Goal: Transaction & Acquisition: Purchase product/service

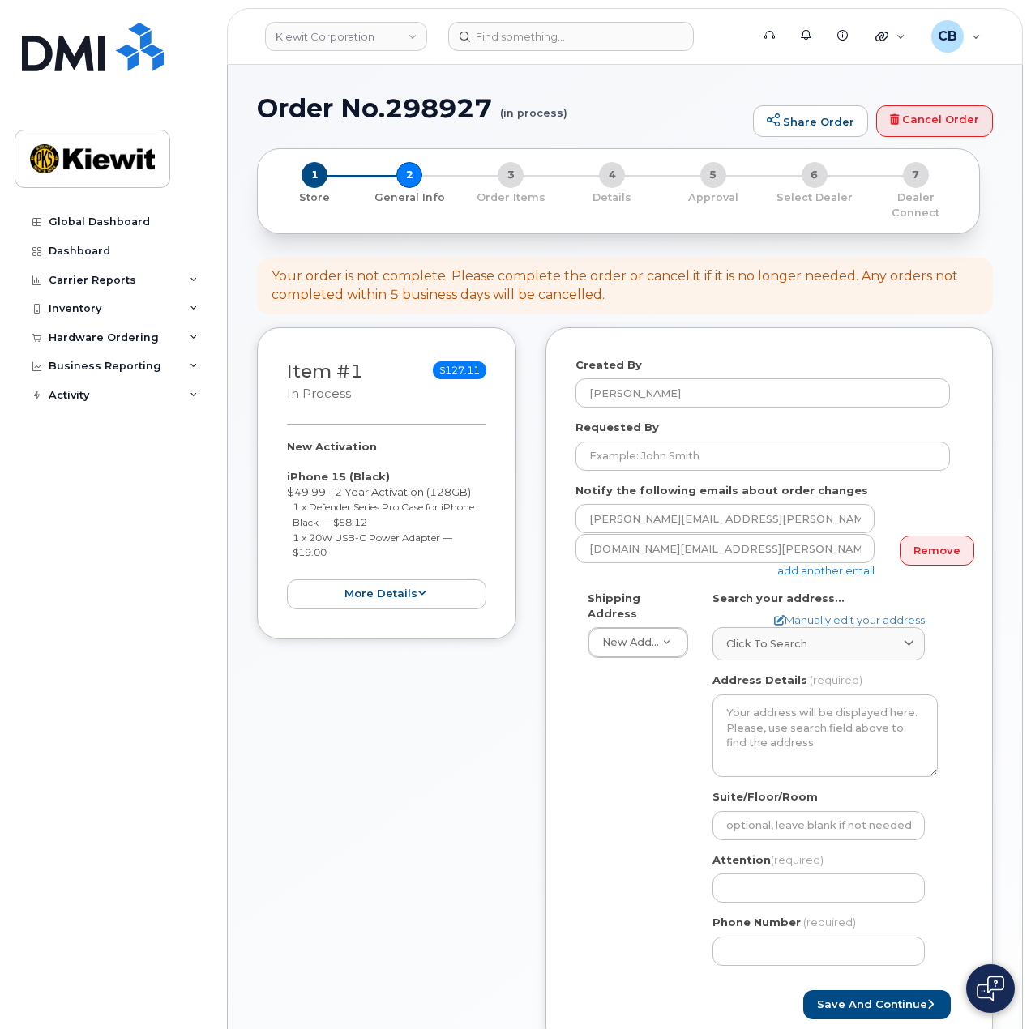
scroll to position [243, 0]
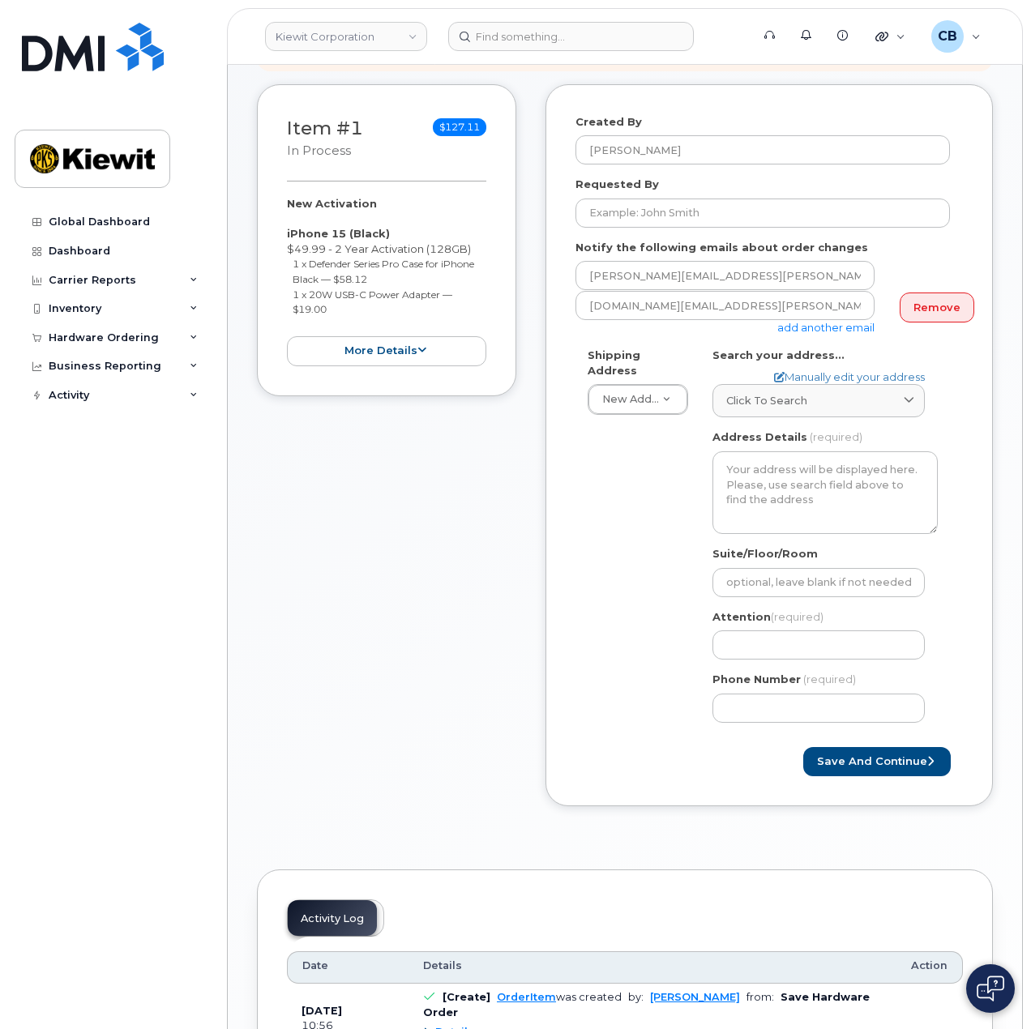
drag, startPoint x: 411, startPoint y: 605, endPoint x: 428, endPoint y: 602, distance: 17.3
click at [414, 605] on div "Item #1 in process $127.11 New Activation iPhone 15 (Black) $49.99 - 2 Year Act…" at bounding box center [386, 457] width 259 height 747
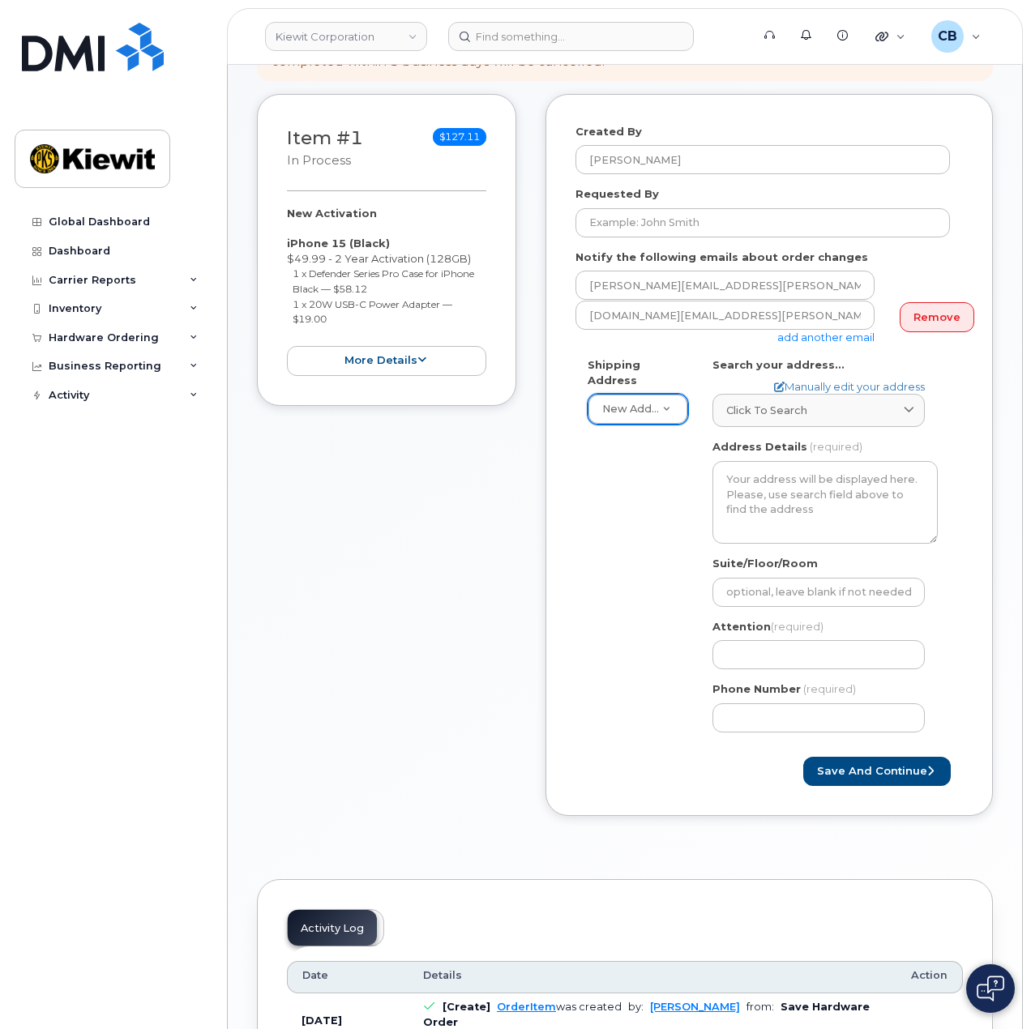
scroll to position [162, 0]
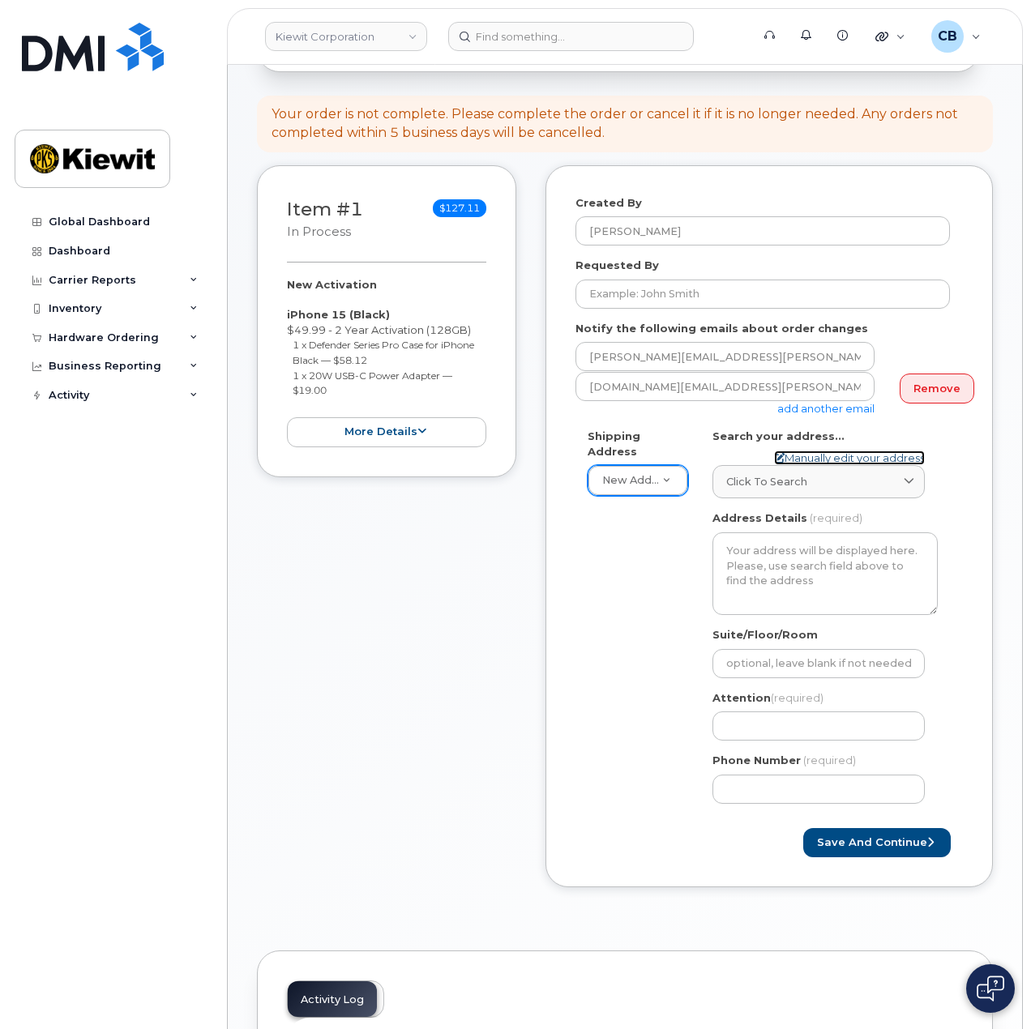
click at [857, 451] on link "Manually edit your address" at bounding box center [849, 458] width 151 height 15
select select
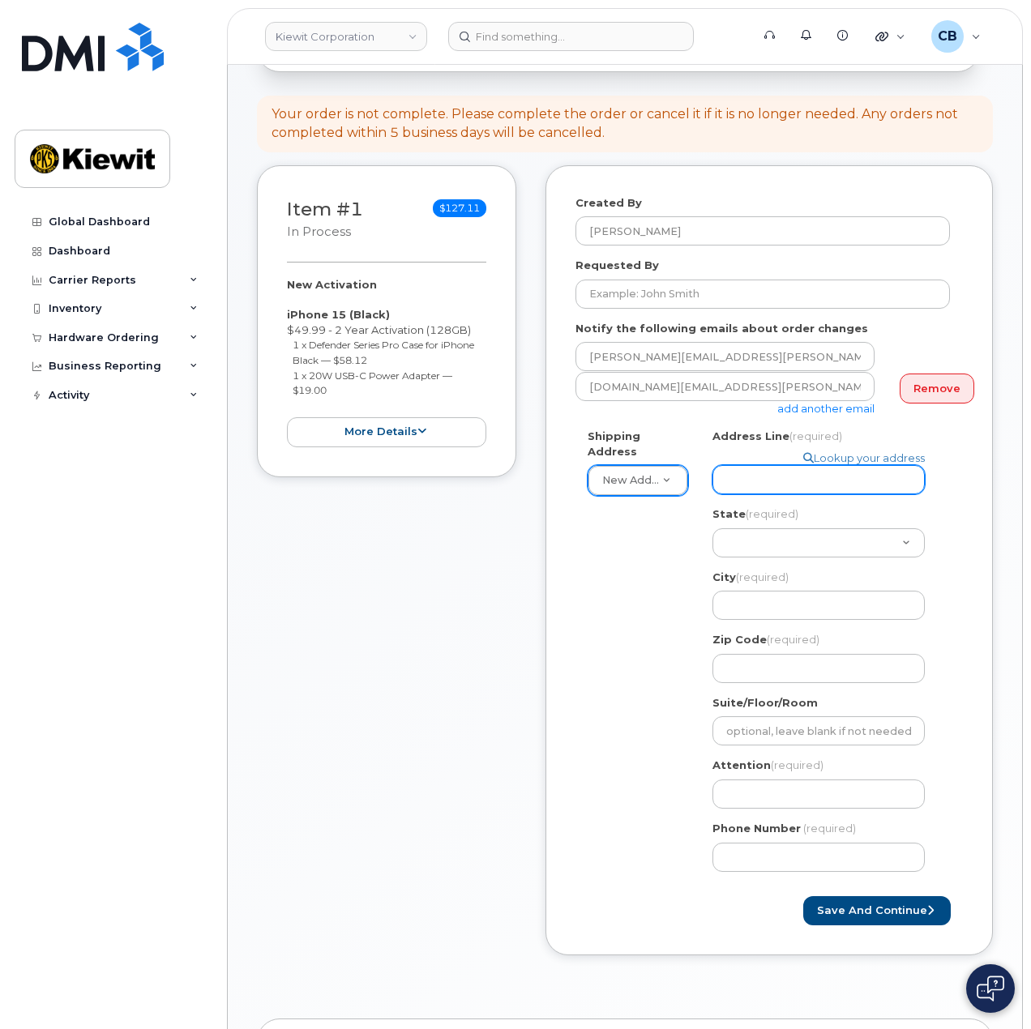
click at [753, 477] on input "Address Line (required)" at bounding box center [818, 479] width 212 height 29
paste input "1355 Lynnfield Rd."
select select
click at [874, 468] on input "1355 Lynnfield Rd." at bounding box center [818, 479] width 212 height 29
type input "1355 Lynnfield Rd."
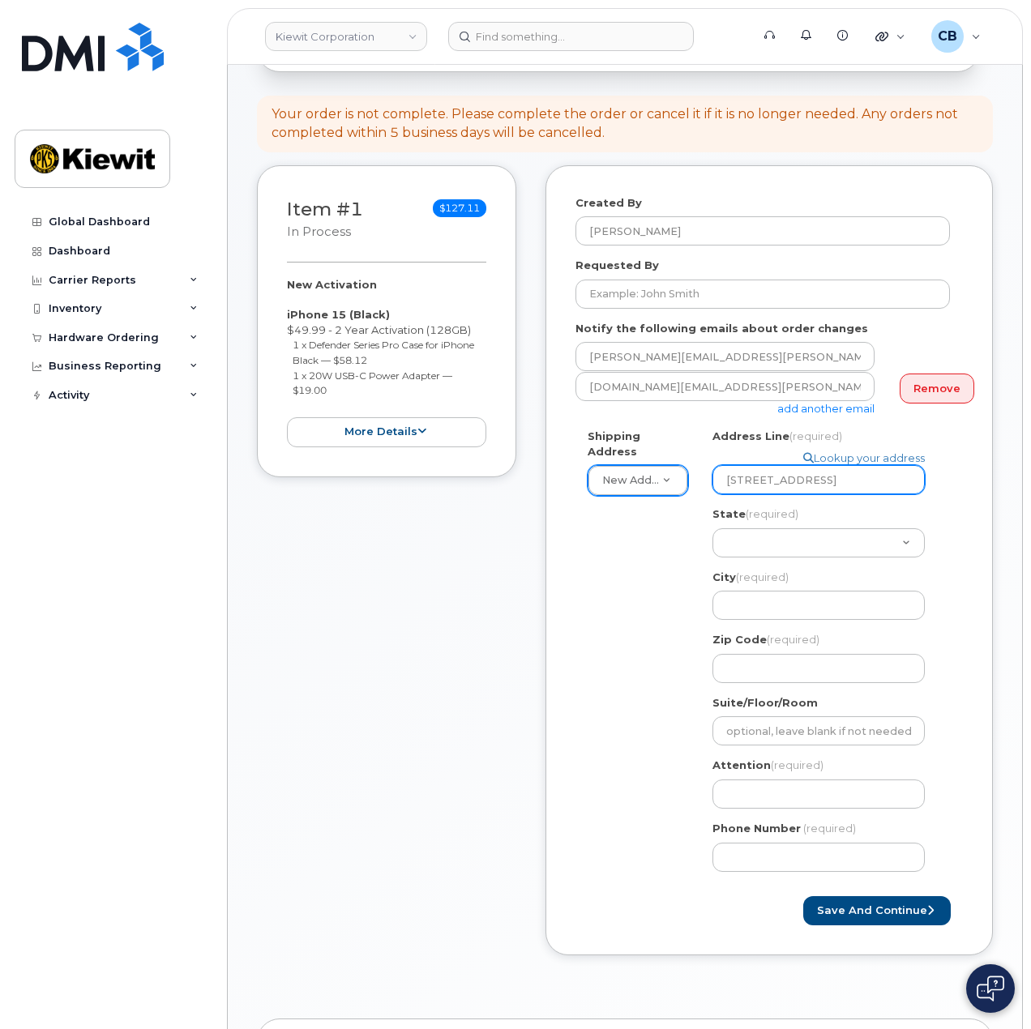
paste input "Suite 201,"
select select
type input "1355 Lynnfield Rd. Suite 201,"
click at [831, 465] on input "1355 Lynnfield Rd. Suite 201," at bounding box center [818, 479] width 212 height 29
select select
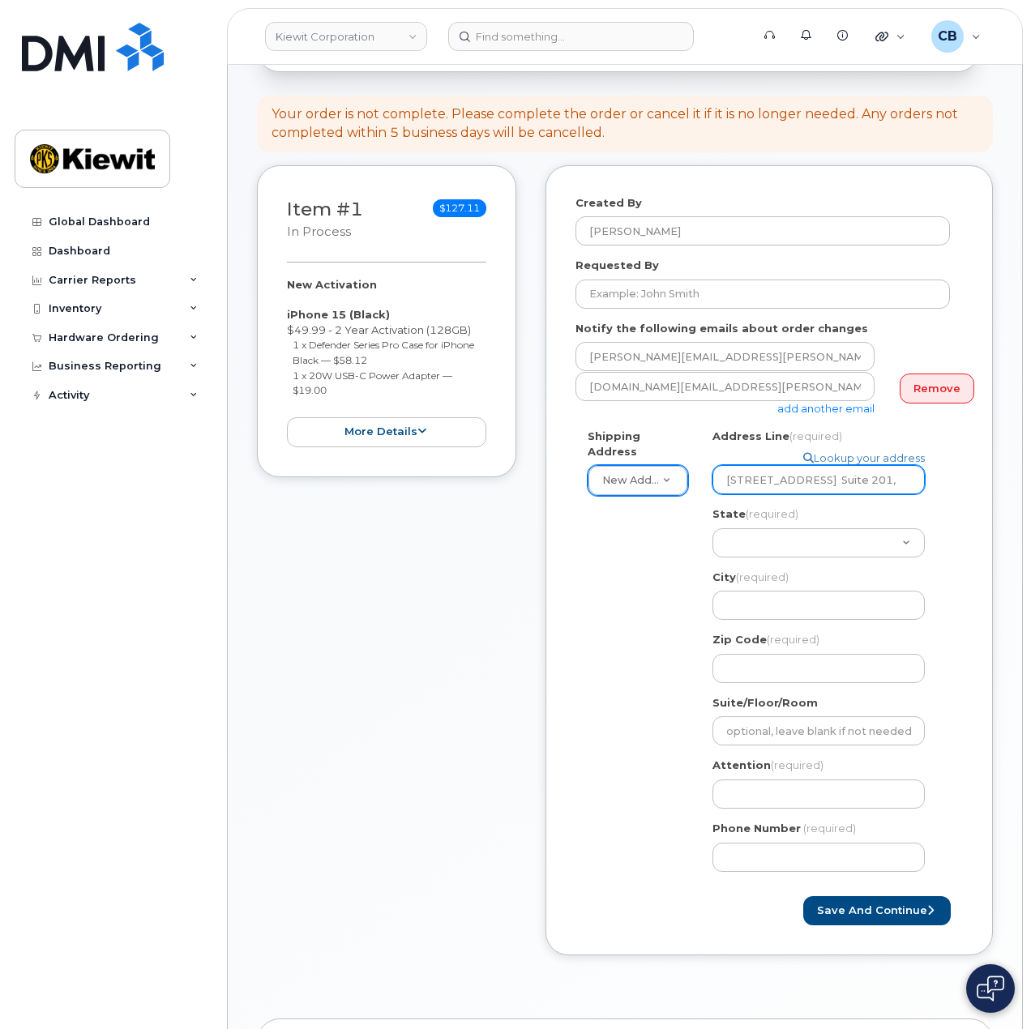
type input "1355 Lynnfield Rd. Suite 201,"
select select
type input "1355 Lynnfield Rd., Suite 201,"
click at [905, 465] on input "1355 Lynnfield Rd., Suite 201," at bounding box center [818, 479] width 212 height 29
select select
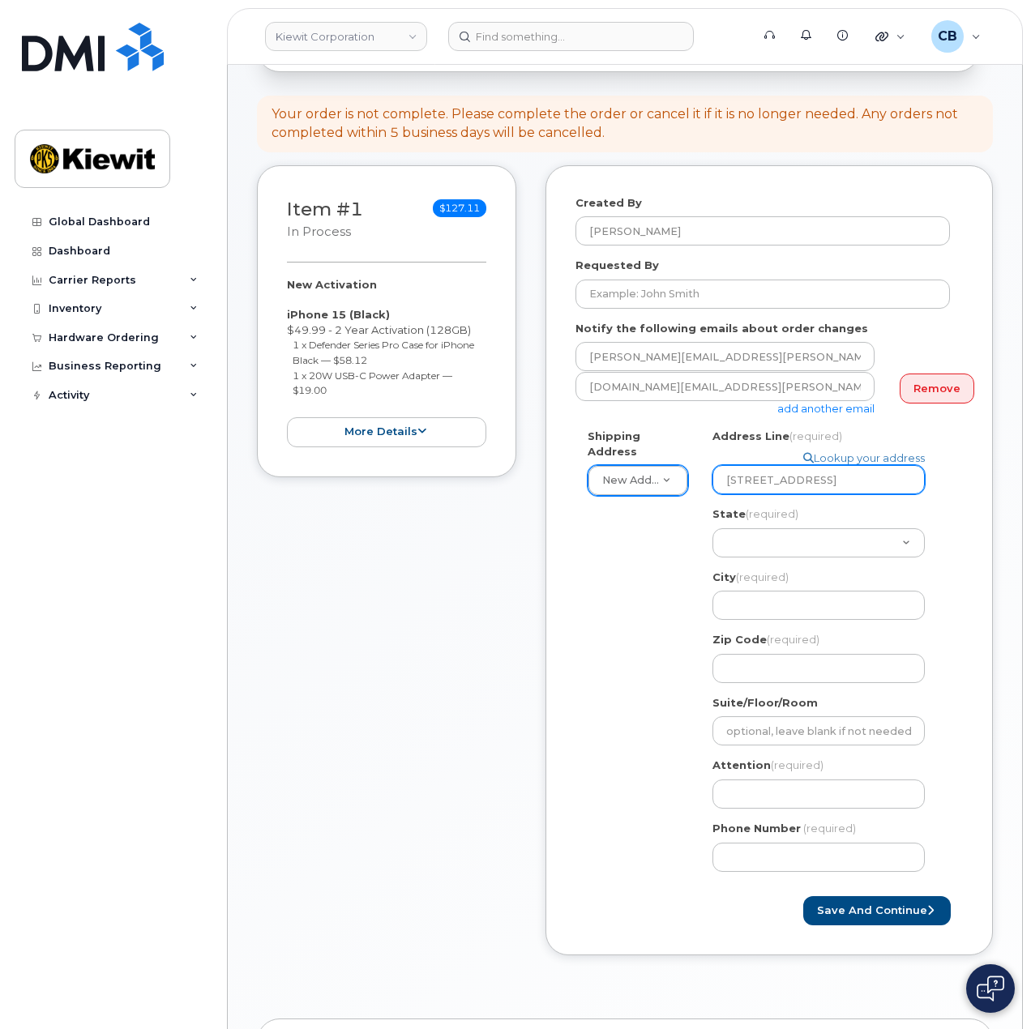
type input "1355 Lynnfield Rd., Suite 201"
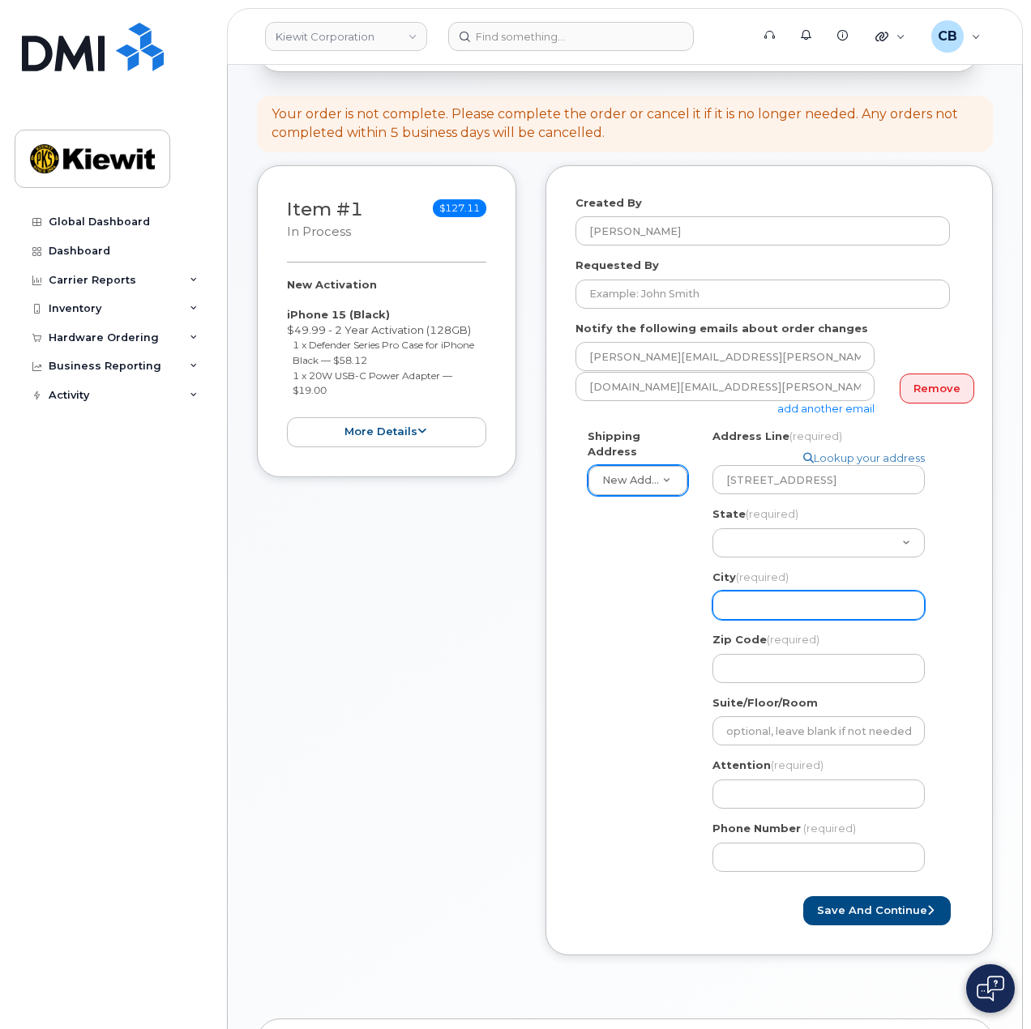
click at [778, 575] on div "City (required) 1355 Lynnfield Rd., Suite 201, USA" at bounding box center [824, 595] width 225 height 51
click at [779, 591] on input "City (required)" at bounding box center [818, 605] width 212 height 29
paste input "Memphis"
select select
type input "Memphis"
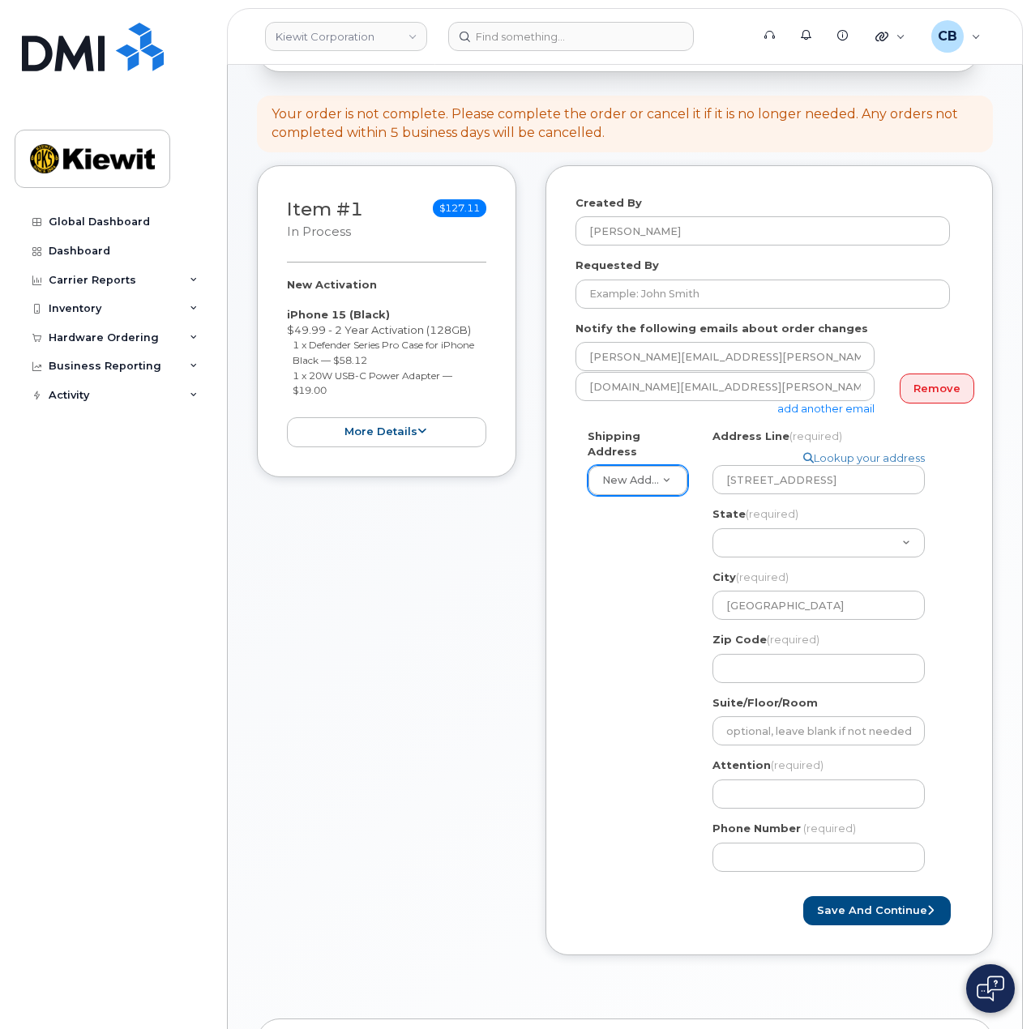
click at [624, 612] on div "Shipping Address New Address New Address Memphis Search your address... Manuall…" at bounding box center [762, 656] width 374 height 455
click at [772, 528] on select "Alabama Alaska American Samoa Arizona Arkansas California Colorado Connecticut …" at bounding box center [818, 542] width 212 height 29
select select "TN"
click at [712, 528] on select "Alabama Alaska American Samoa Arizona Arkansas California Colorado Connecticut …" at bounding box center [818, 542] width 212 height 29
click at [768, 660] on input "Zip Code (required)" at bounding box center [818, 668] width 212 height 29
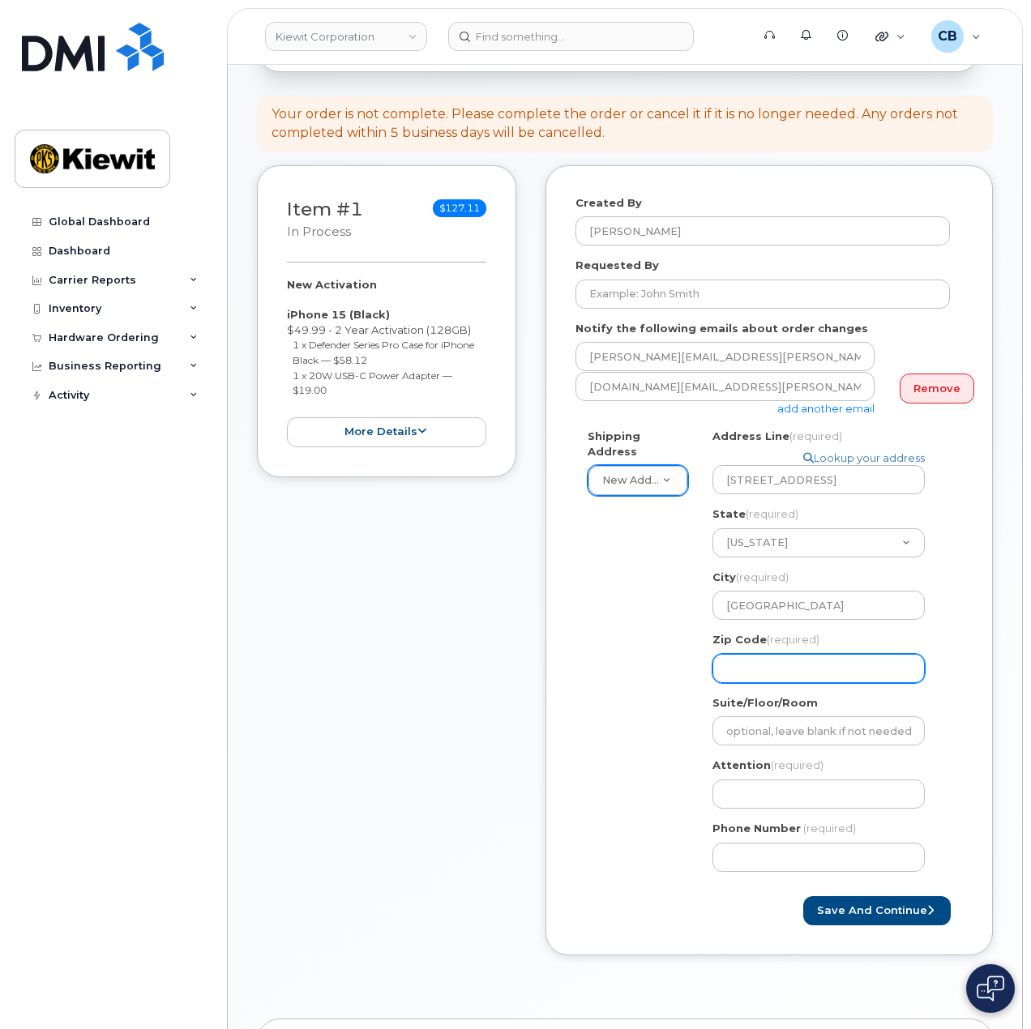
paste input "mphis, TN 38119"
select select
type input "mphis, TN 38119"
drag, startPoint x: 783, startPoint y: 653, endPoint x: 668, endPoint y: 653, distance: 115.1
click at [668, 653] on div "Shipping Address New Address New Address TN Memphis Search your address... Manu…" at bounding box center [762, 656] width 374 height 455
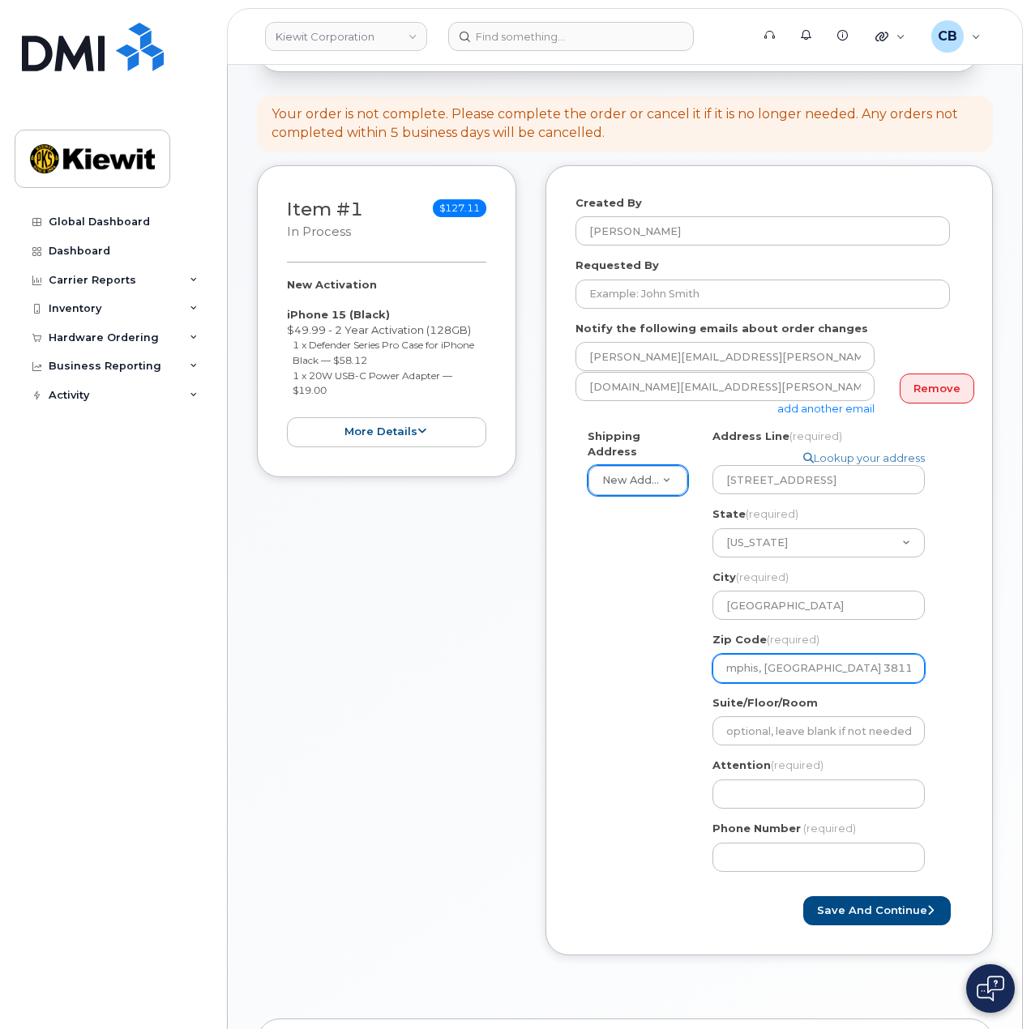
select select
type input "38119"
click at [667, 652] on div "Shipping Address New Address New Address TN Memphis Search your address... Manu…" at bounding box center [762, 656] width 374 height 455
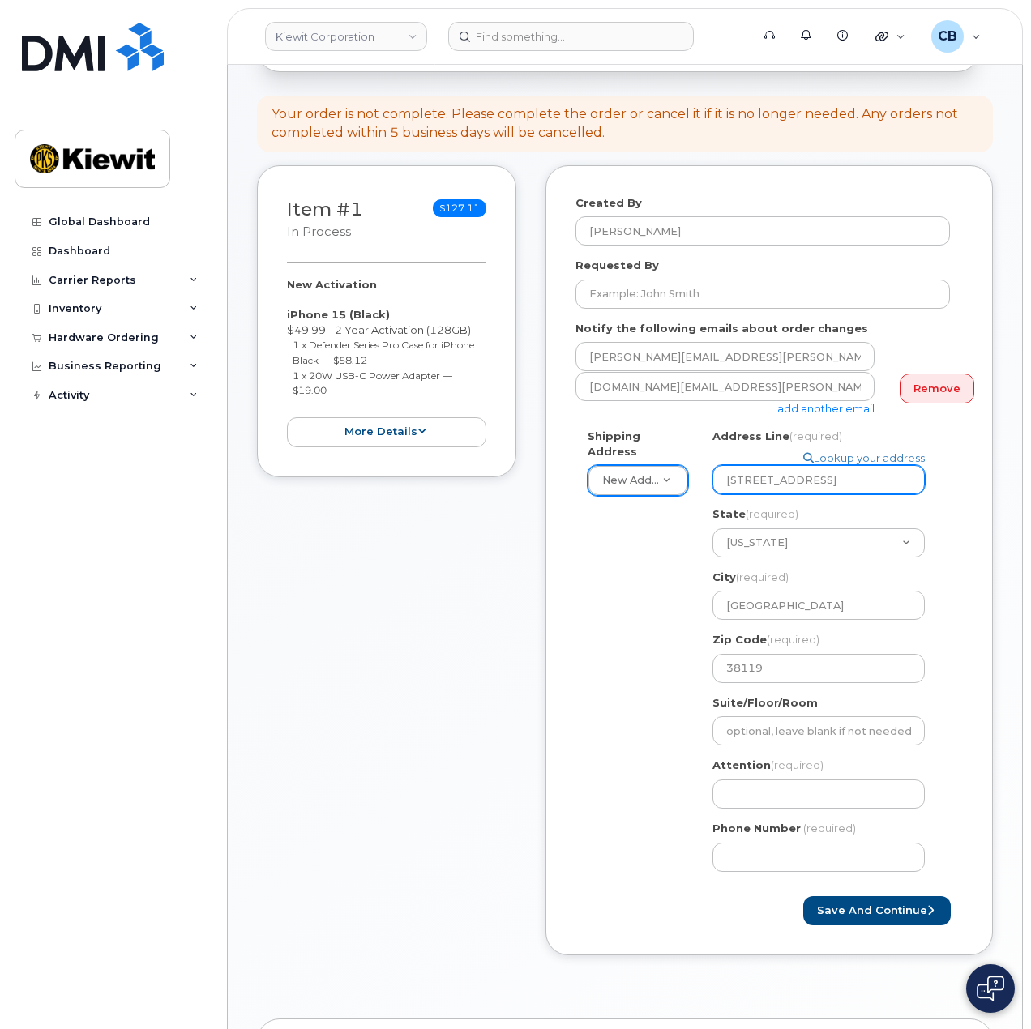
click at [839, 465] on input "1355 Lynnfield Rd., Suite 201" at bounding box center [818, 479] width 212 height 29
drag, startPoint x: 830, startPoint y: 461, endPoint x: 883, endPoint y: 461, distance: 52.7
click at [883, 465] on input "1355 Lynnfield Rd., Suite 201" at bounding box center [818, 479] width 212 height 29
select select
type input "1355 Lynnfield Rd.,"
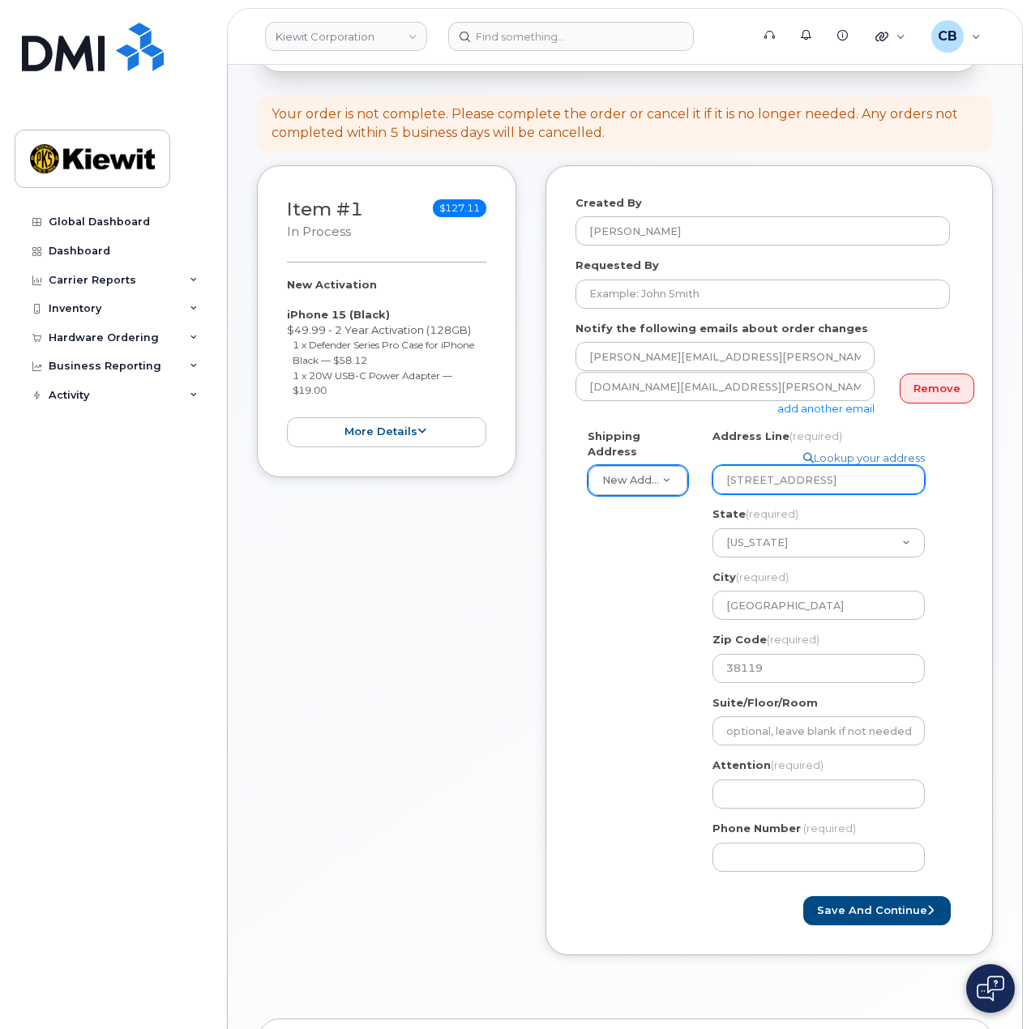
select select
type input "1355 Lynnfield Rd."
drag, startPoint x: 796, startPoint y: 732, endPoint x: 796, endPoint y: 722, distance: 9.7
click at [796, 730] on div "TN Memphis Search your address... Manually edit your address Click to search No…" at bounding box center [825, 656] width 250 height 455
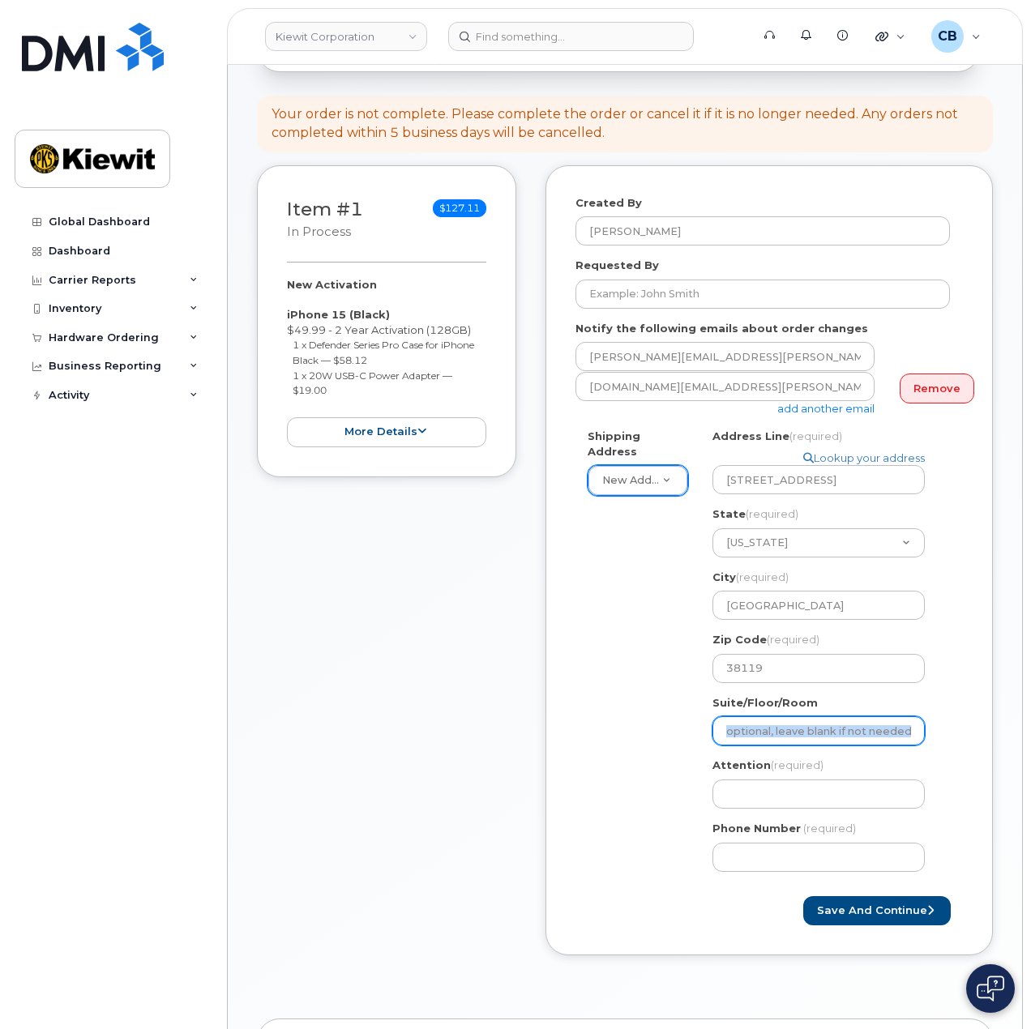
click at [797, 720] on input "Suite/Floor/Room" at bounding box center [818, 730] width 212 height 29
click at [856, 723] on input "Suite/Floor/Room" at bounding box center [818, 730] width 212 height 29
paste input "Suite 201"
select select
type input "Suite 201"
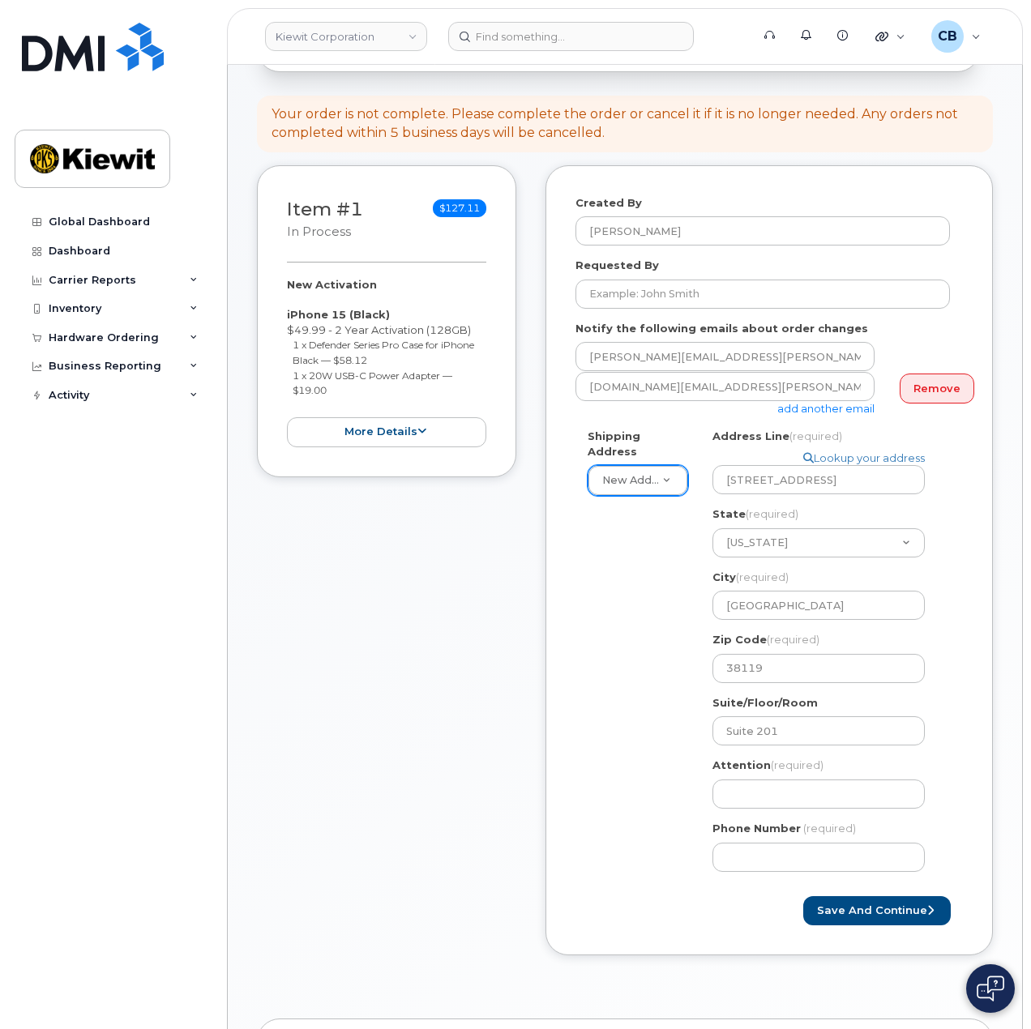
drag, startPoint x: 925, startPoint y: 708, endPoint x: 937, endPoint y: 708, distance: 12.2
click at [926, 708] on div "Suite/Floor/Room Suite 201" at bounding box center [824, 720] width 225 height 51
click at [791, 780] on input "Attention (required)" at bounding box center [818, 794] width 212 height 29
paste input "Darius.Carlton"
select select
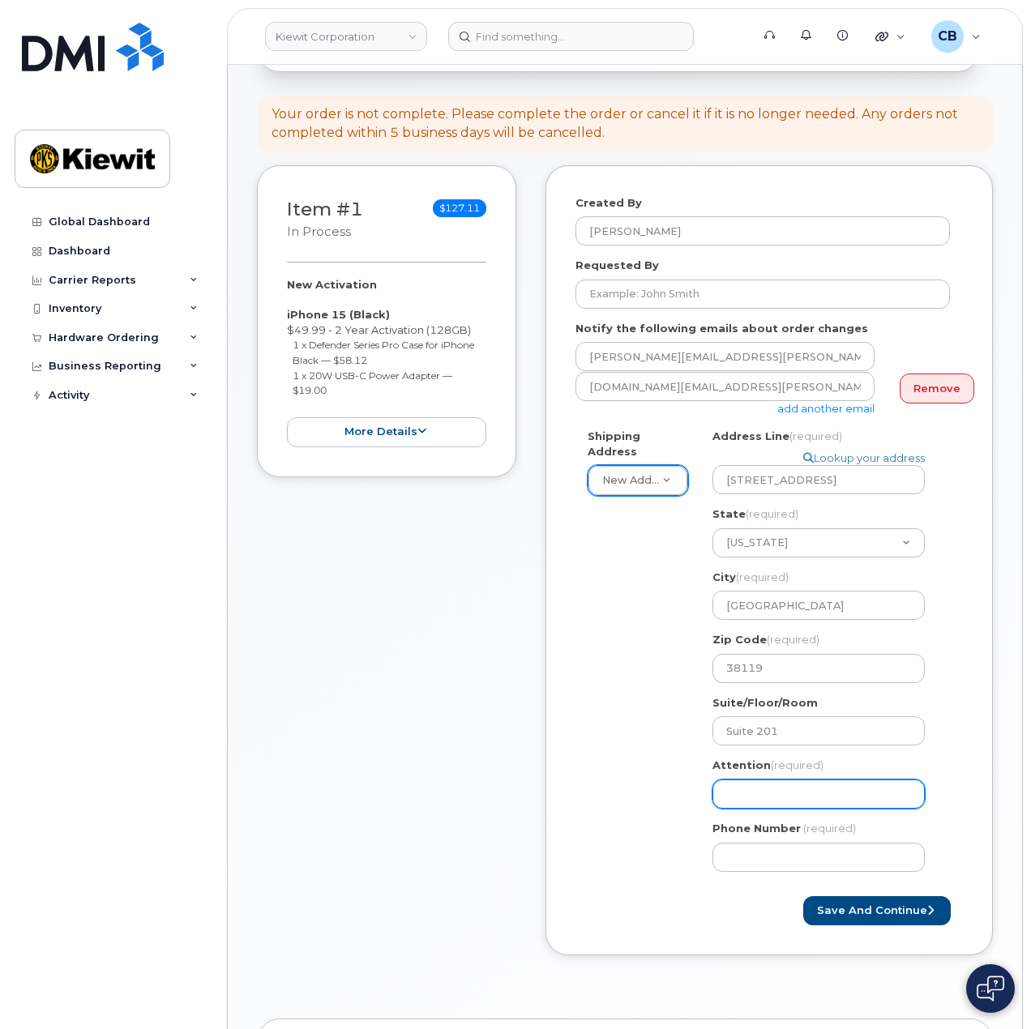
type input "Darius.Carlton"
click at [758, 780] on input "Darius.Carlton" at bounding box center [818, 794] width 212 height 29
select select
type input "DariusCarlton"
select select
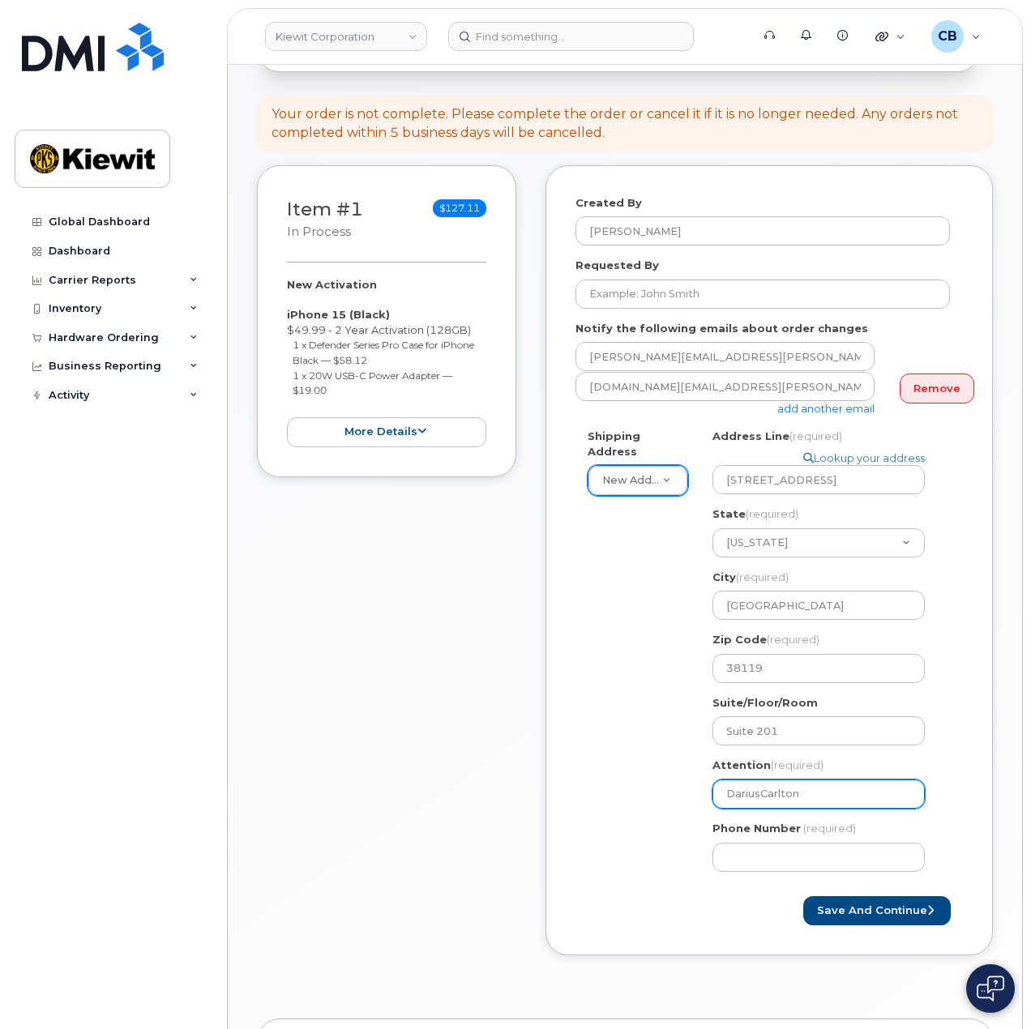
type input "Darius Carlton"
select select
type input "Darius Carlton,"
drag, startPoint x: 844, startPoint y: 773, endPoint x: 858, endPoint y: 776, distance: 14.0
click at [844, 780] on input "Darius Carlton," at bounding box center [818, 794] width 212 height 29
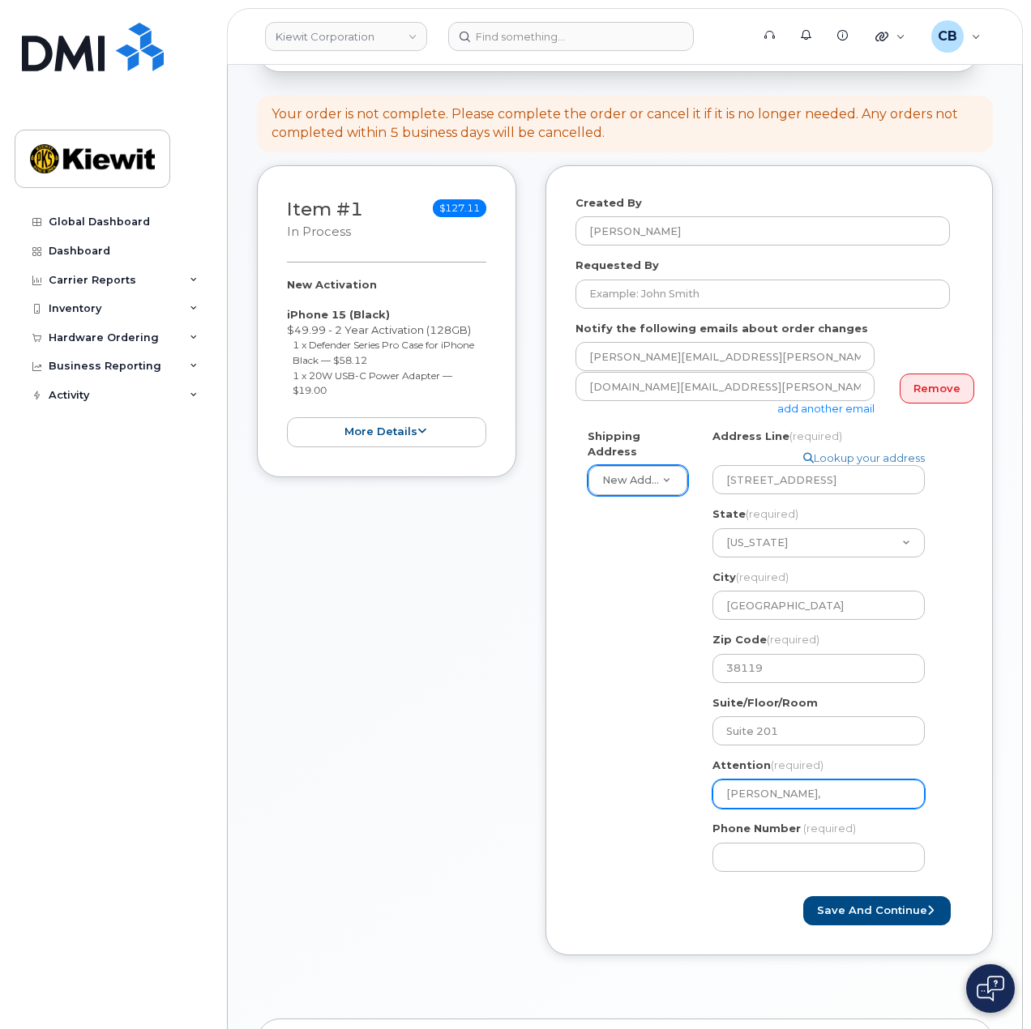
paste input "David.Paris"
select select
type input "Darius Carlton, David.Paris"
click at [837, 780] on input "Darius Carlton, David.Paris" at bounding box center [818, 794] width 212 height 29
select select
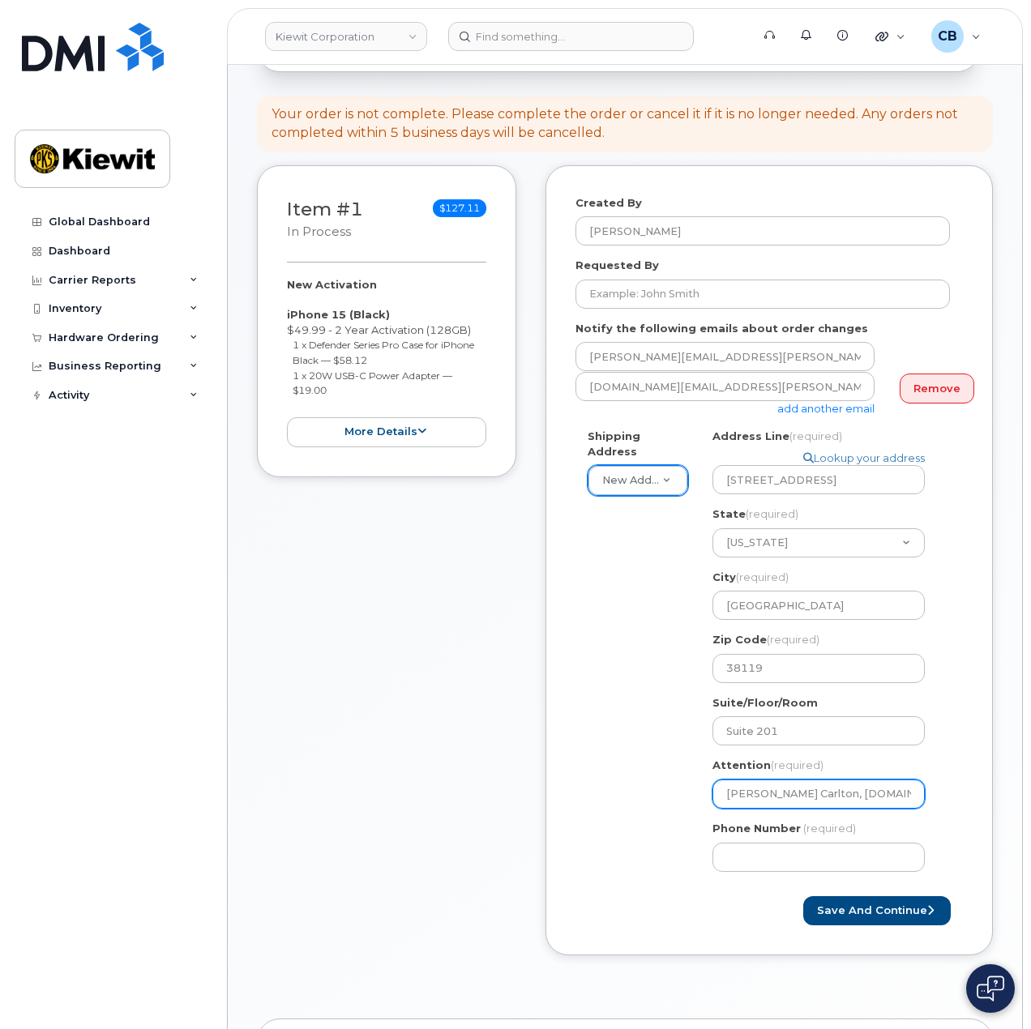
type input "Darius Carlton, DavidParis"
select select
type input "Darius Carlton, David Paris"
click at [796, 843] on input "Phone Number" at bounding box center [818, 857] width 212 height 29
click at [819, 843] on input "Phone Number" at bounding box center [818, 857] width 212 height 29
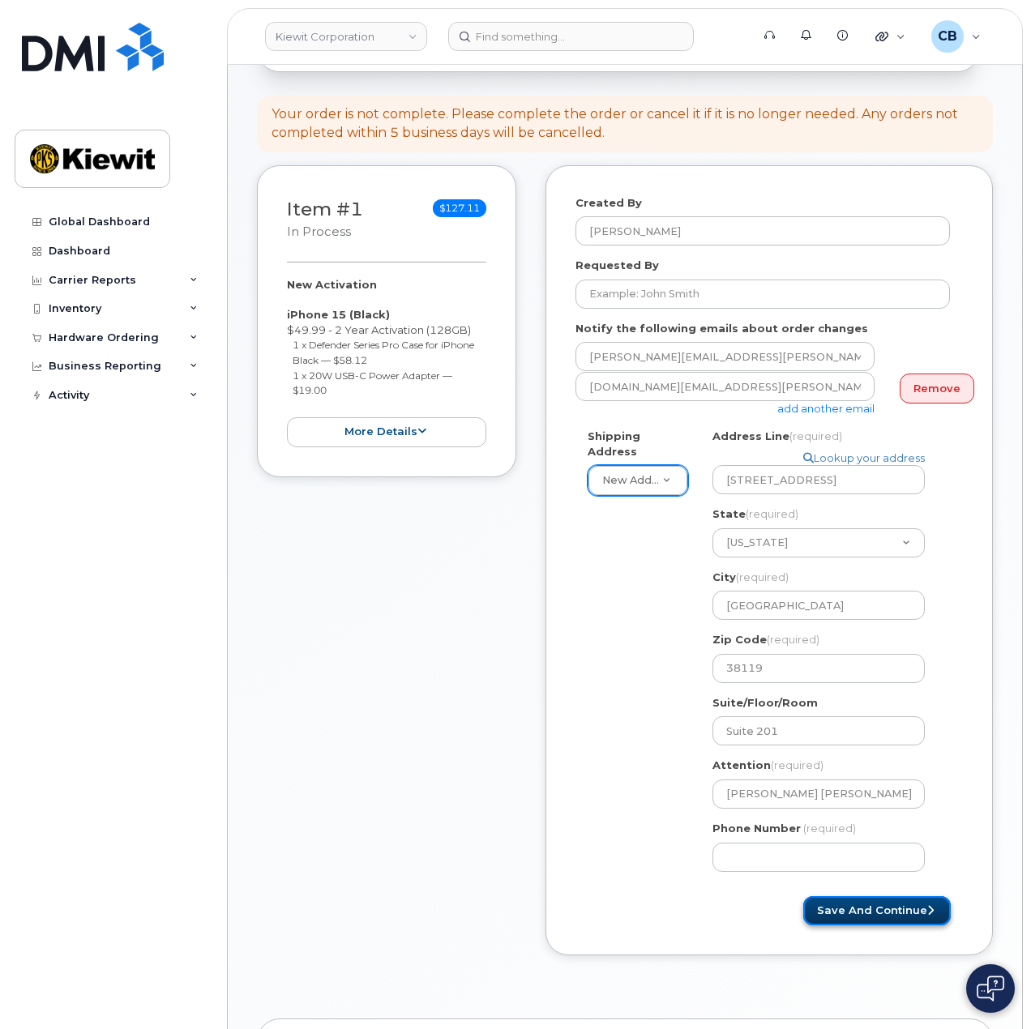
click at [862, 898] on button "Save and Continue" at bounding box center [876, 911] width 147 height 30
click at [754, 851] on input "Phone Number" at bounding box center [818, 857] width 212 height 29
select select
type input "8777727707"
click at [750, 871] on form "Created By Cory Benes Requested By Notify the following emails about order chan…" at bounding box center [768, 560] width 387 height 731
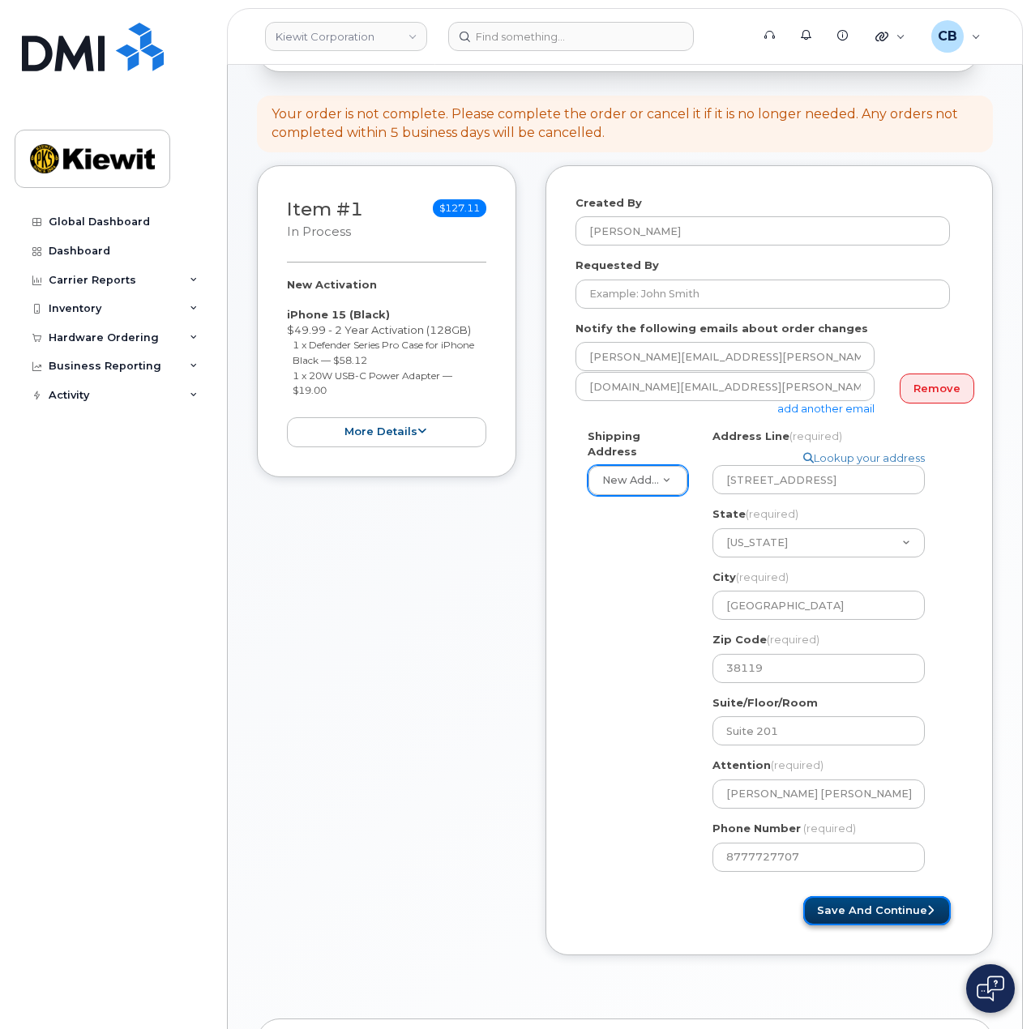
click at [875, 896] on button "Save and Continue" at bounding box center [876, 911] width 147 height 30
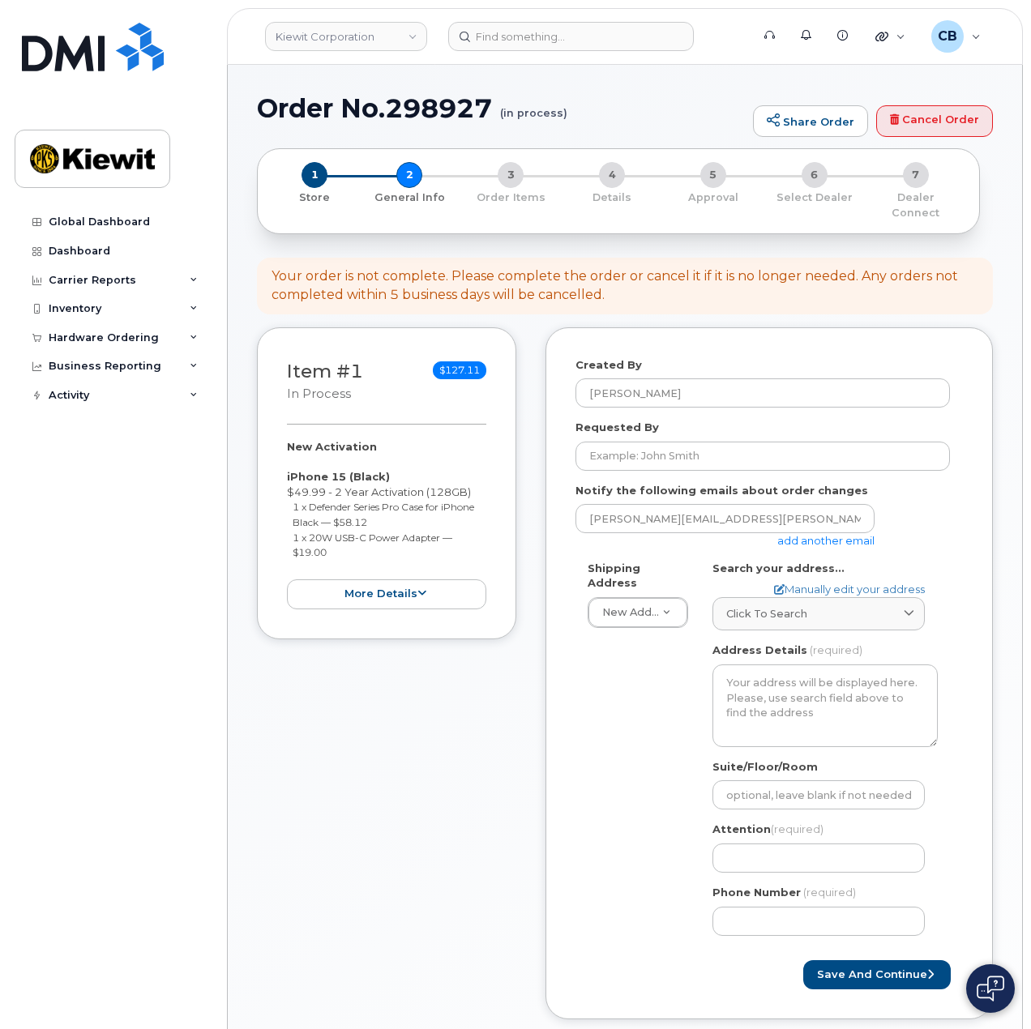
scroll to position [81, 0]
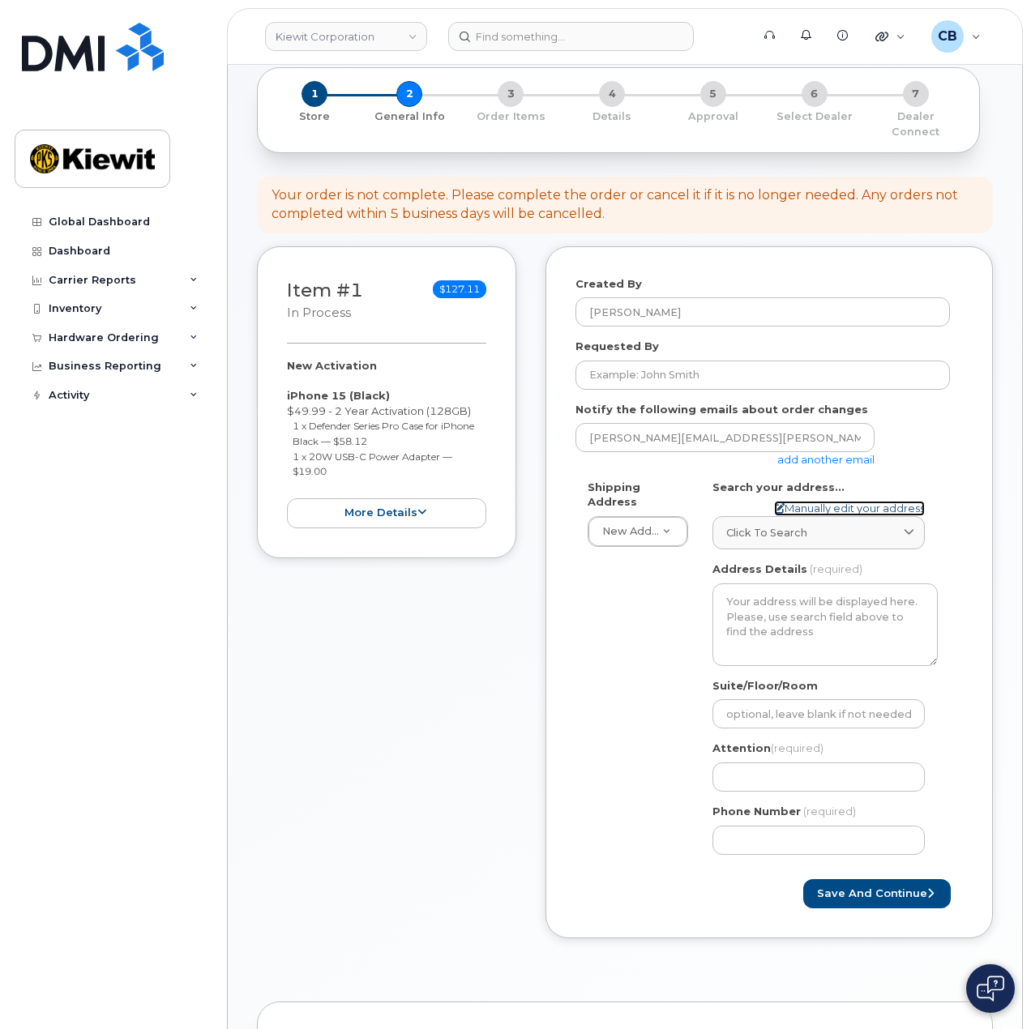
click at [815, 501] on link "Manually edit your address" at bounding box center [849, 508] width 151 height 15
select select
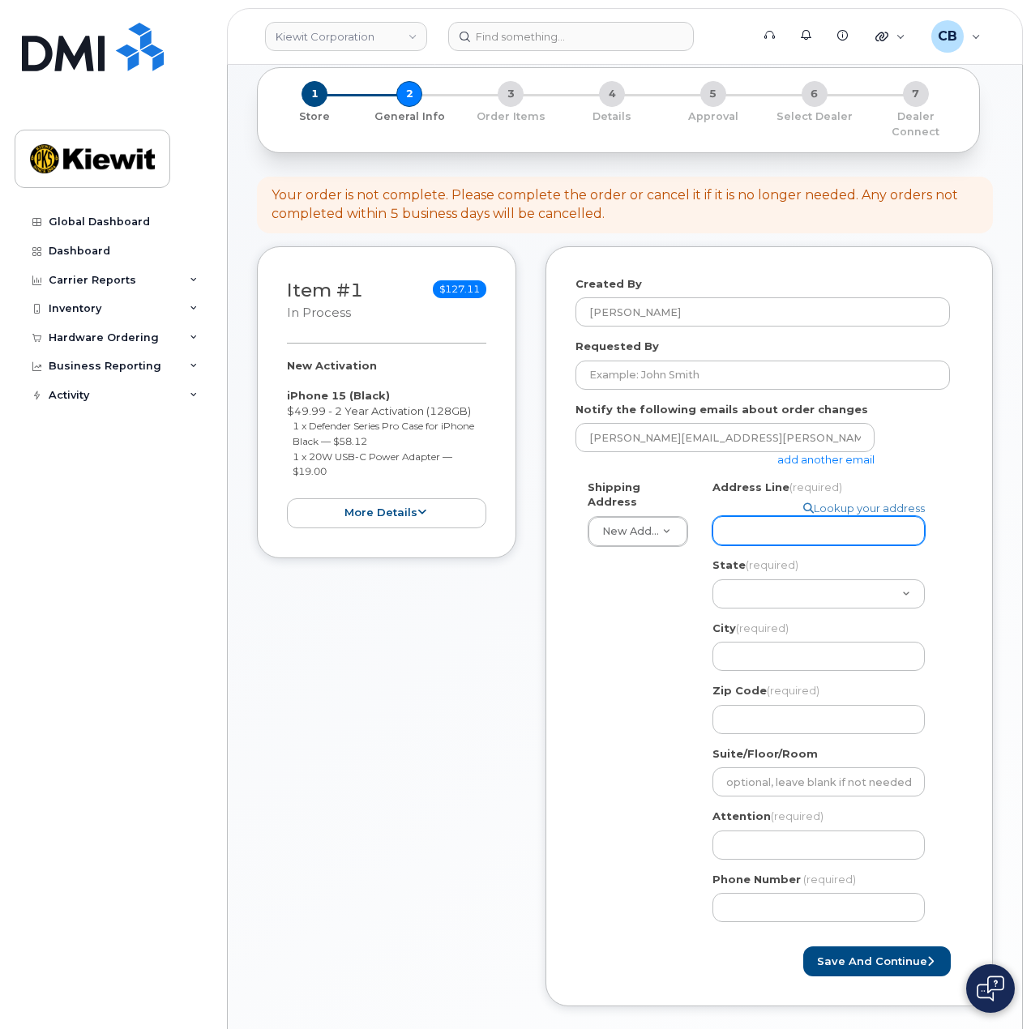
click at [785, 522] on input "Address Line (required)" at bounding box center [818, 530] width 212 height 29
type input "1355 Lynnfield Rd."
select select
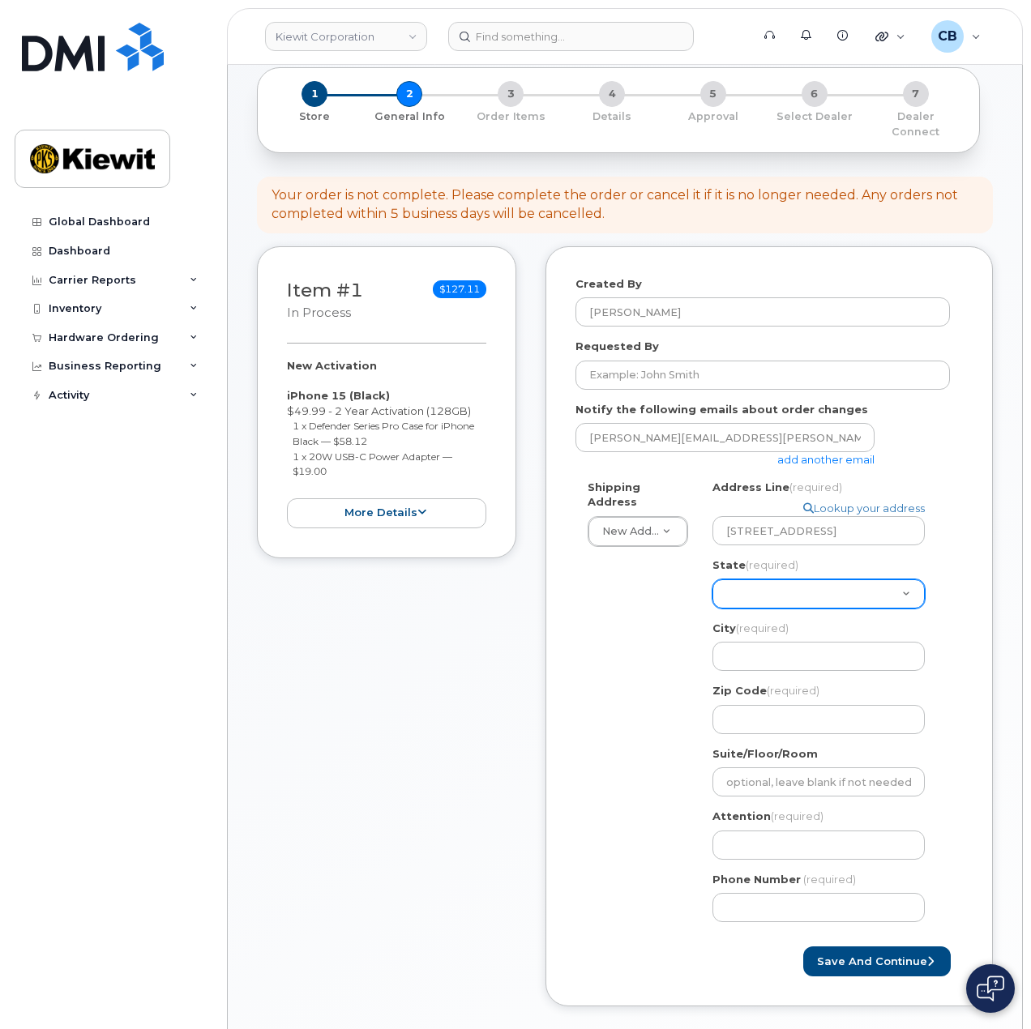
click at [773, 584] on select "Alabama Alaska American Samoa Arizona Arkansas California Colorado Connecticut …" at bounding box center [818, 593] width 212 height 29
select select "TN"
select select
click at [769, 579] on select "Alabama Alaska American Samoa Arizona Arkansas California Colorado Connecticut …" at bounding box center [818, 593] width 212 height 29
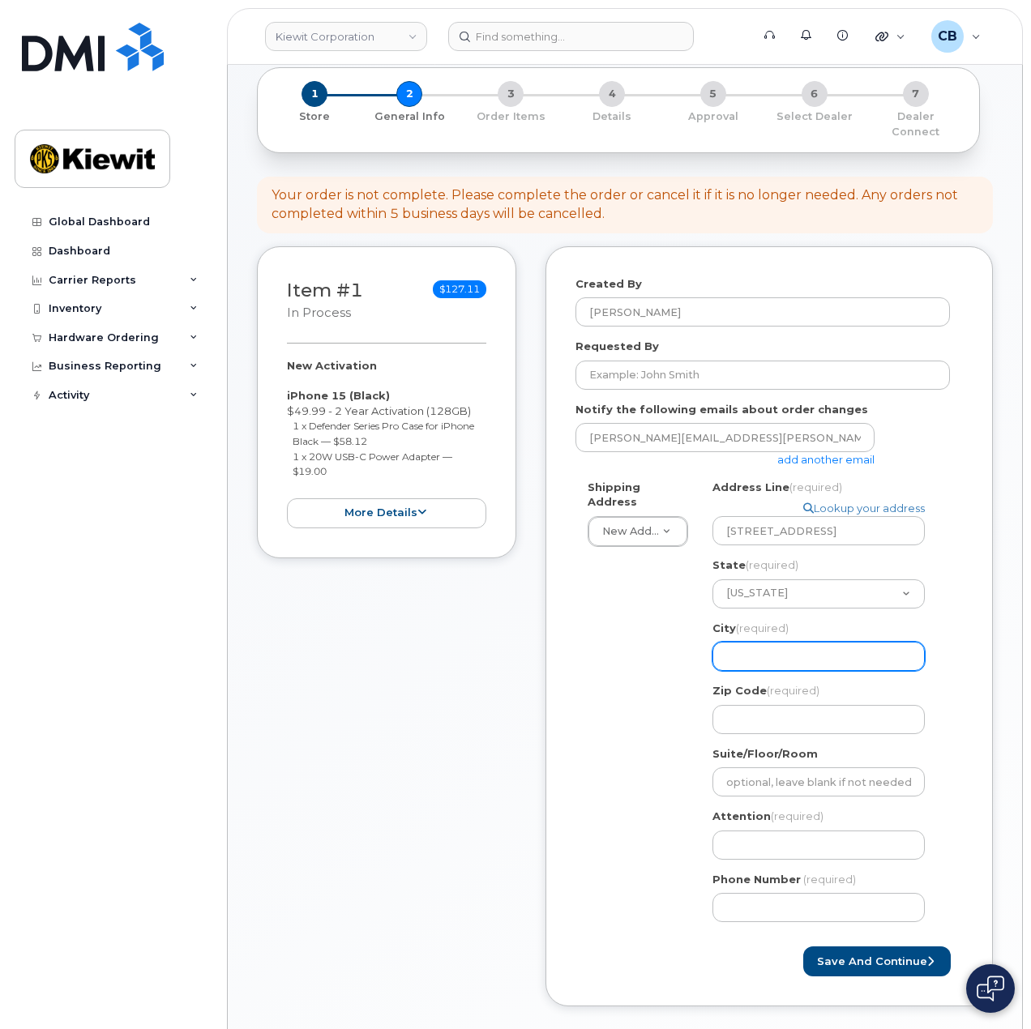
click at [764, 648] on input "City (required)" at bounding box center [818, 656] width 212 height 29
type input "Memphis"
select select
click at [781, 709] on input "Zip Code (required)" at bounding box center [818, 719] width 212 height 29
type input "38119"
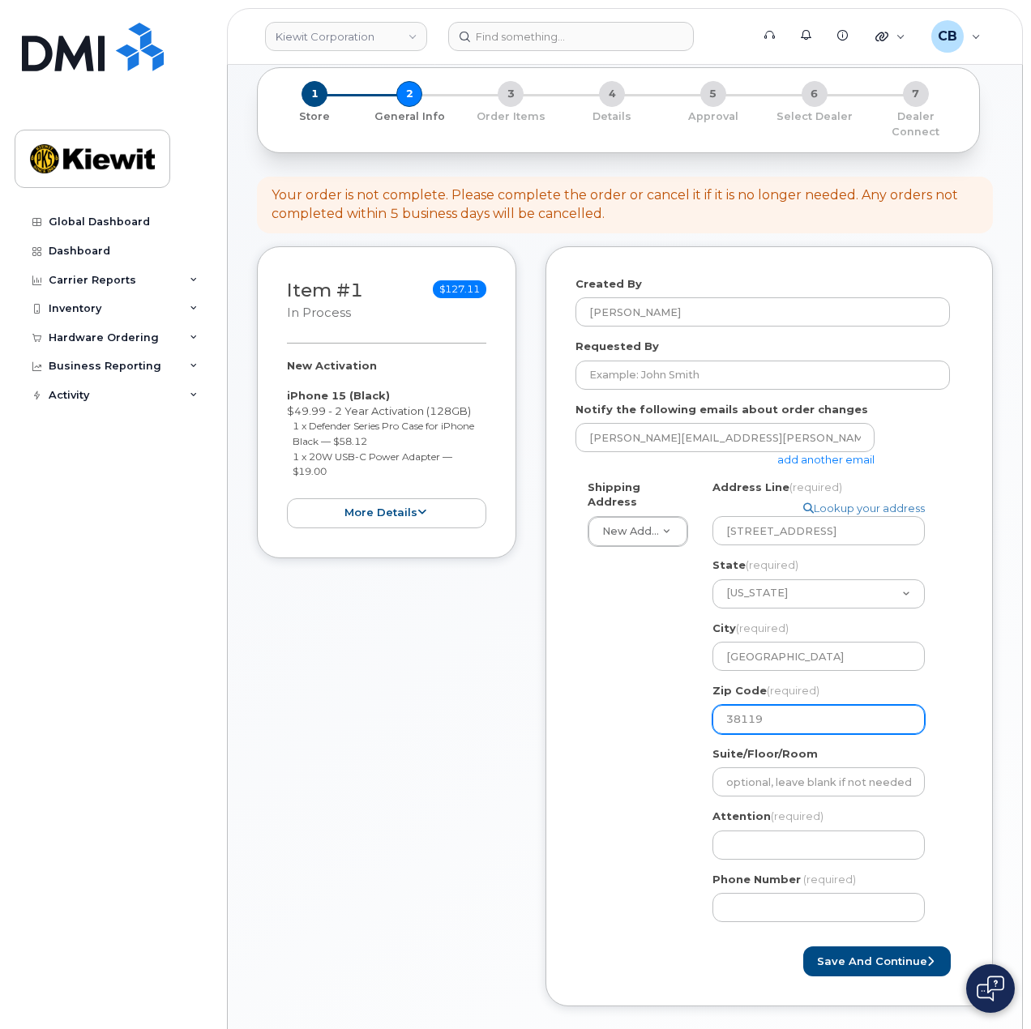
select select
click at [793, 773] on input "Suite/Floor/Room" at bounding box center [818, 781] width 212 height 29
type input "Suite 201"
select select
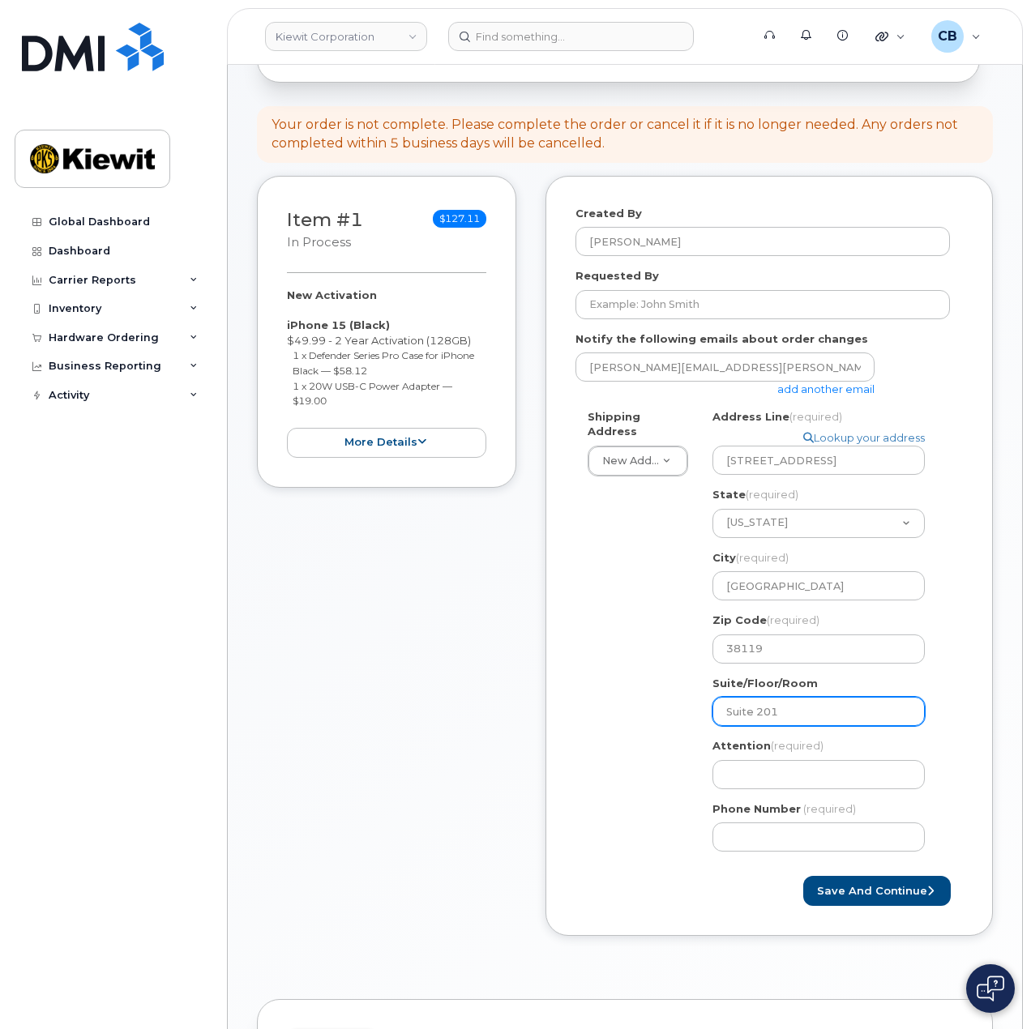
scroll to position [243, 0]
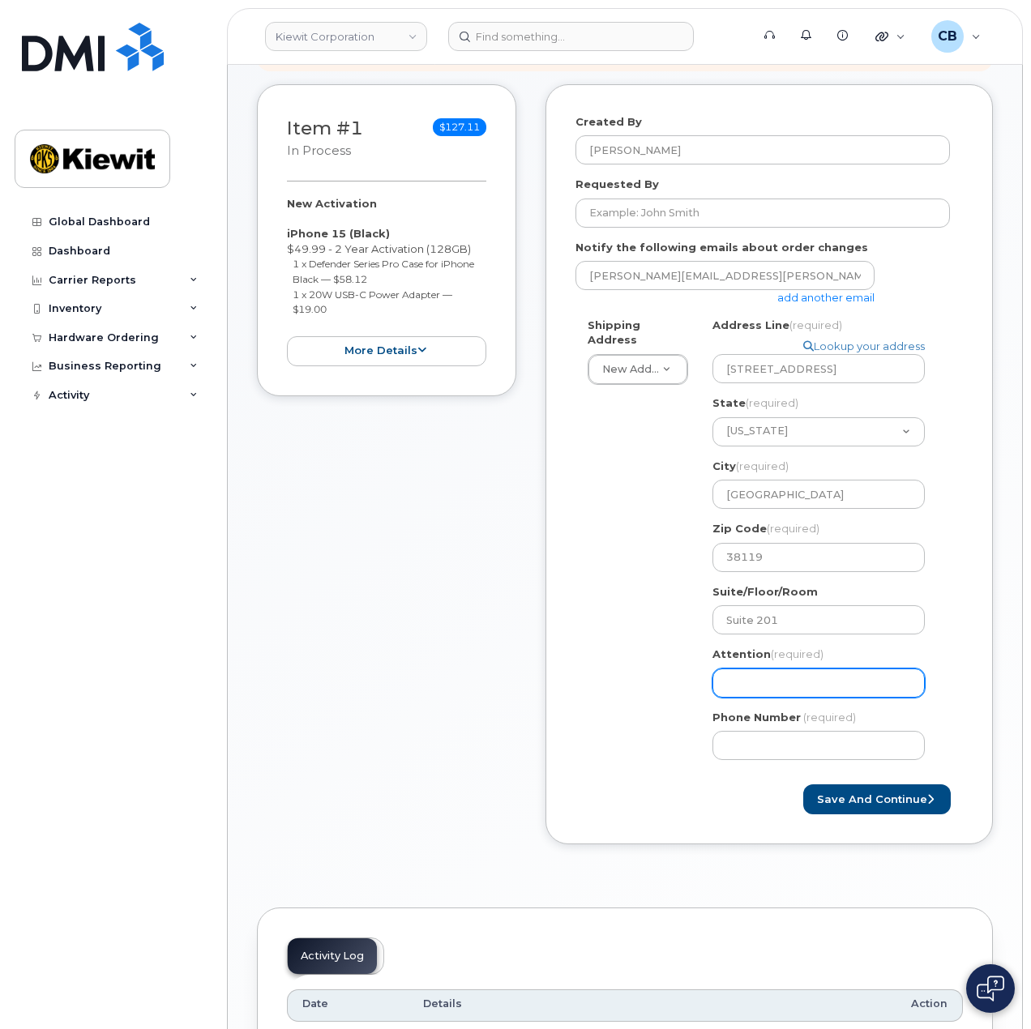
click at [799, 669] on input "Attention (required)" at bounding box center [818, 683] width 212 height 29
type input "[PERSON_NAME] [PERSON_NAME]"
click at [812, 731] on input "Phone Number" at bounding box center [818, 745] width 212 height 29
click at [780, 714] on div "Phone Number (required)" at bounding box center [824, 735] width 225 height 51
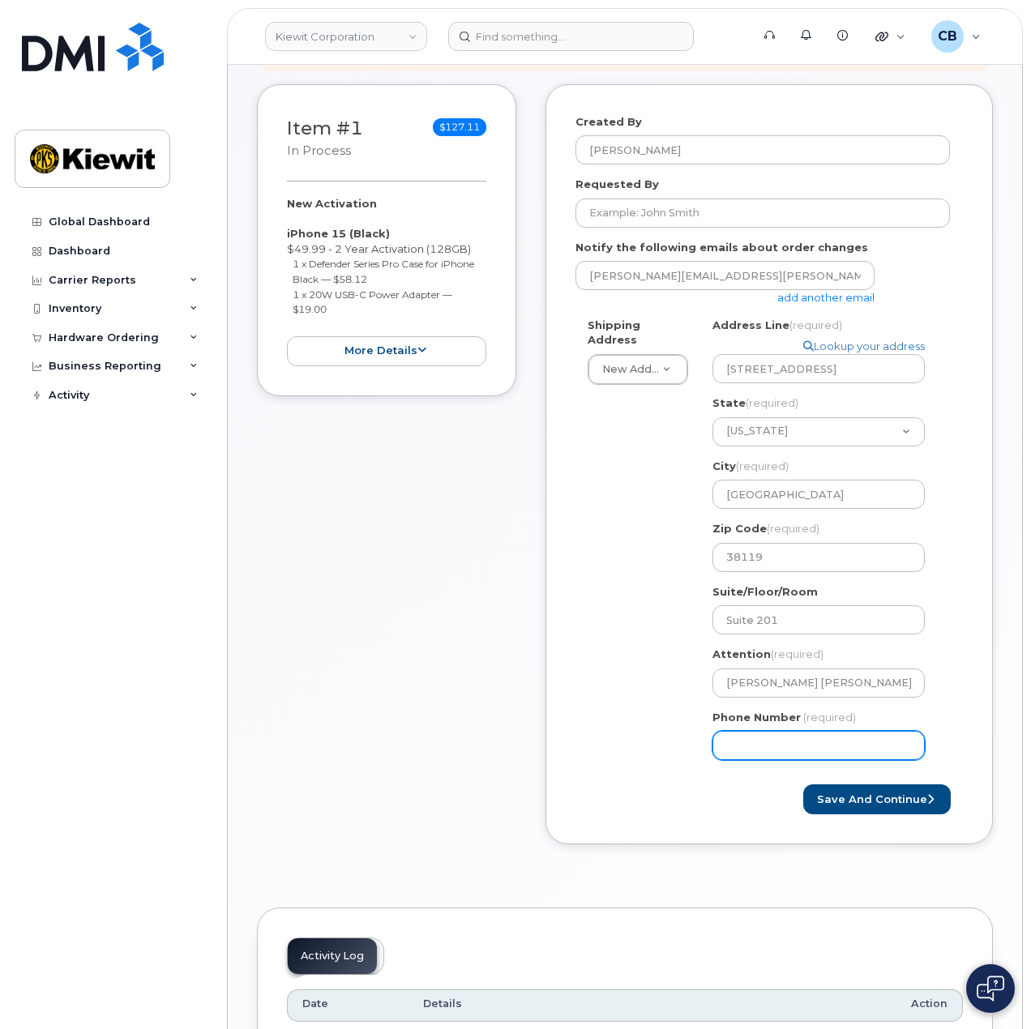
click at [784, 731] on input "Phone Number" at bounding box center [818, 745] width 212 height 29
click at [768, 760] on form "Created By Cory Benes Requested By Notify the following emails about order chan…" at bounding box center [768, 464] width 387 height 701
drag, startPoint x: 772, startPoint y: 726, endPoint x: 790, endPoint y: 725, distance: 17.8
click at [783, 731] on input "Phone Number" at bounding box center [818, 745] width 212 height 29
select select
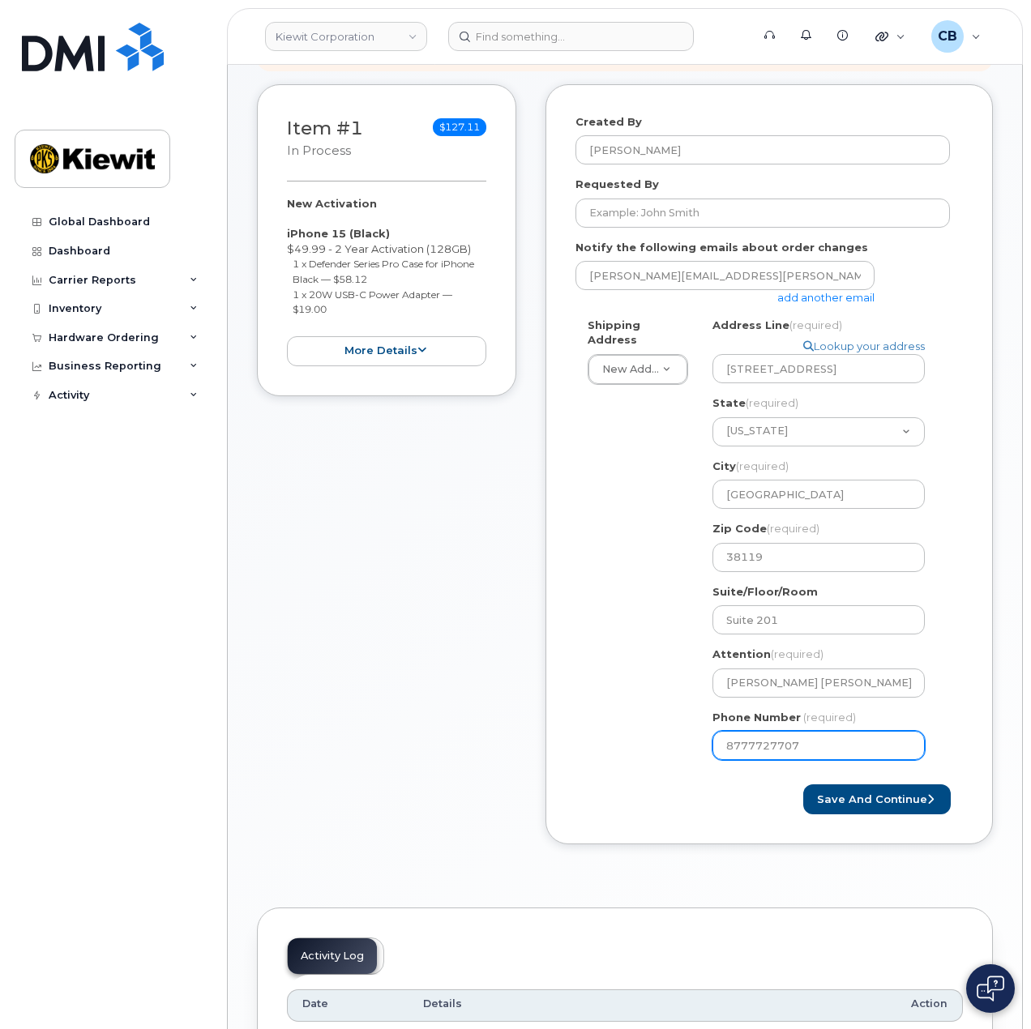
type input "8777727707"
click at [641, 598] on div "Shipping Address New Address New Address 1355 Lynnfield Rd. TN Memphis Search y…" at bounding box center [762, 545] width 374 height 455
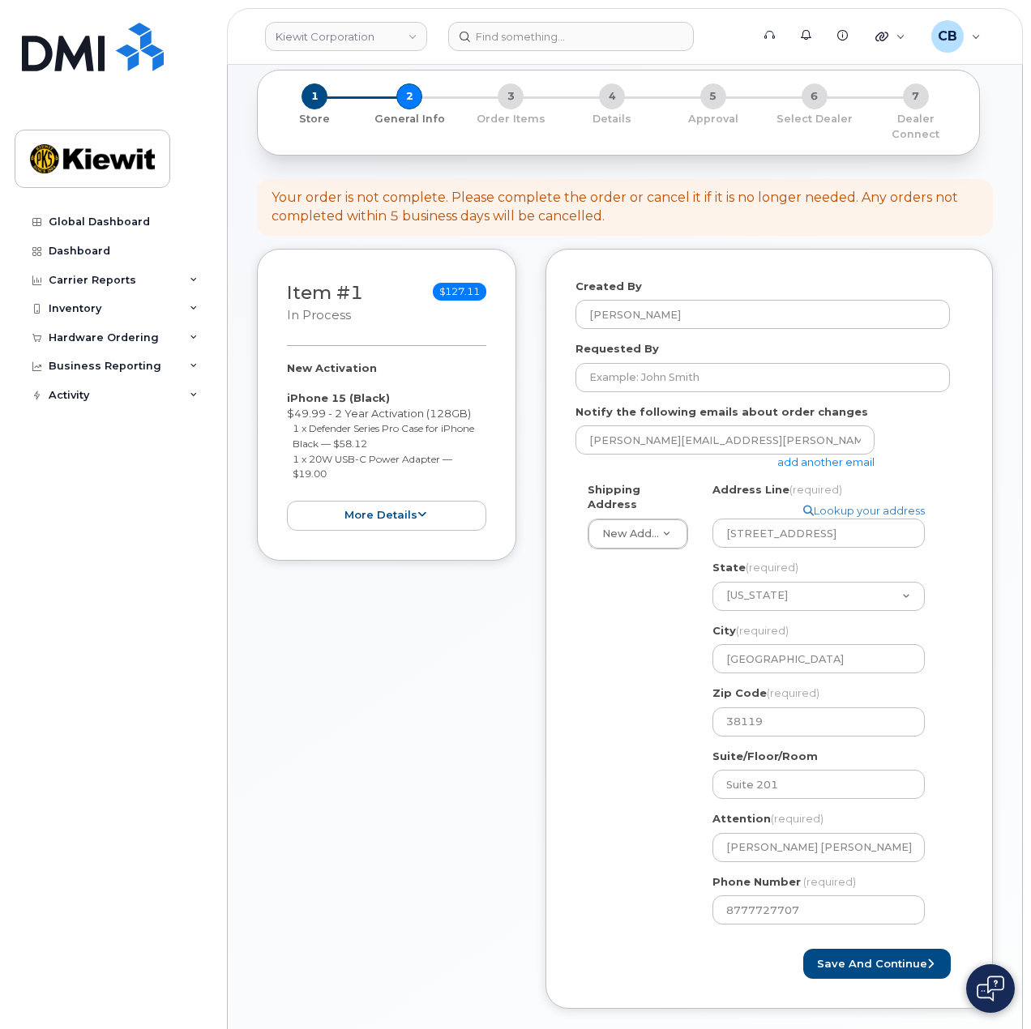
scroll to position [0, 0]
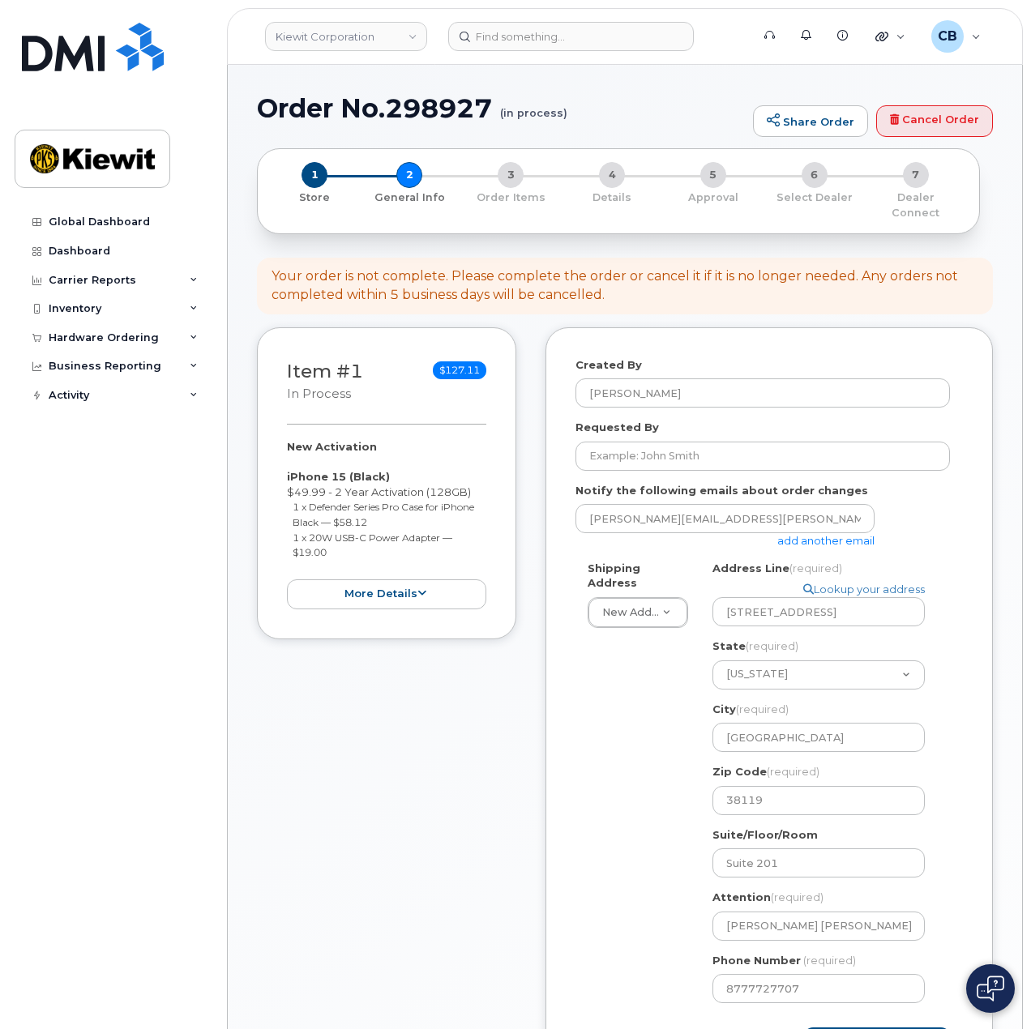
click at [810, 534] on link "add another email" at bounding box center [825, 540] width 97 height 13
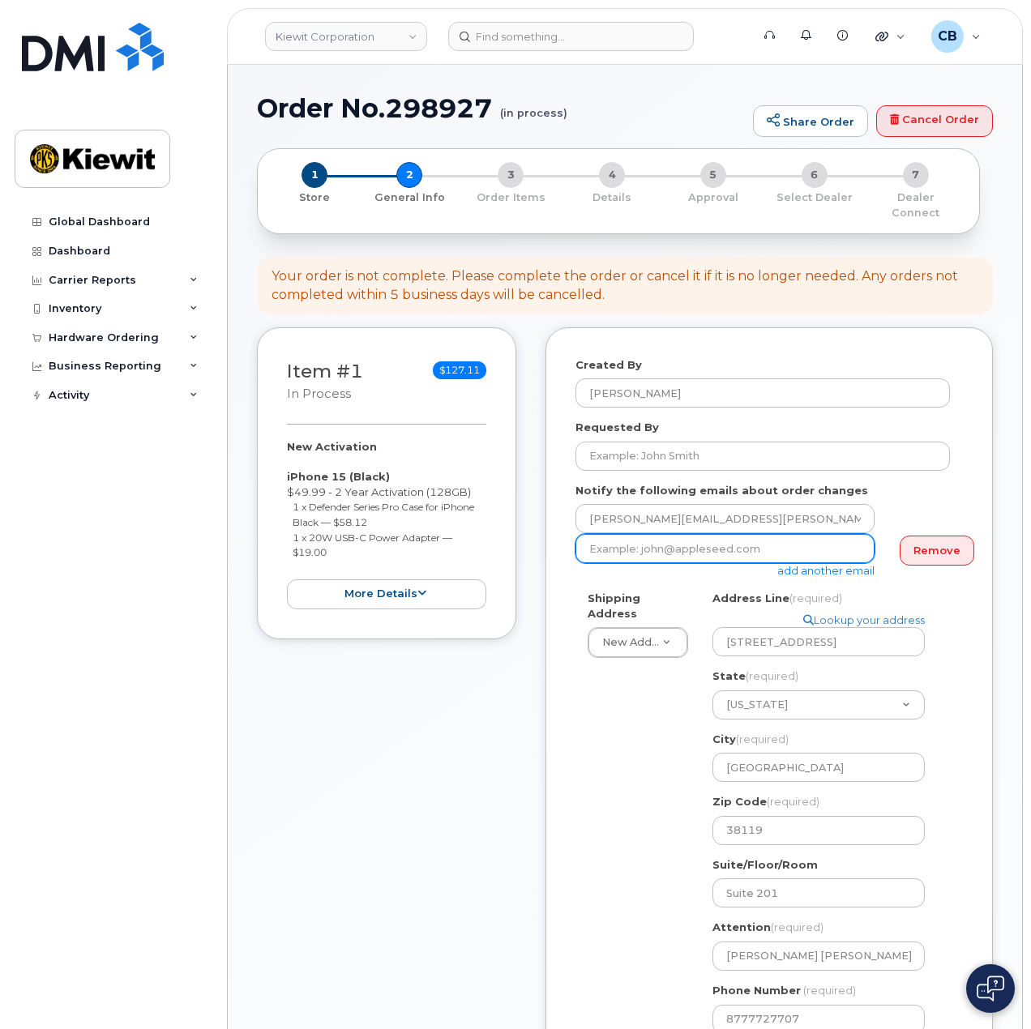
click at [762, 536] on input "email" at bounding box center [724, 548] width 299 height 29
paste input "David.Paris@kiewit.com"
type input "David.Paris@kiewit.com"
click at [913, 504] on div "[PERSON_NAME][EMAIL_ADDRESS][PERSON_NAME][PERSON_NAME][DOMAIN_NAME]" at bounding box center [762, 519] width 374 height 30
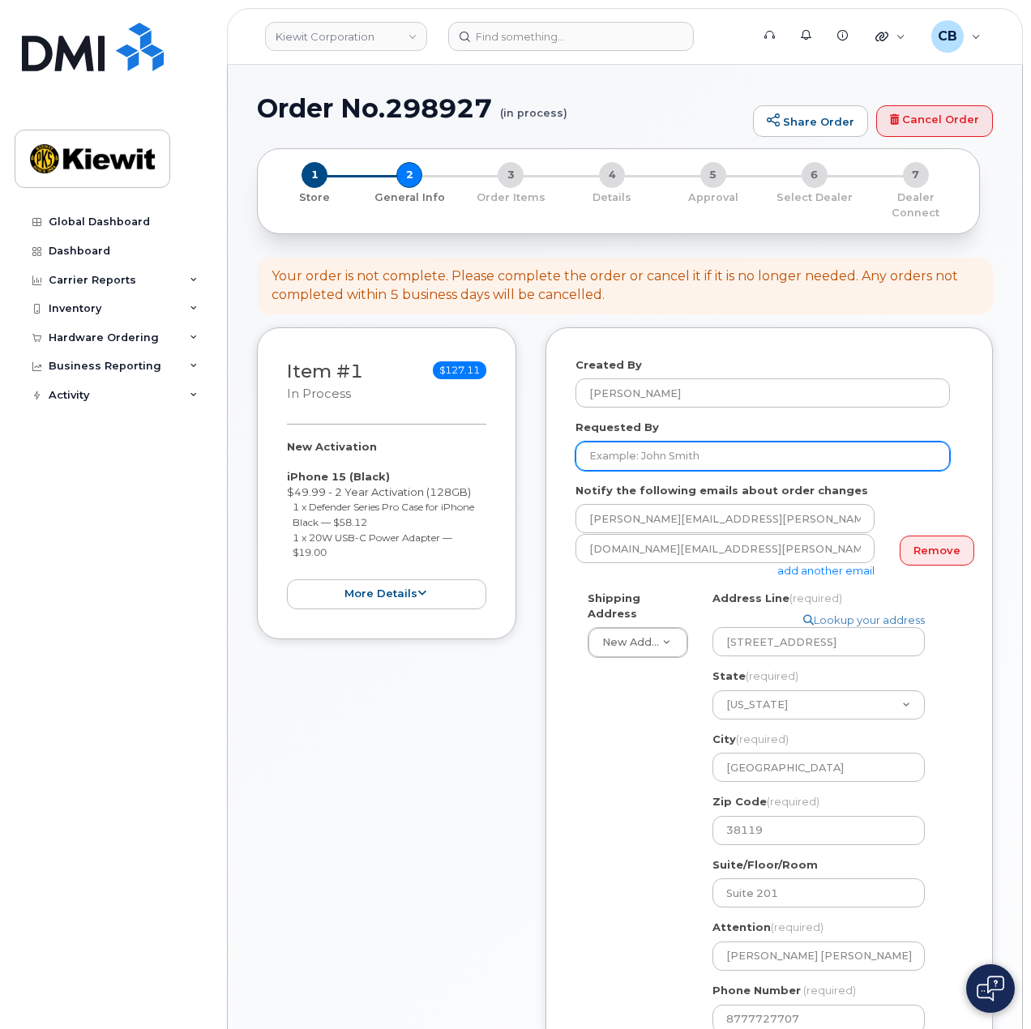
click at [665, 442] on input "Requested By" at bounding box center [762, 456] width 374 height 29
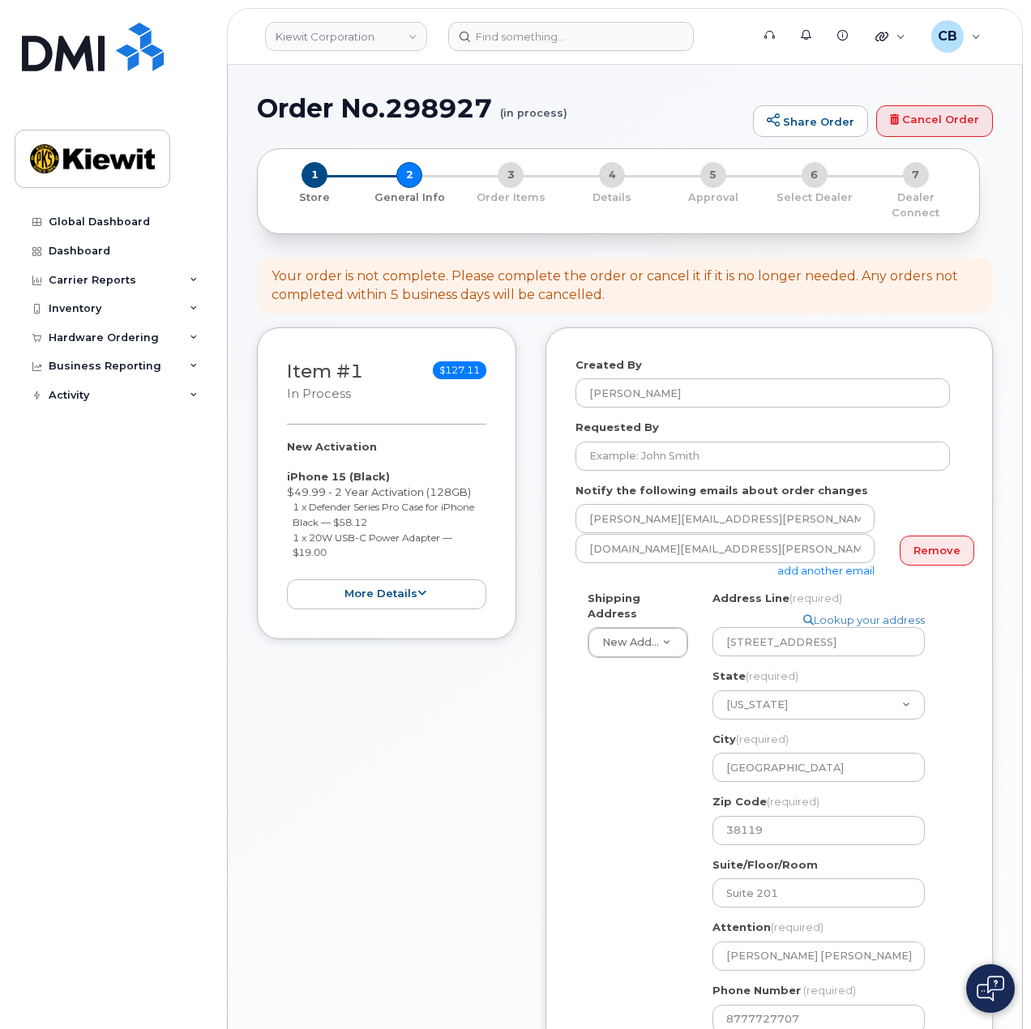
click at [588, 703] on div "Shipping Address New Address New Address 1355 Lynnfield Rd. TN Memphis Search y…" at bounding box center [762, 818] width 374 height 455
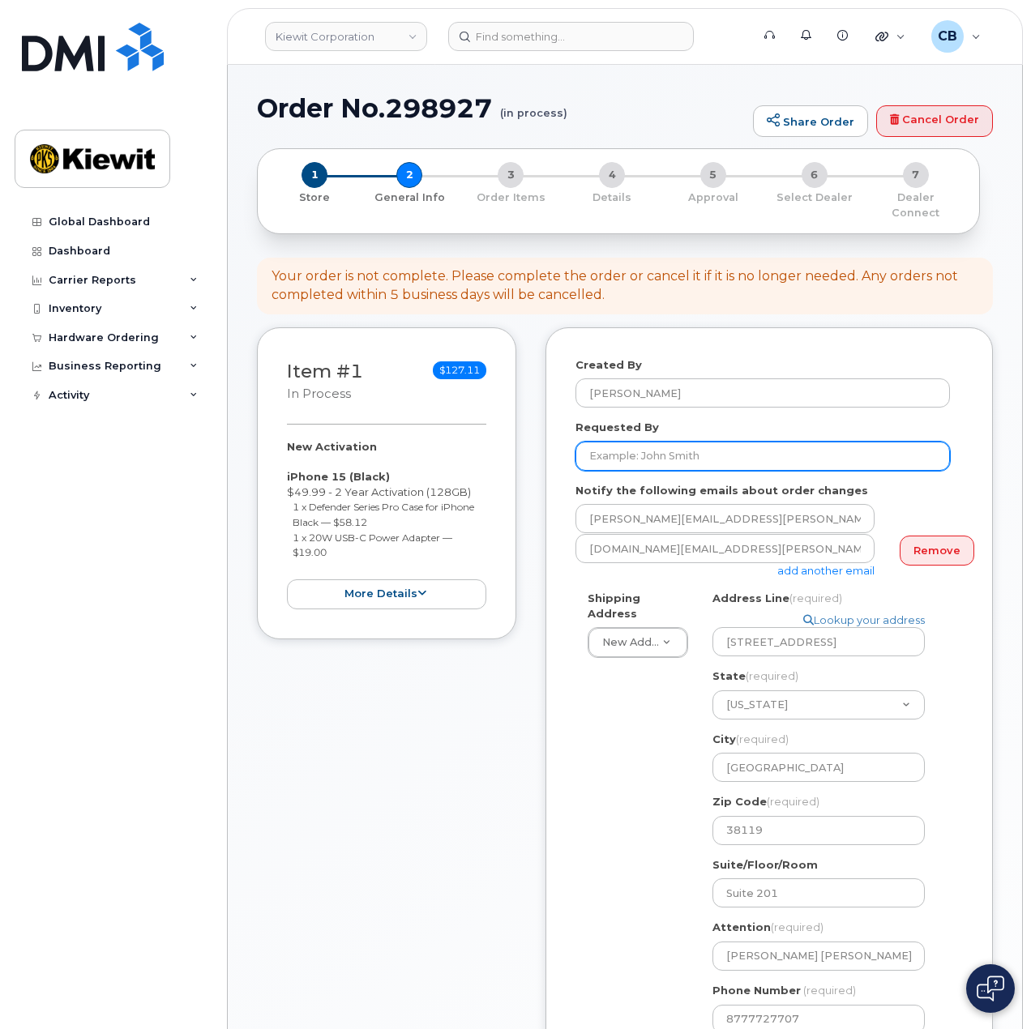
click at [682, 442] on input "Requested By" at bounding box center [762, 456] width 374 height 29
paste input "David.Paris"
click at [623, 442] on input "David.Paris" at bounding box center [762, 456] width 374 height 29
type input "David Paris"
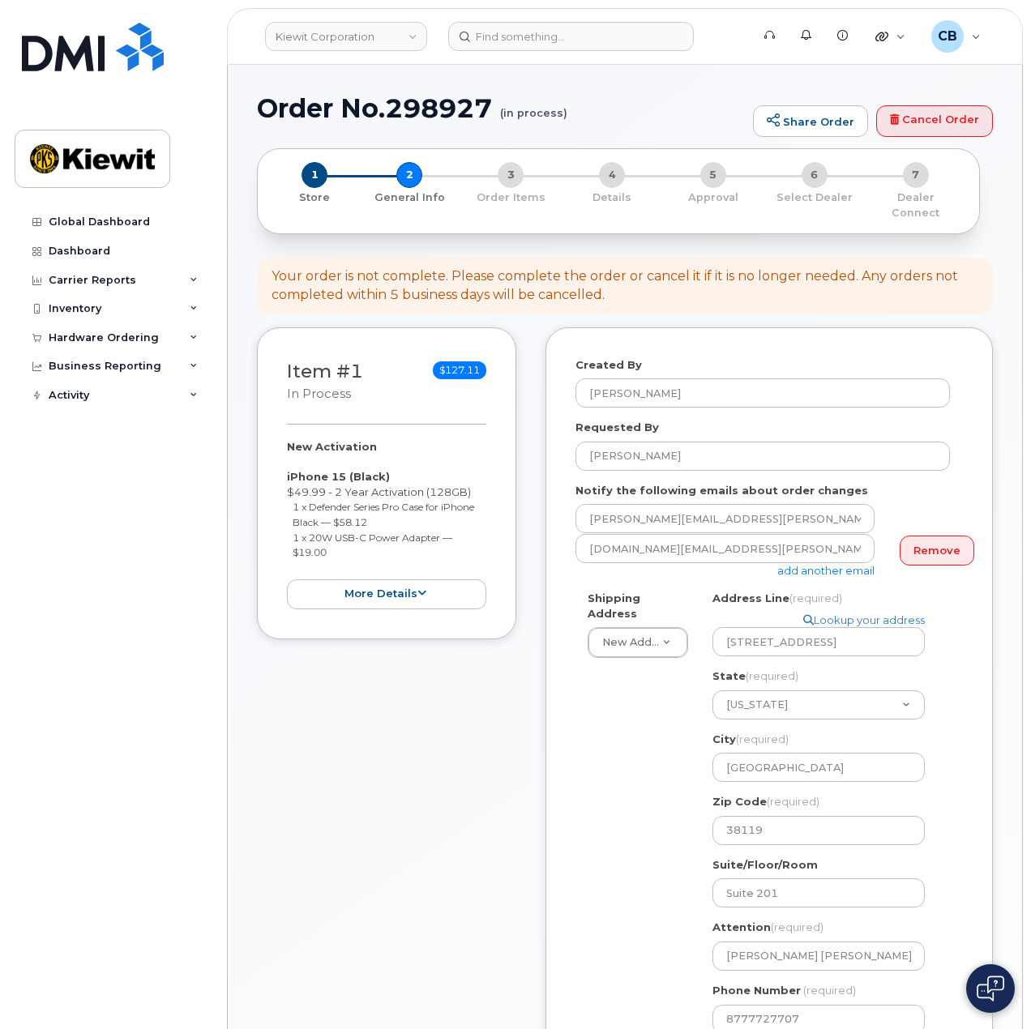
click at [549, 709] on div "Created By Cory Benes Requested By David Paris Notify the following emails abou…" at bounding box center [768, 722] width 447 height 791
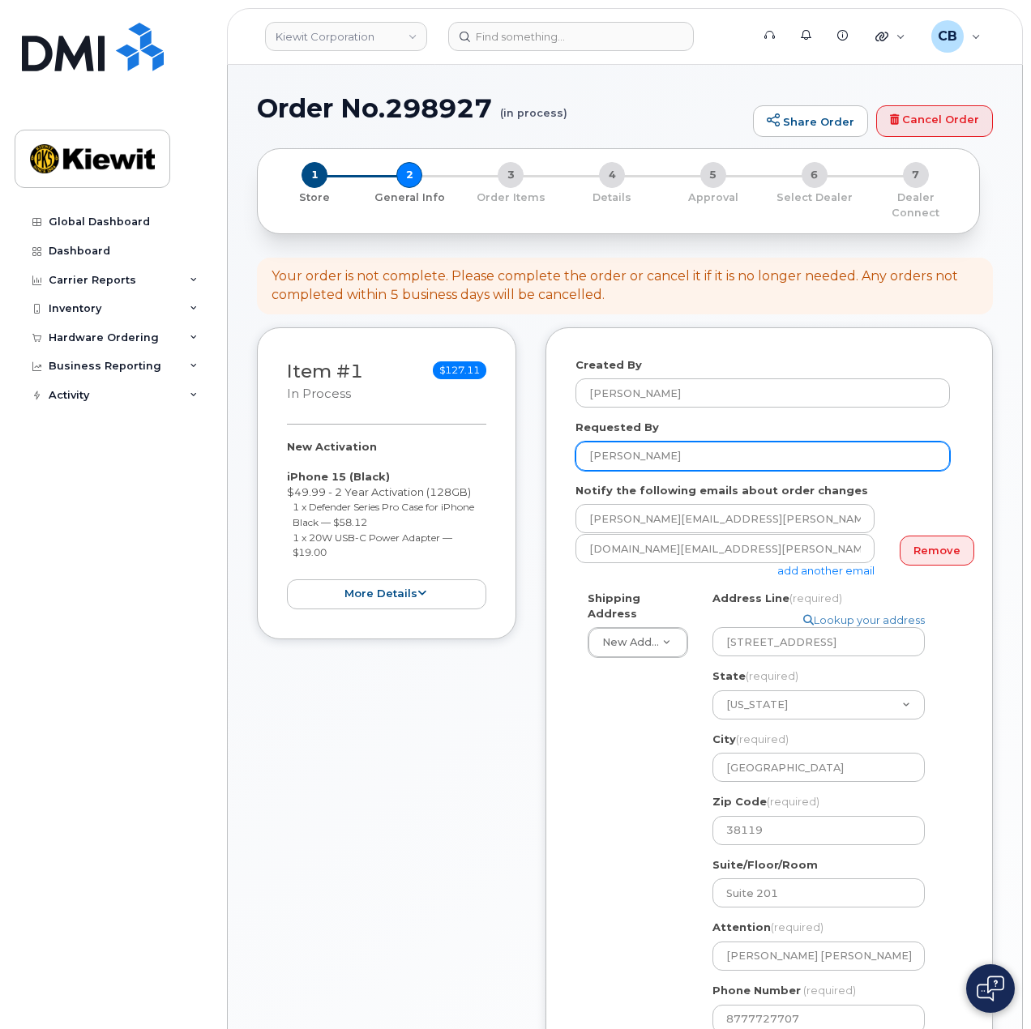
drag, startPoint x: 700, startPoint y: 442, endPoint x: 514, endPoint y: 447, distance: 186.4
click at [514, 447] on div "Item #1 in process $127.11 New Activation iPhone 15 (Black) $49.99 - 2 Year Act…" at bounding box center [625, 734] width 736 height 815
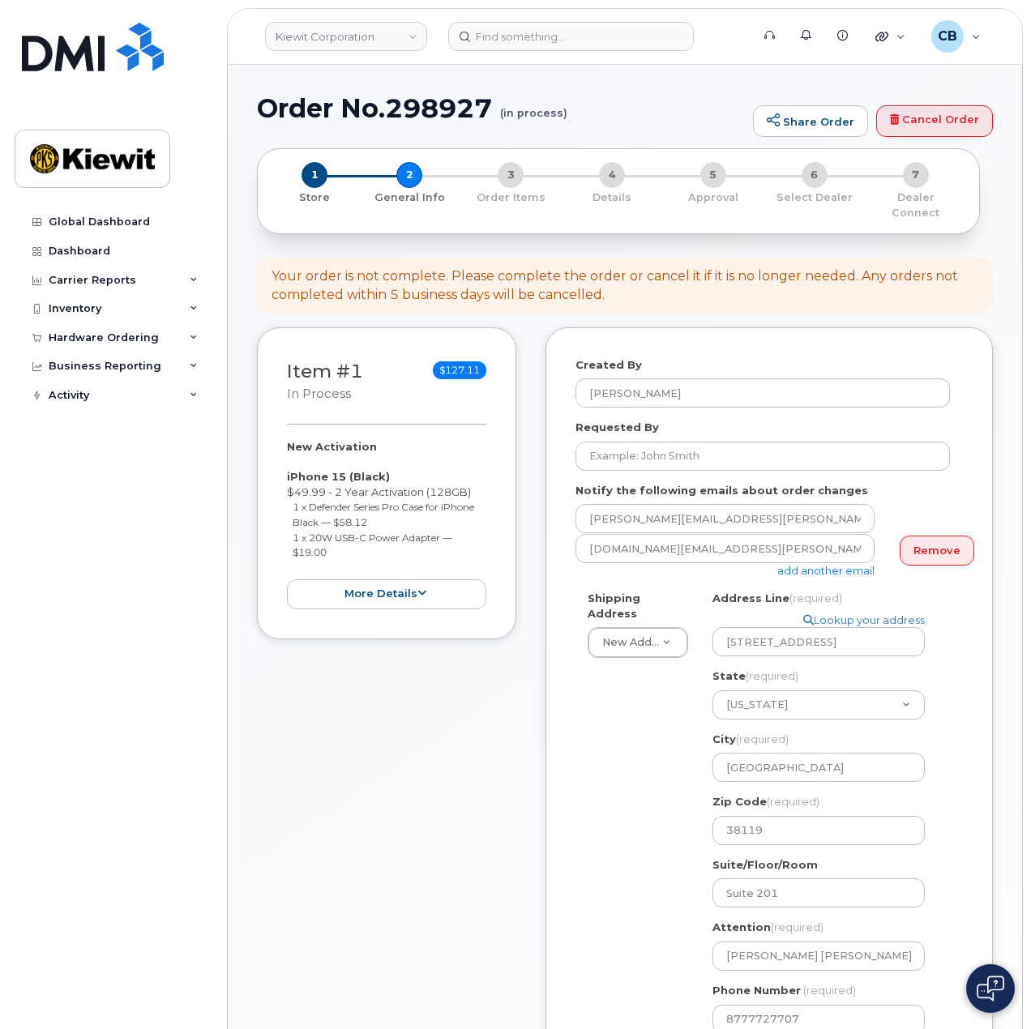
click at [647, 769] on div "Shipping Address New Address New Address 1355 Lynnfield Rd. TN Memphis Search y…" at bounding box center [762, 818] width 374 height 455
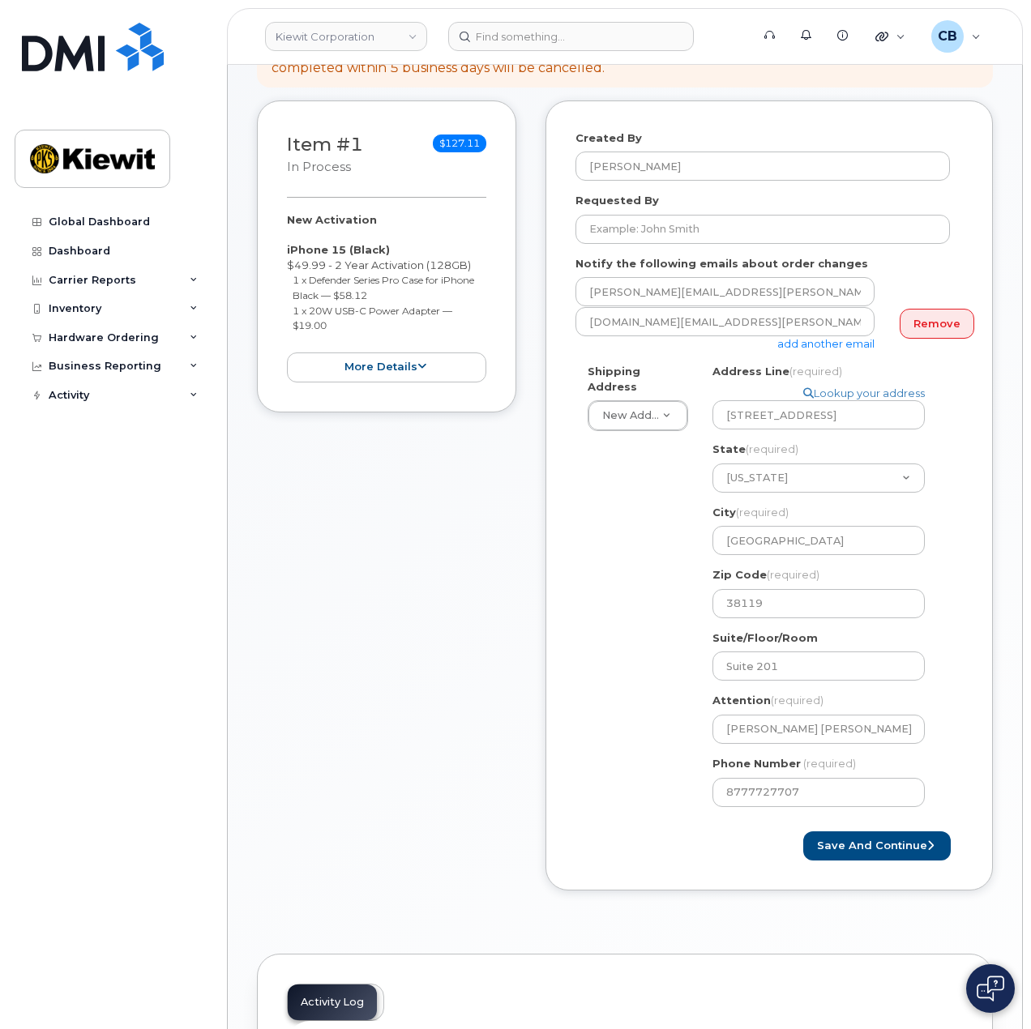
scroll to position [405, 0]
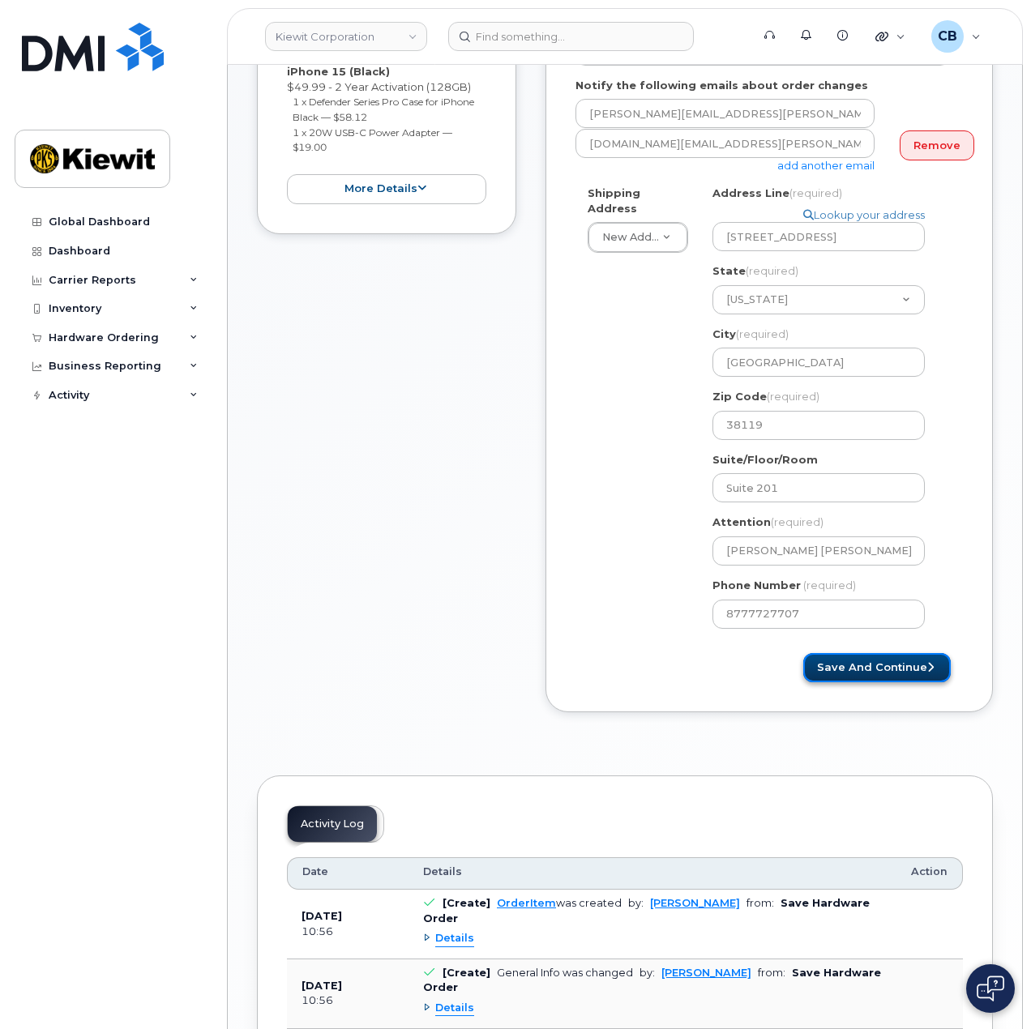
click at [908, 653] on button "Save and Continue" at bounding box center [876, 668] width 147 height 30
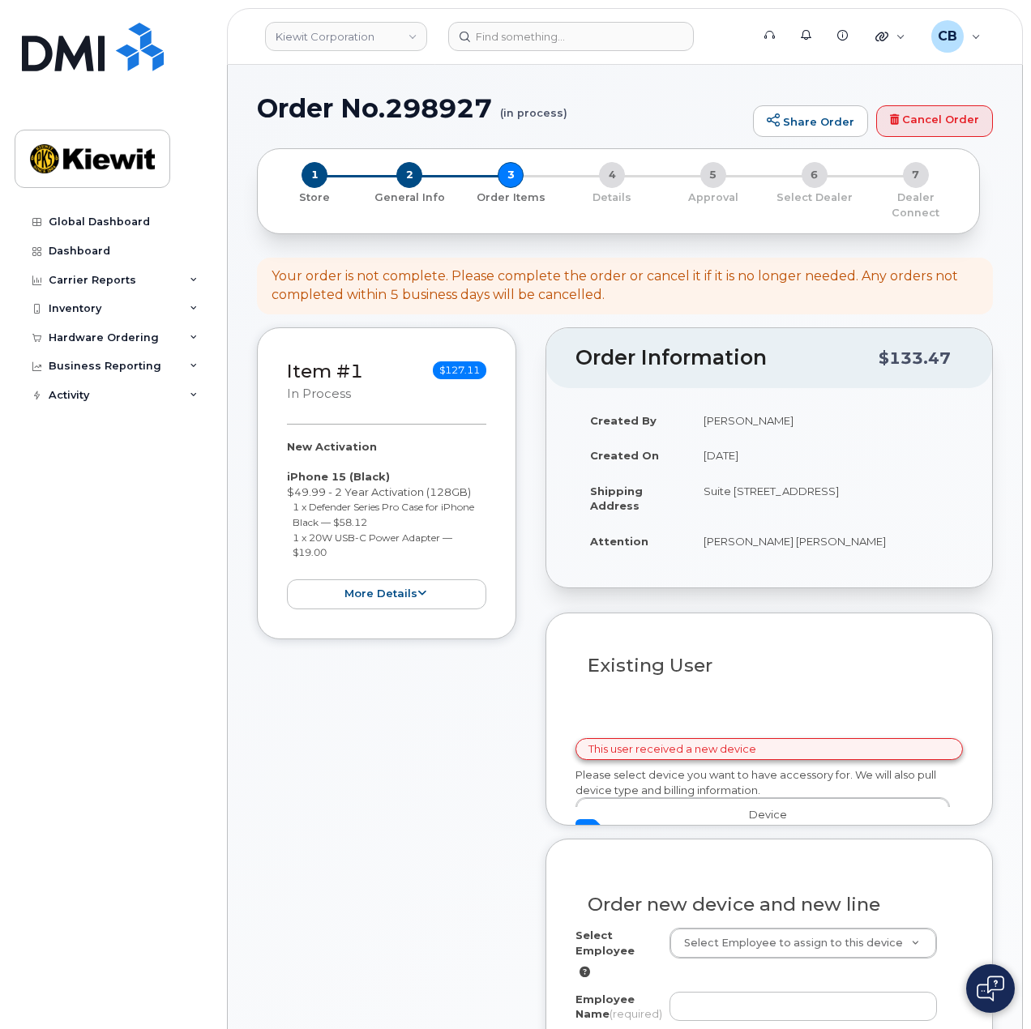
select select
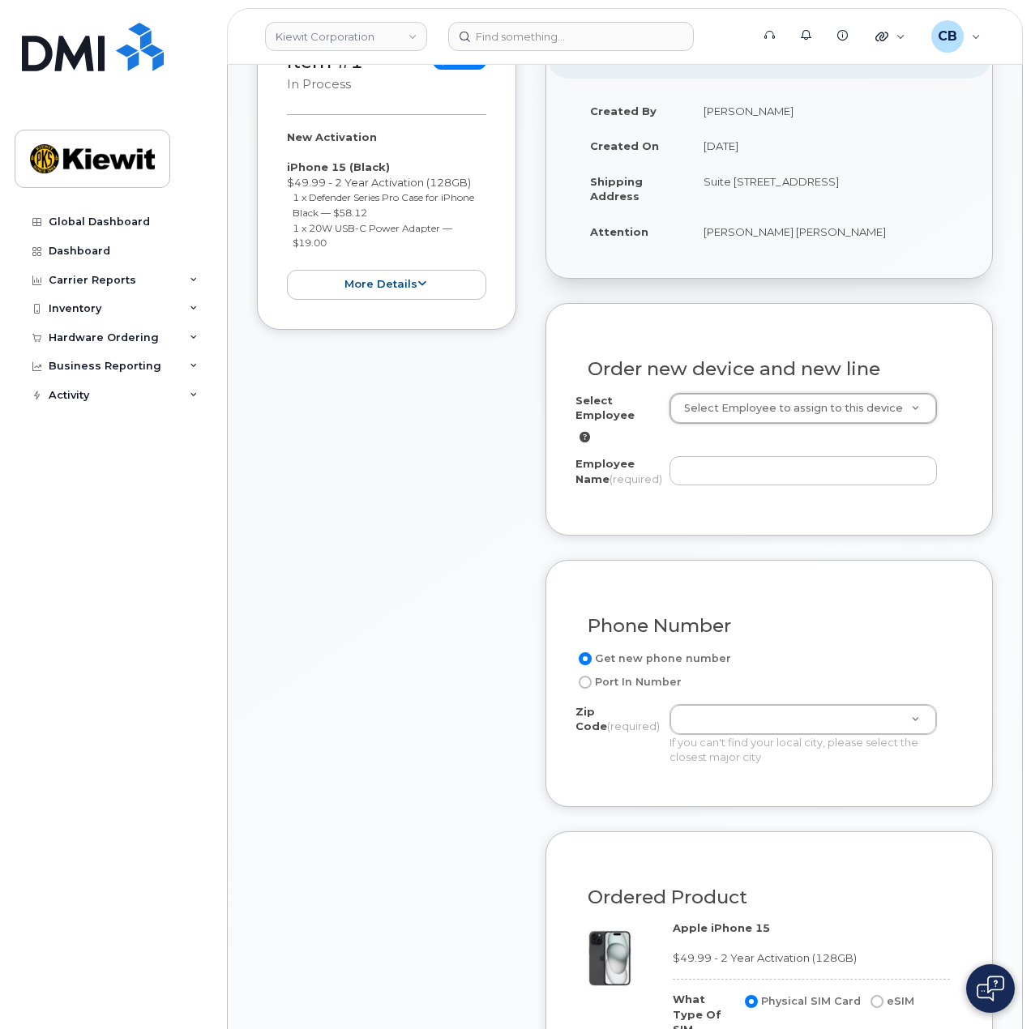
scroll to position [324, 0]
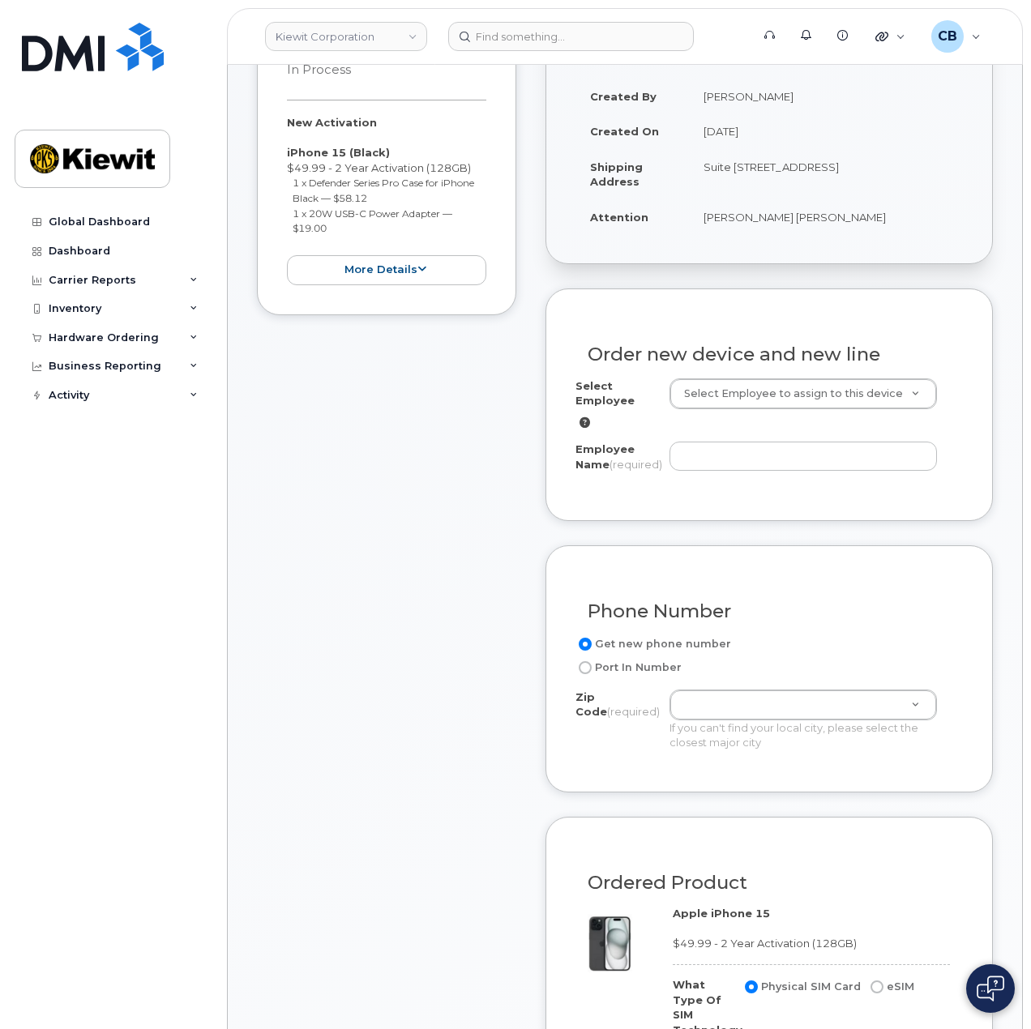
click at [712, 165] on td "Suite [STREET_ADDRESS]" at bounding box center [826, 174] width 274 height 50
copy td "38119"
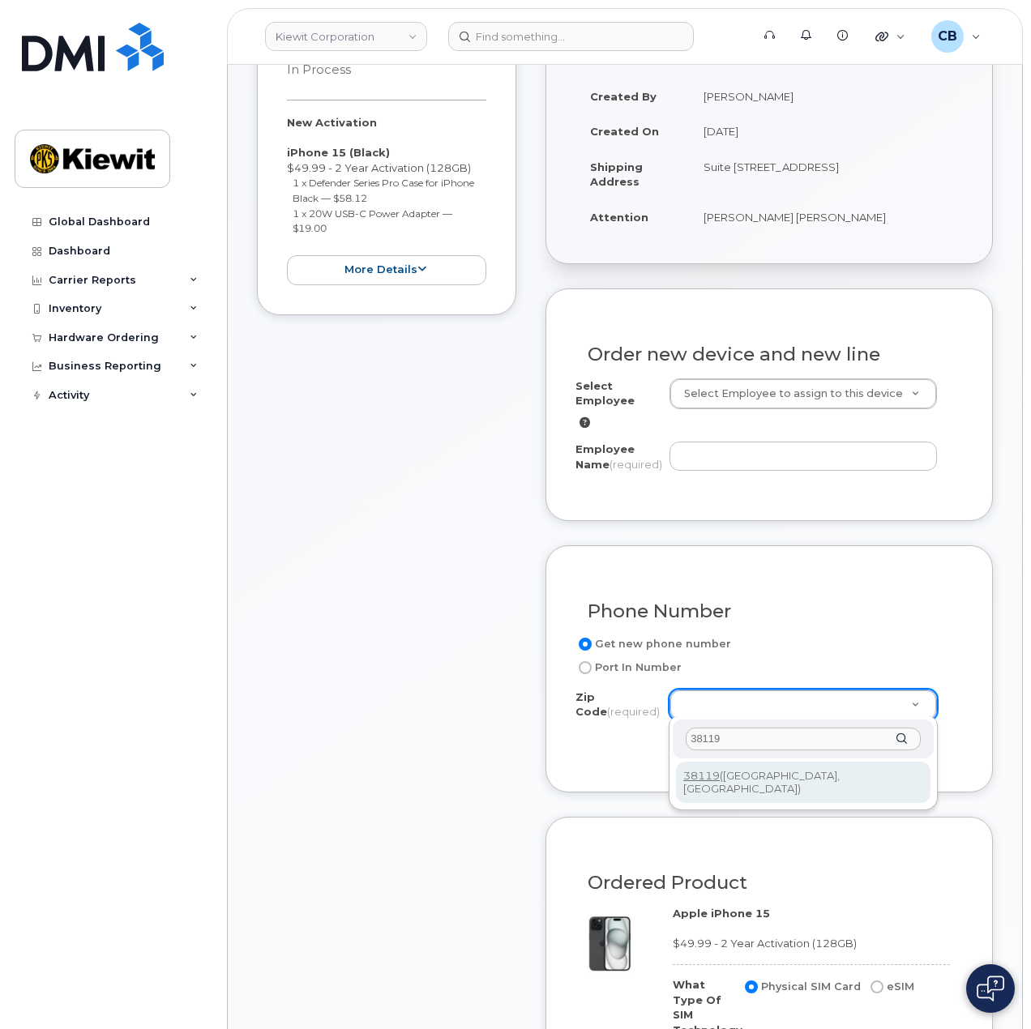
type input "38119"
type input "38119 (Memphis, TN)"
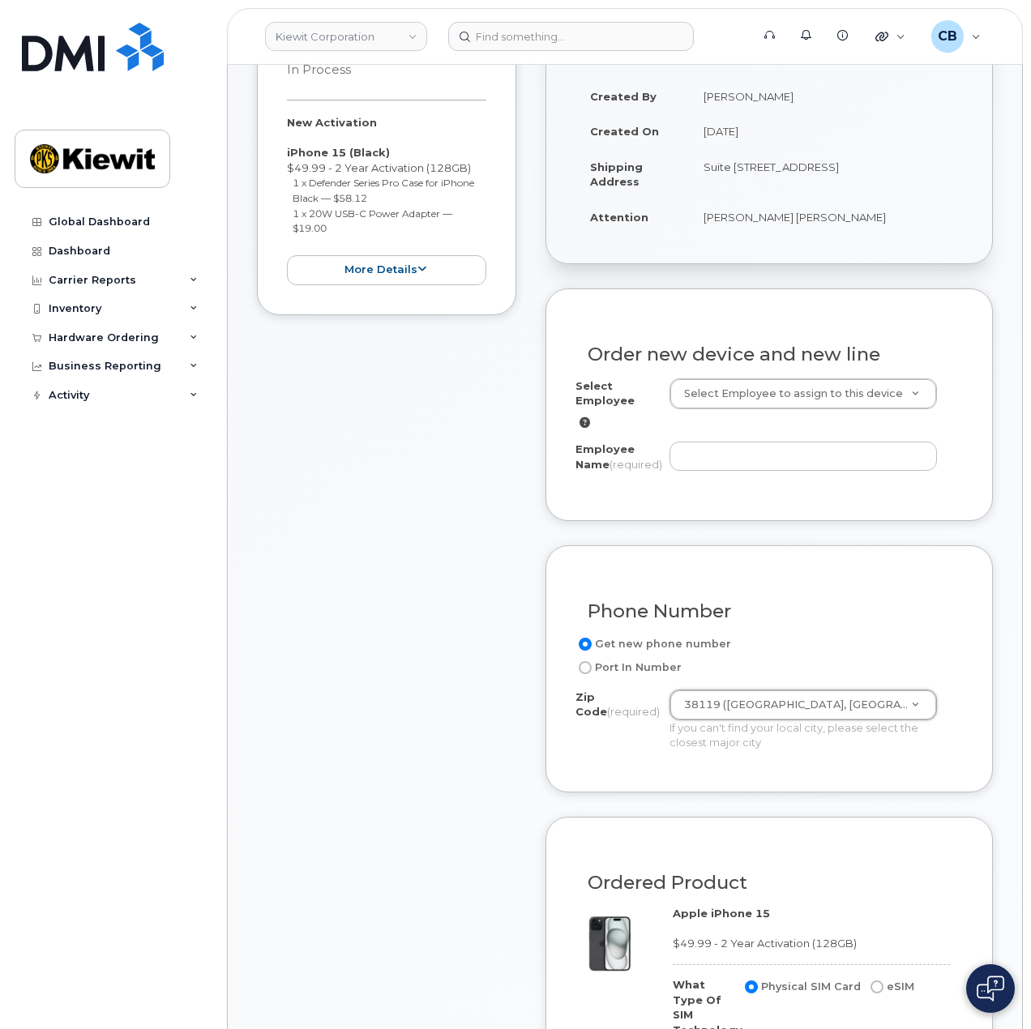
click at [519, 698] on div "Item #1 in process $127.11 New Activation iPhone 15 (Black) $49.99 - 2 Year Act…" at bounding box center [625, 844] width 736 height 1682
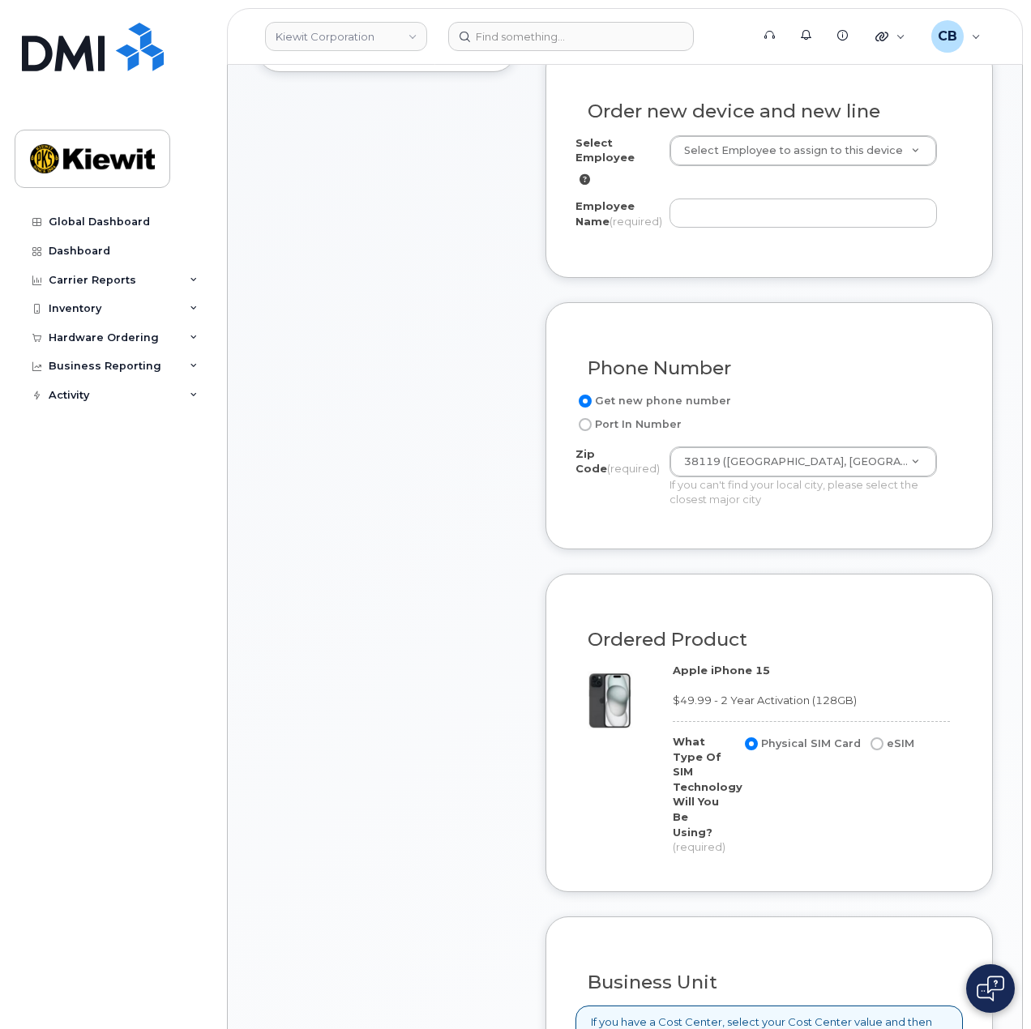
scroll to position [243, 0]
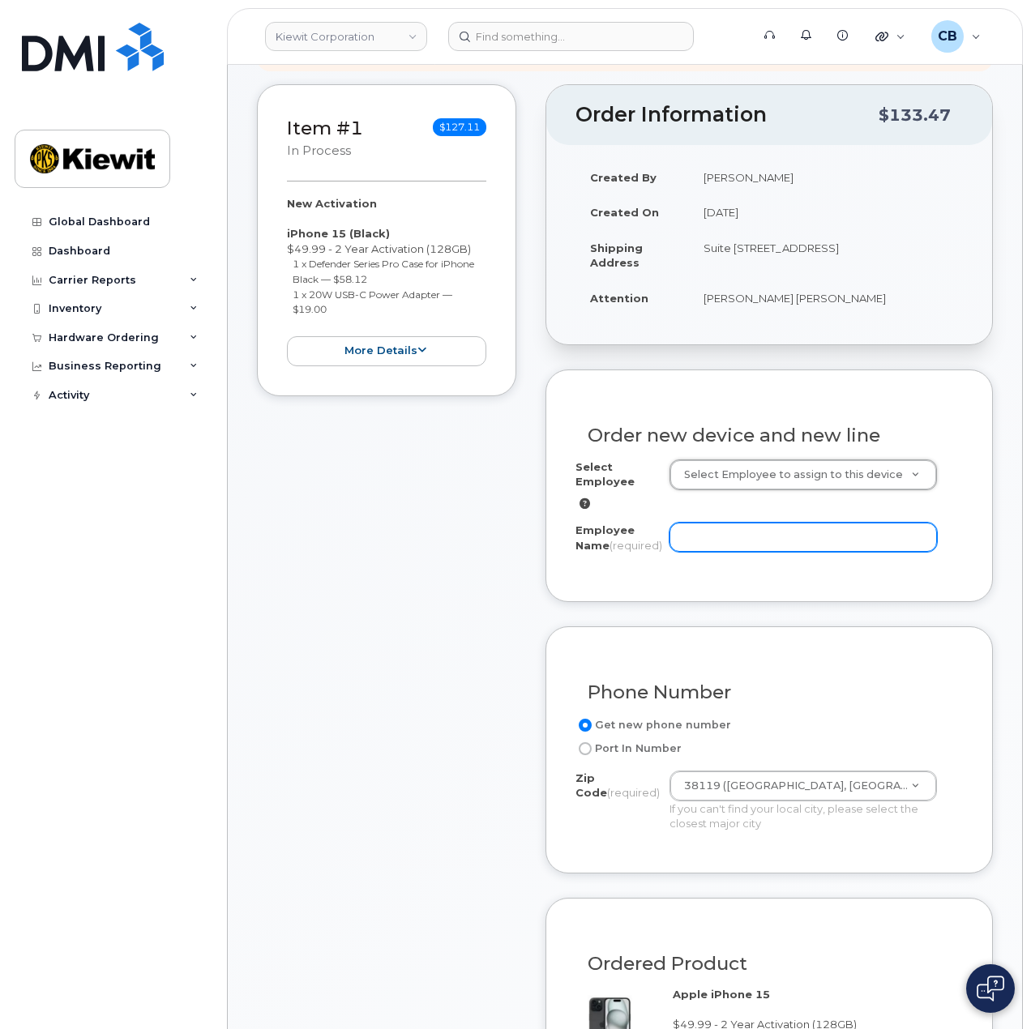
click at [725, 523] on input "Employee Name (required)" at bounding box center [803, 537] width 268 height 29
drag, startPoint x: 700, startPoint y: 280, endPoint x: 776, endPoint y: 282, distance: 75.4
click at [776, 282] on td "Darius Carlton, David Paris" at bounding box center [826, 298] width 274 height 36
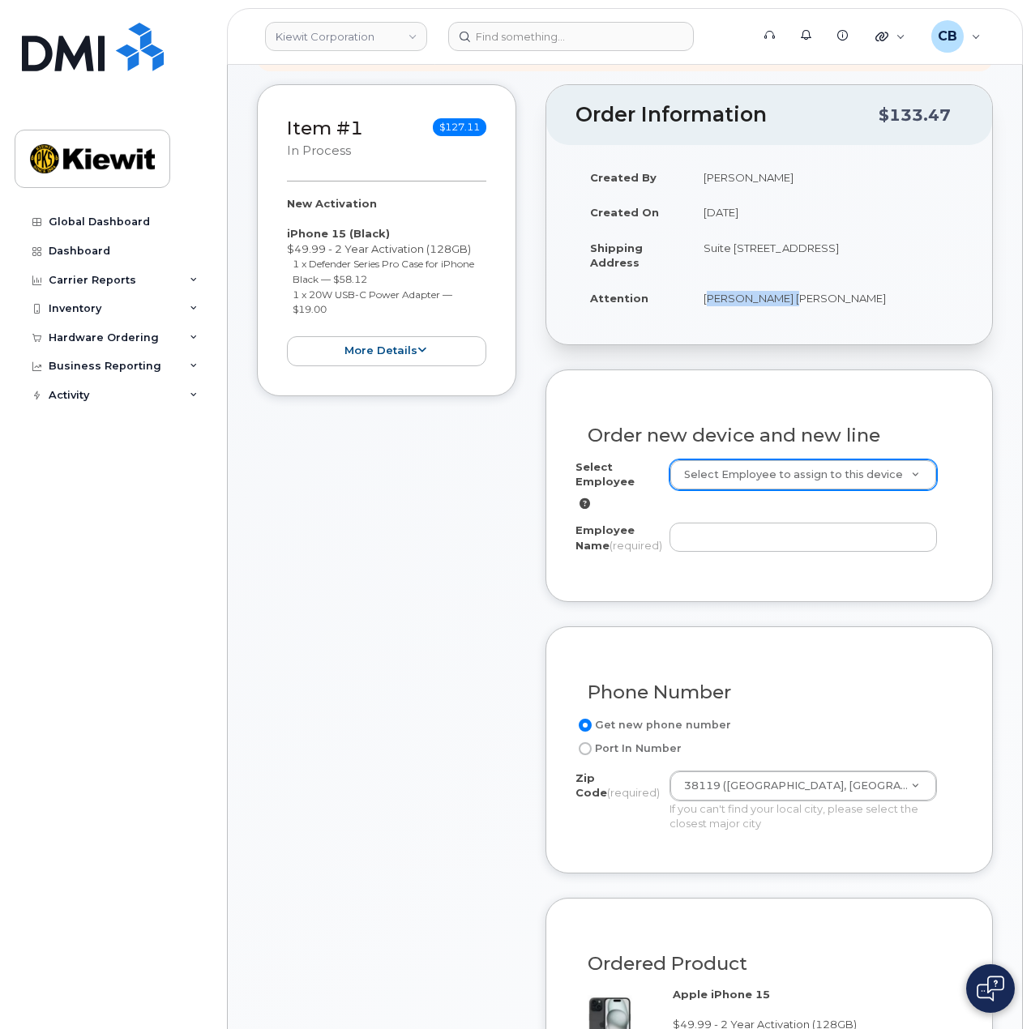
copy td "Darius Carlton"
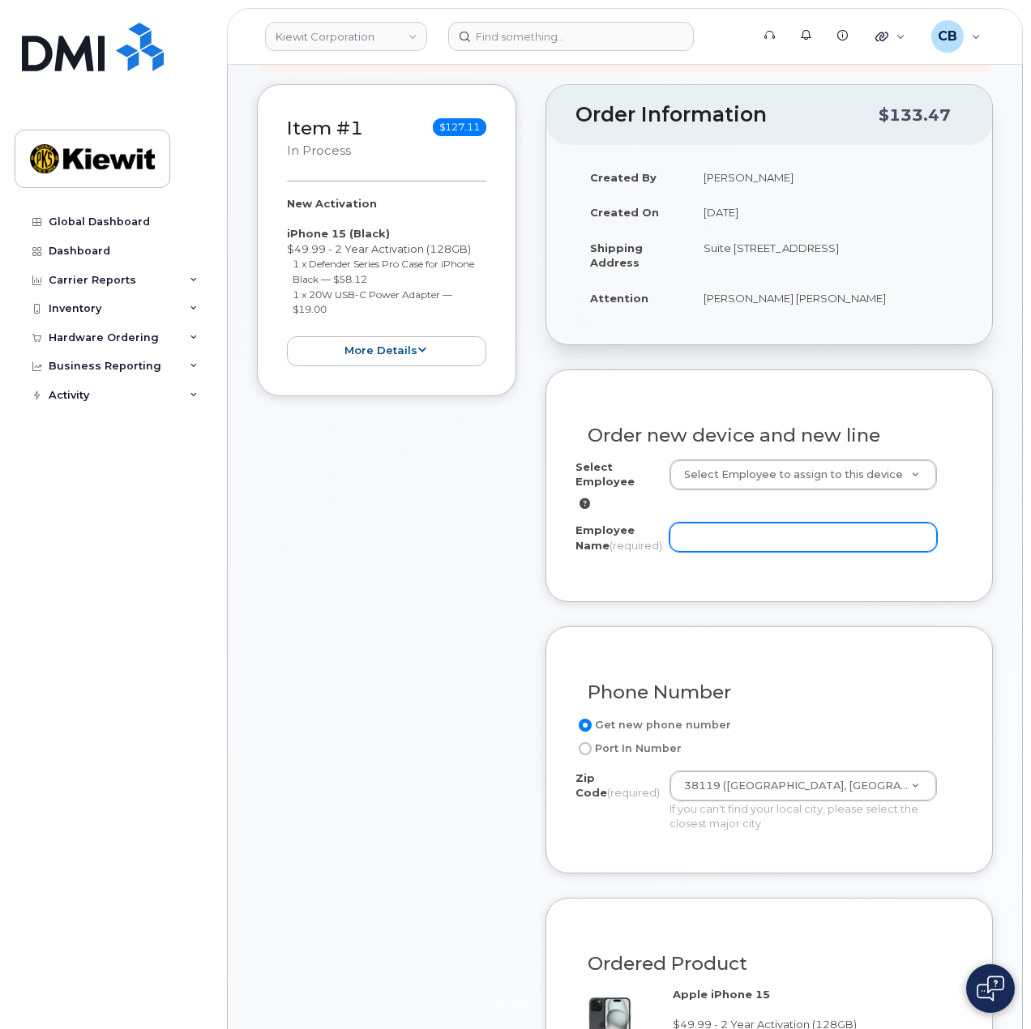
click at [716, 523] on input "Employee Name (required)" at bounding box center [803, 537] width 268 height 29
paste input "Darius Carlton"
type input "Darius Carlton"
click at [504, 550] on div "Item #1 in process $127.11 New Activation iPhone 15 (Black) $49.99 - 2 Year Act…" at bounding box center [386, 925] width 259 height 1682
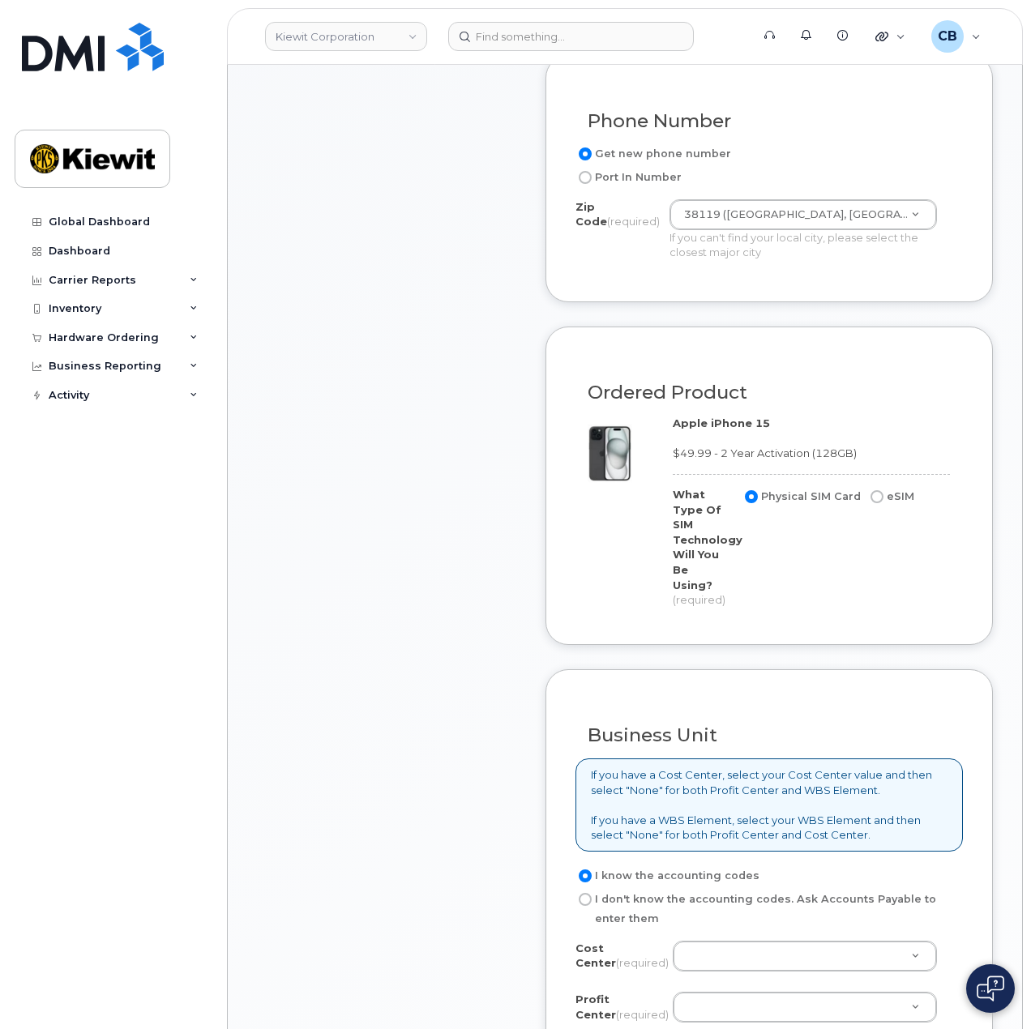
scroll to position [1054, 0]
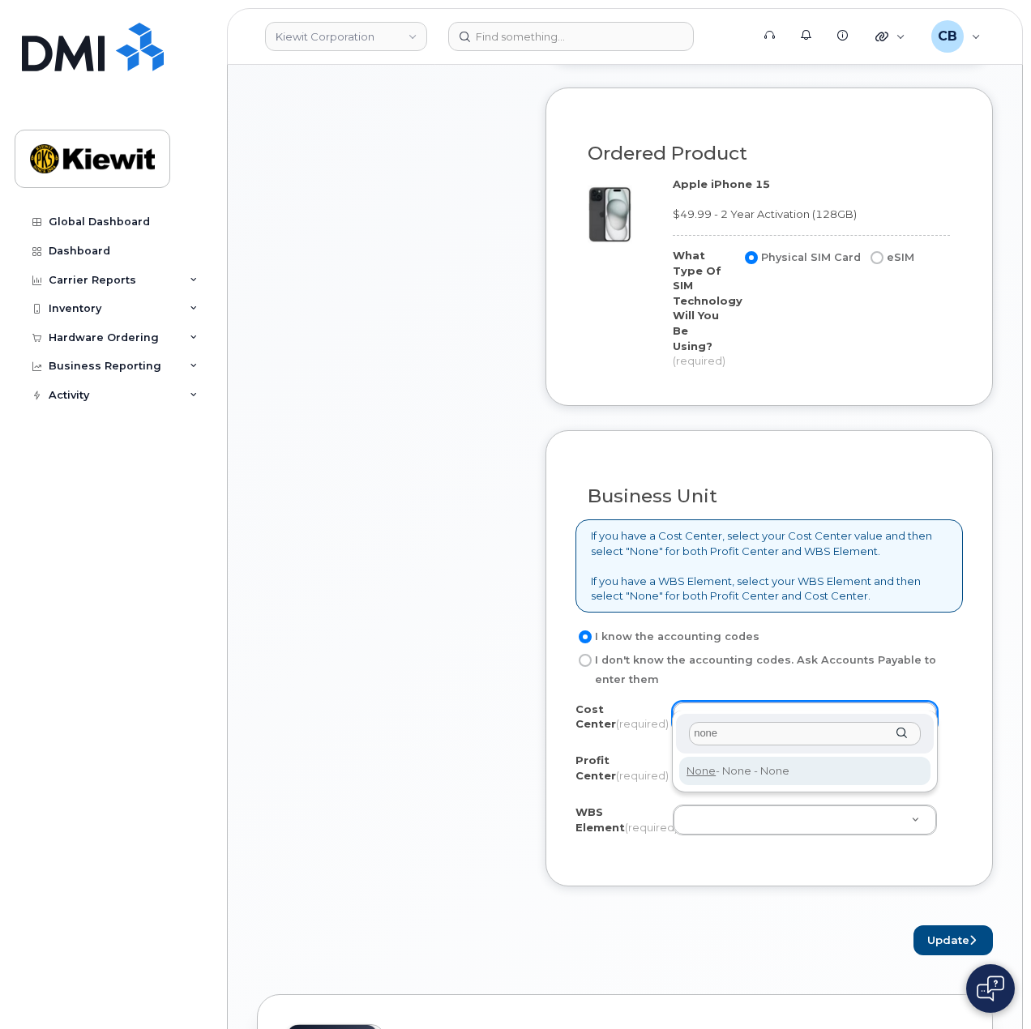
type input "none"
type input "None"
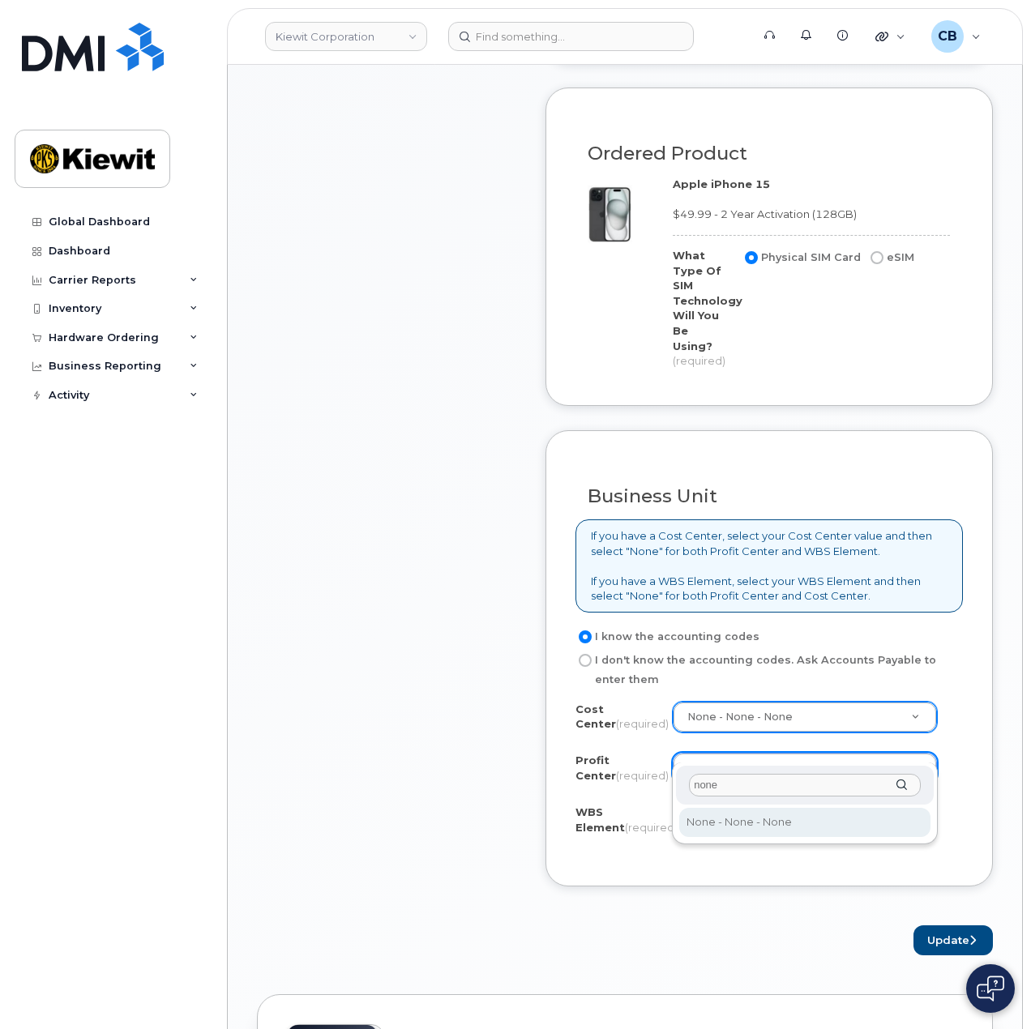
type input "none"
select select "None"
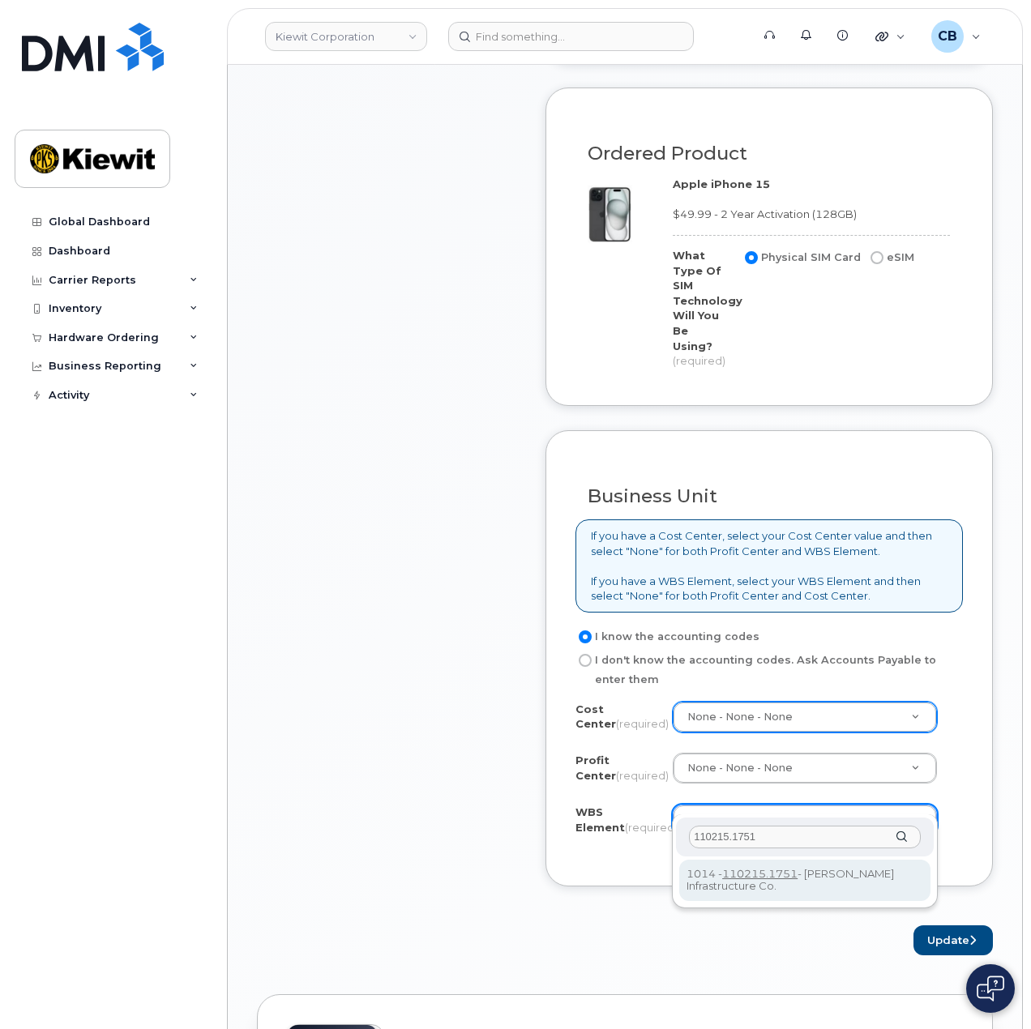
type input "110215.1751"
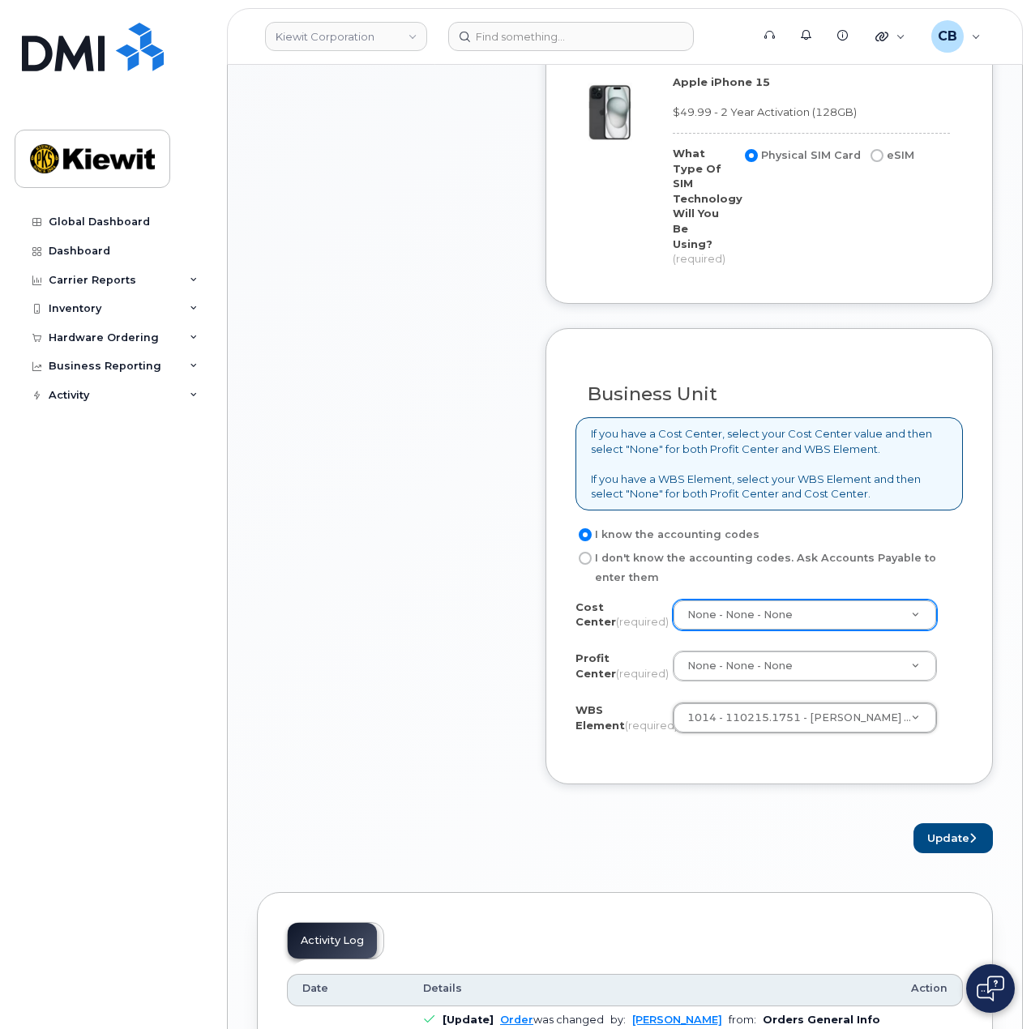
scroll to position [1216, 0]
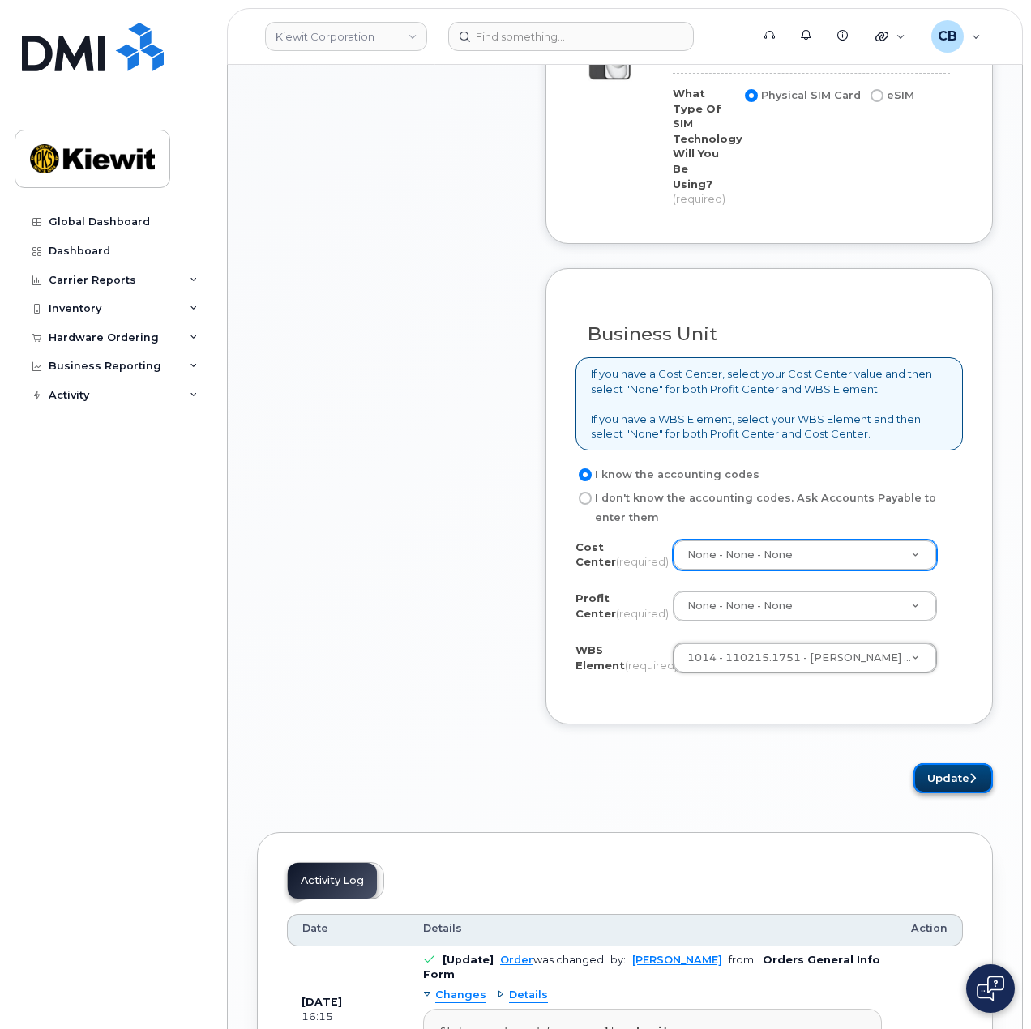
click at [948, 763] on button "Update" at bounding box center [952, 778] width 79 height 30
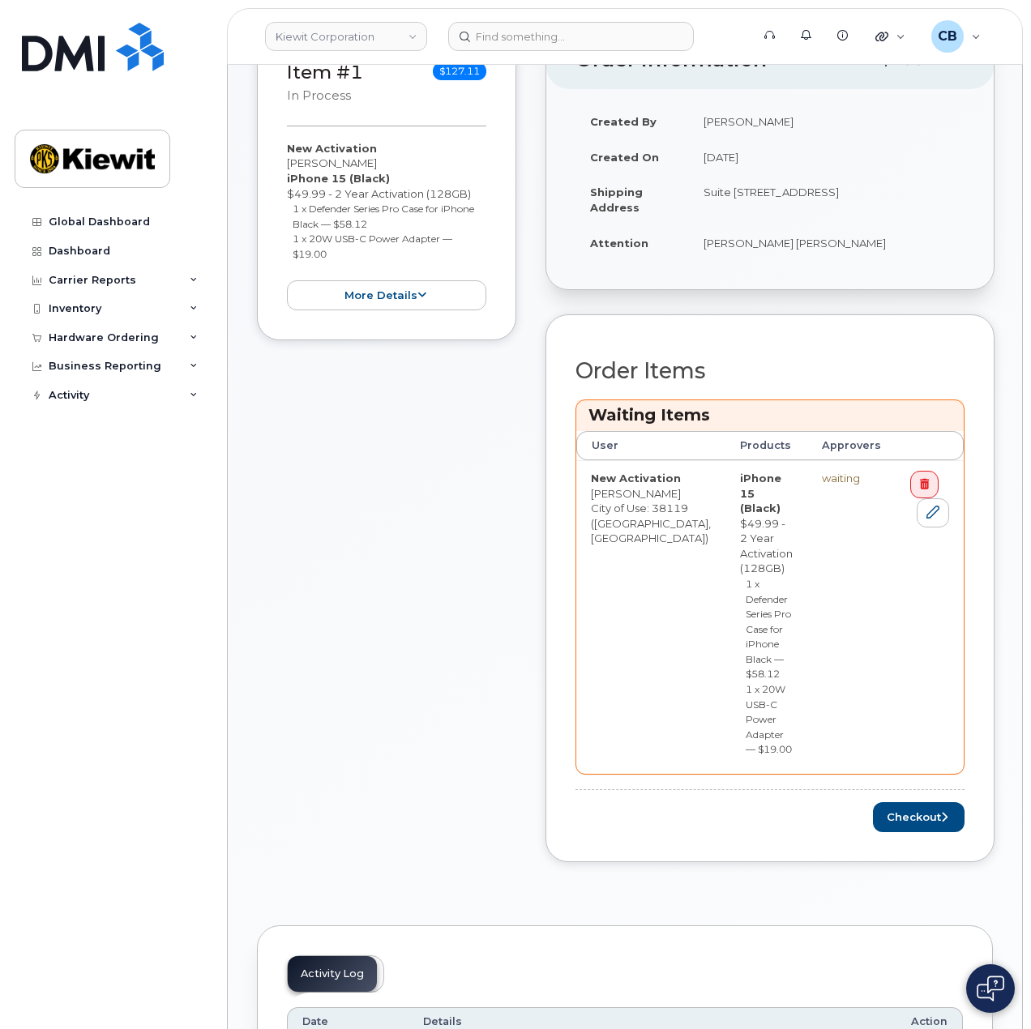
scroll to position [243, 0]
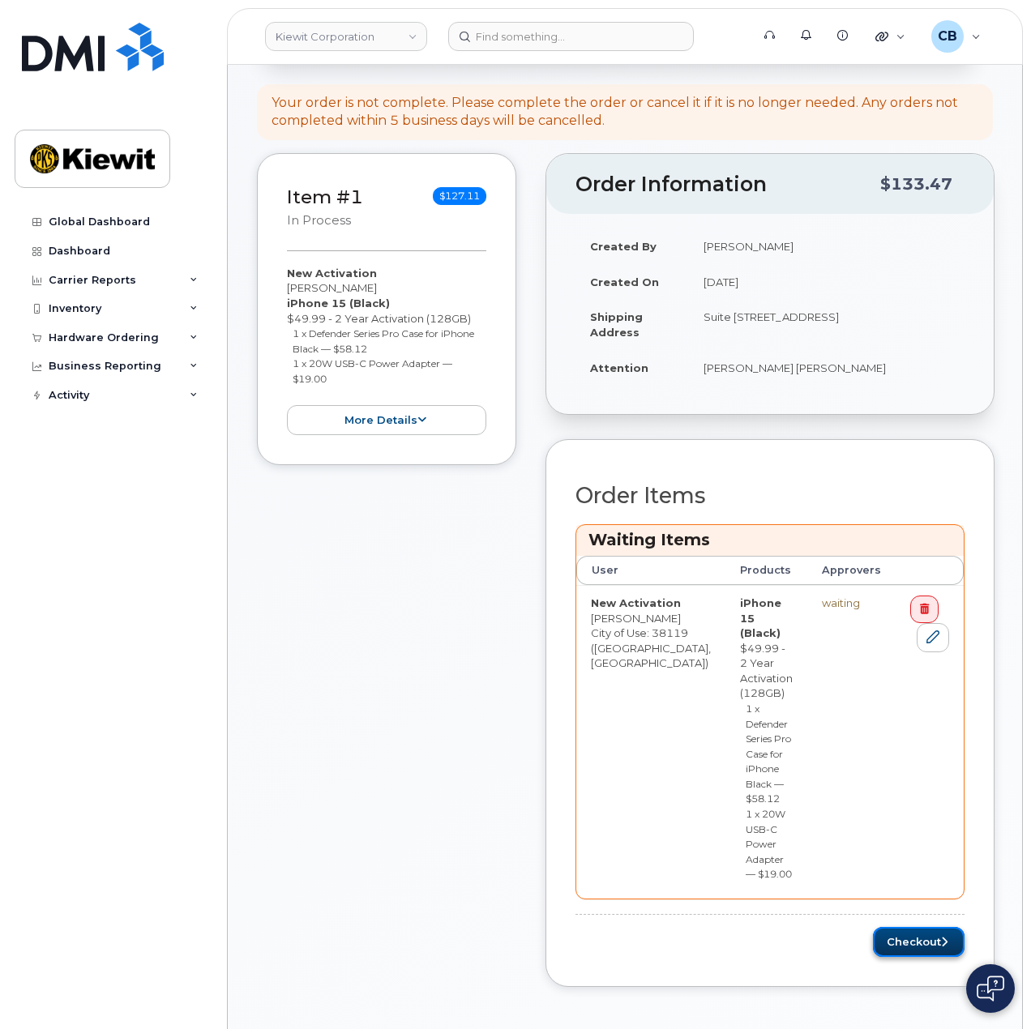
click at [904, 927] on button "Checkout" at bounding box center [919, 942] width 92 height 30
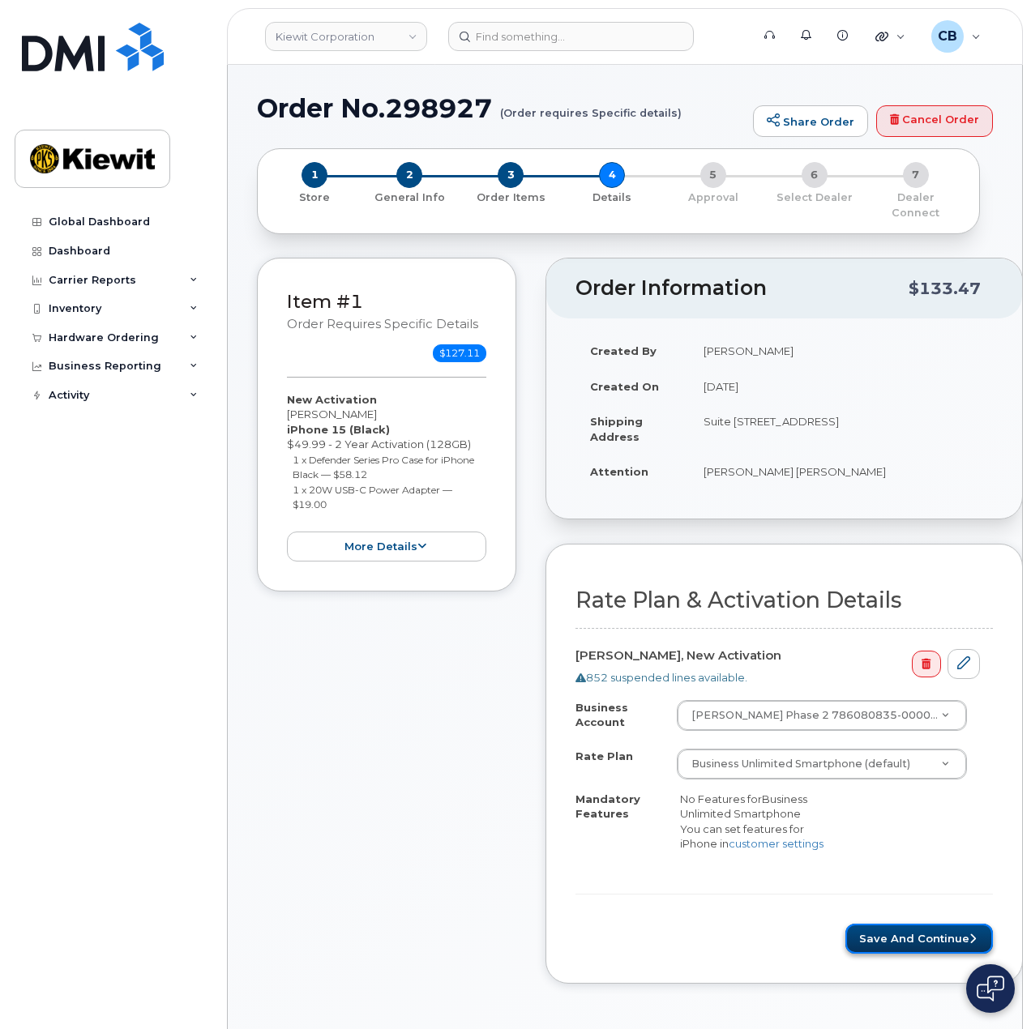
click at [885, 924] on button "Save and Continue" at bounding box center [918, 939] width 147 height 30
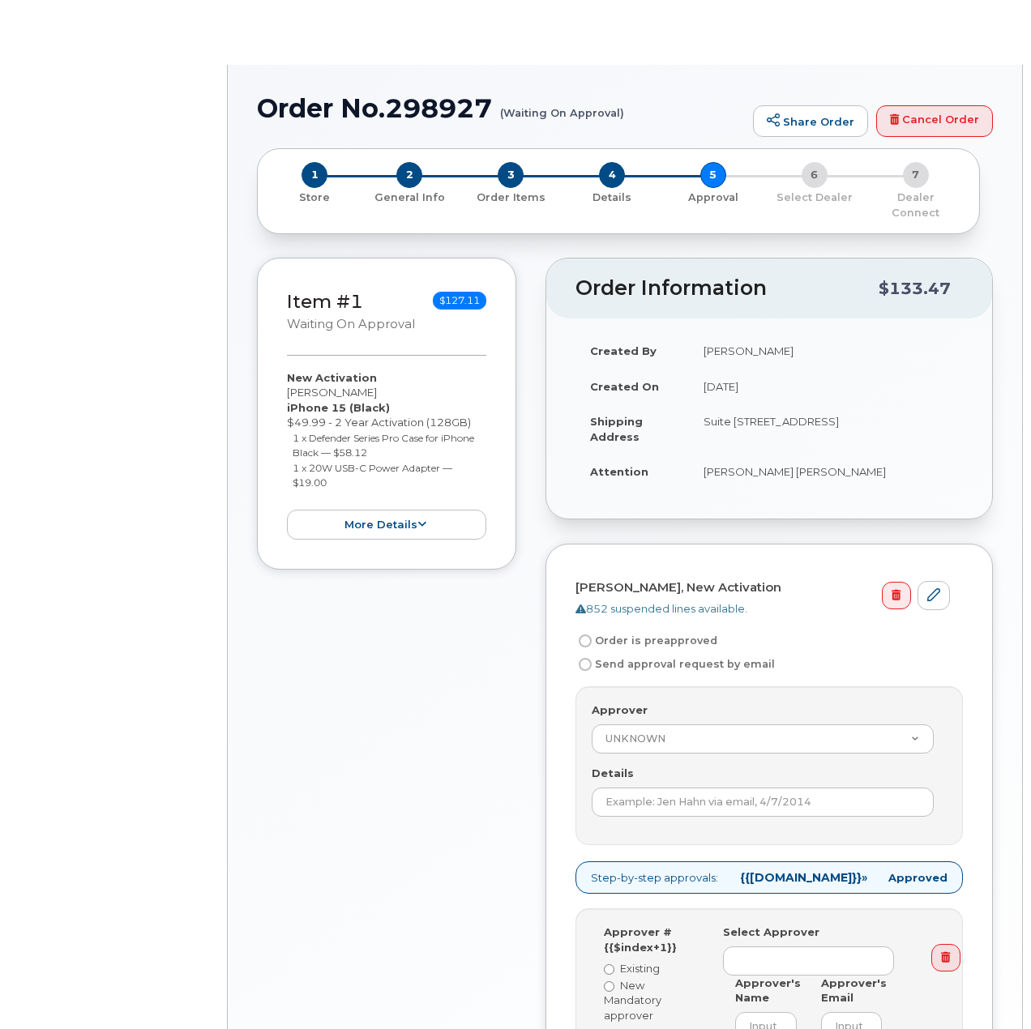
radio input "true"
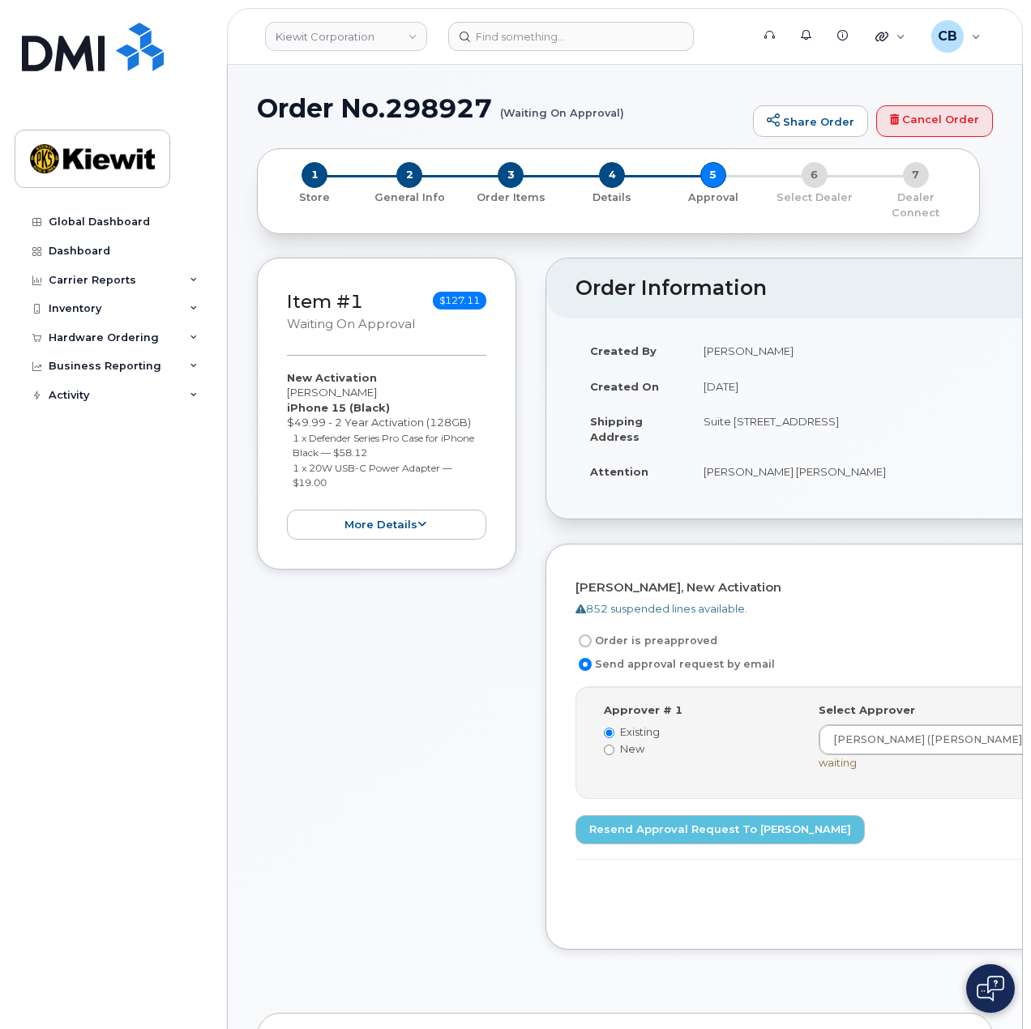
click at [424, 105] on h1 "Order No.298927 (Waiting On Approval)" at bounding box center [501, 108] width 488 height 28
click at [428, 103] on h1 "Order No.298927 (Waiting On Approval)" at bounding box center [501, 108] width 488 height 28
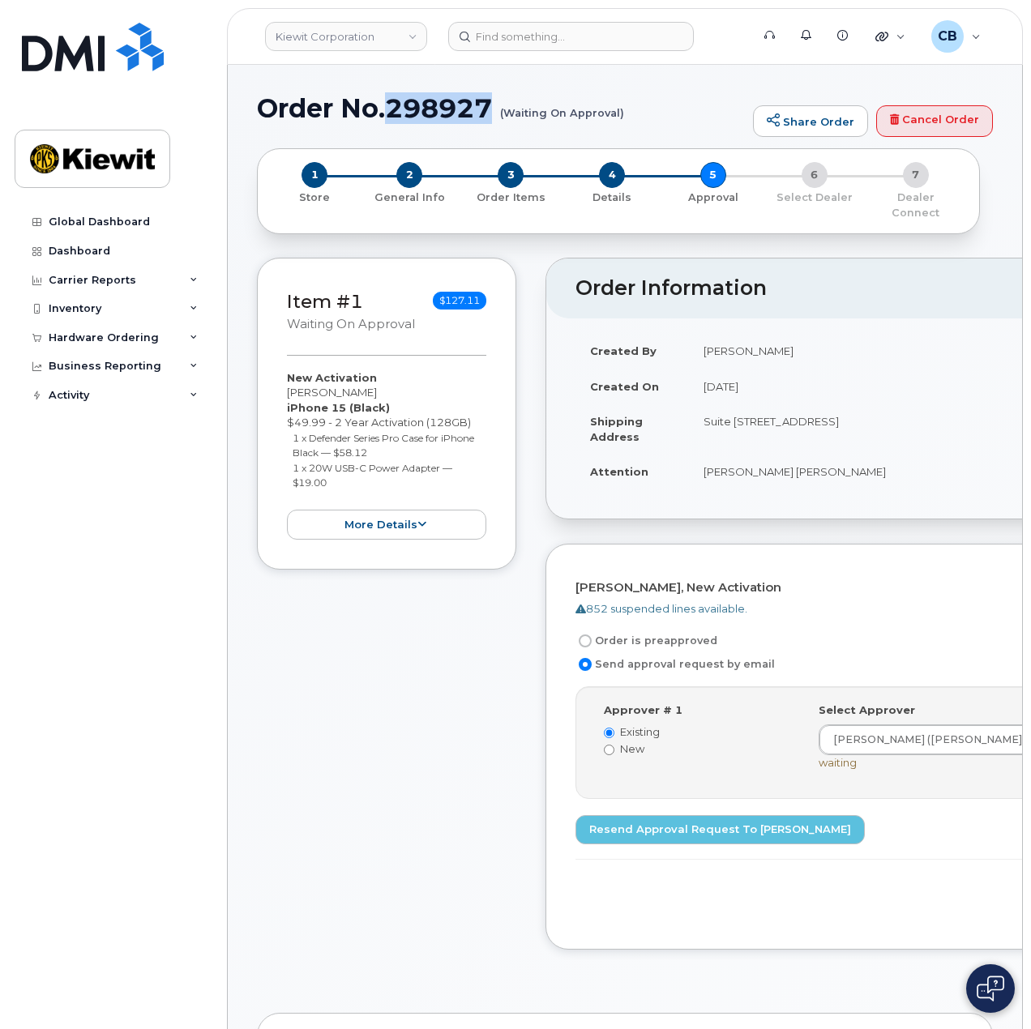
click at [428, 103] on h1 "Order No.298927 (Waiting On Approval)" at bounding box center [501, 108] width 488 height 28
click at [122, 46] on img at bounding box center [93, 47] width 142 height 49
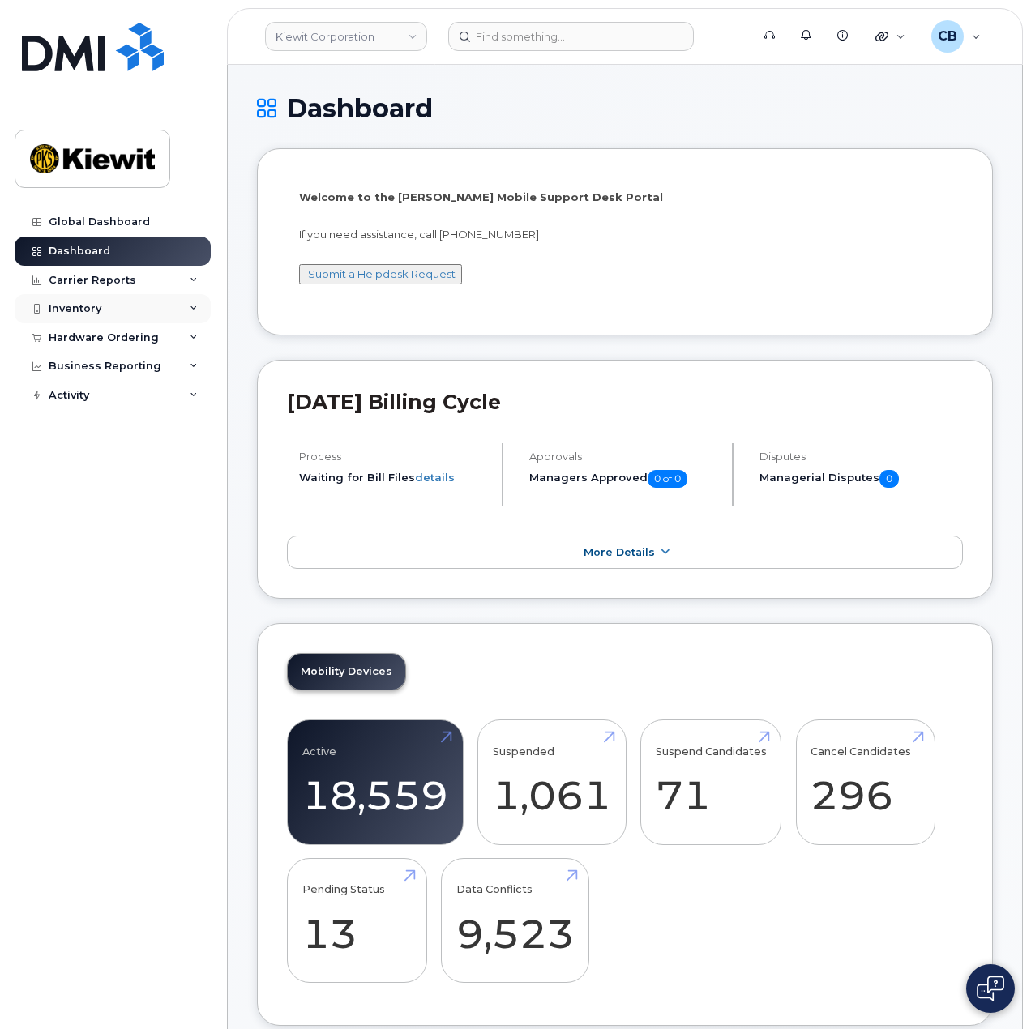
click at [123, 310] on div "Inventory" at bounding box center [113, 308] width 196 height 29
click at [135, 306] on div "Inventory" at bounding box center [113, 308] width 196 height 29
click at [145, 348] on div "Hardware Ordering" at bounding box center [113, 337] width 196 height 29
click at [91, 400] on div "Orders" at bounding box center [76, 398] width 40 height 15
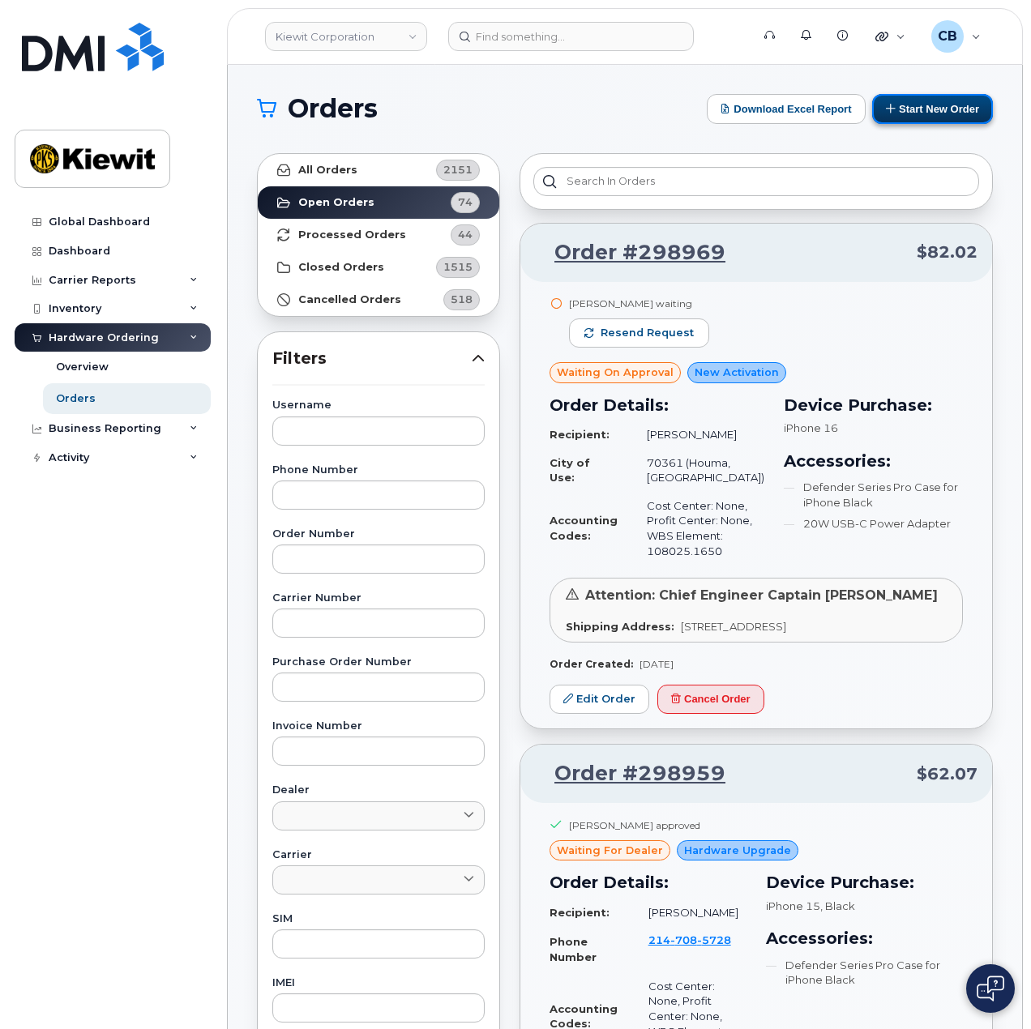
click at [922, 108] on button "Start New Order" at bounding box center [932, 109] width 121 height 30
click at [924, 98] on button "Start New Order" at bounding box center [932, 109] width 121 height 30
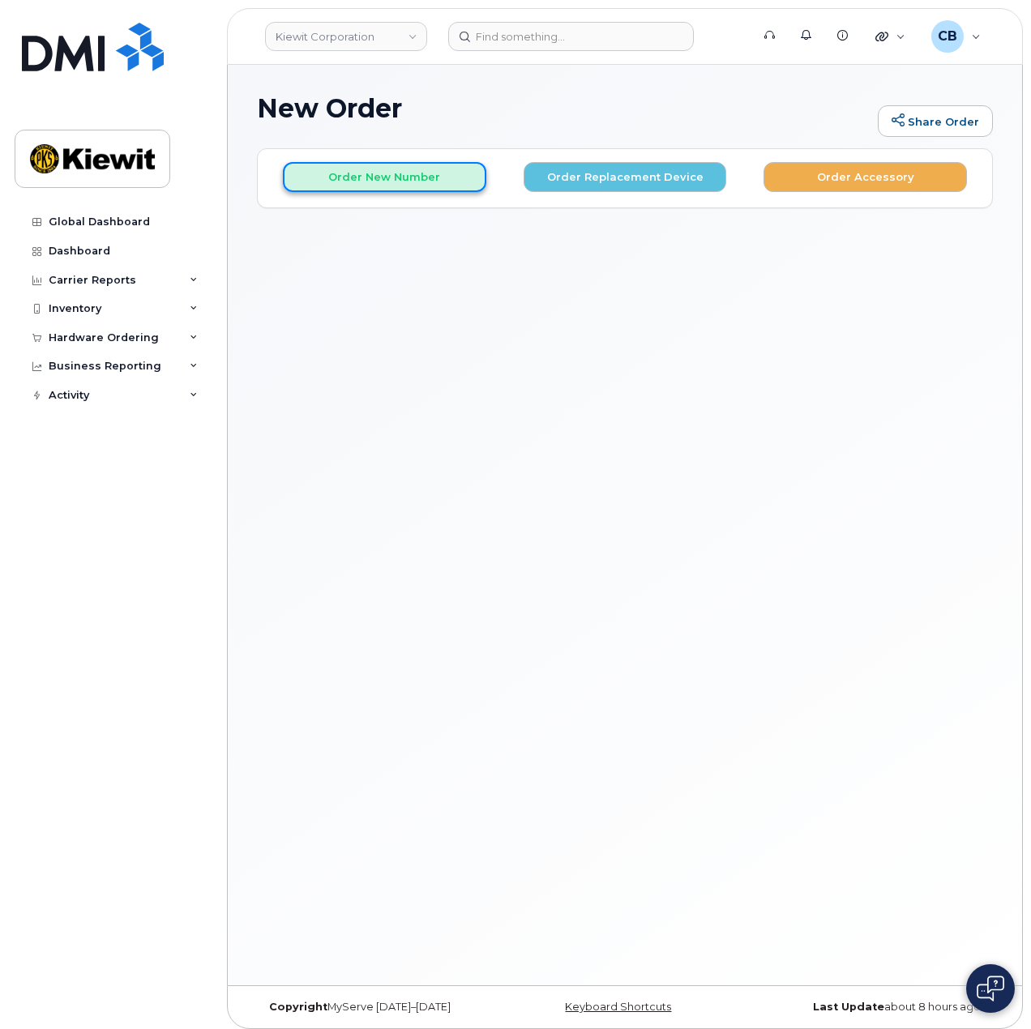
click at [395, 177] on button "Order New Number" at bounding box center [384, 177] width 203 height 30
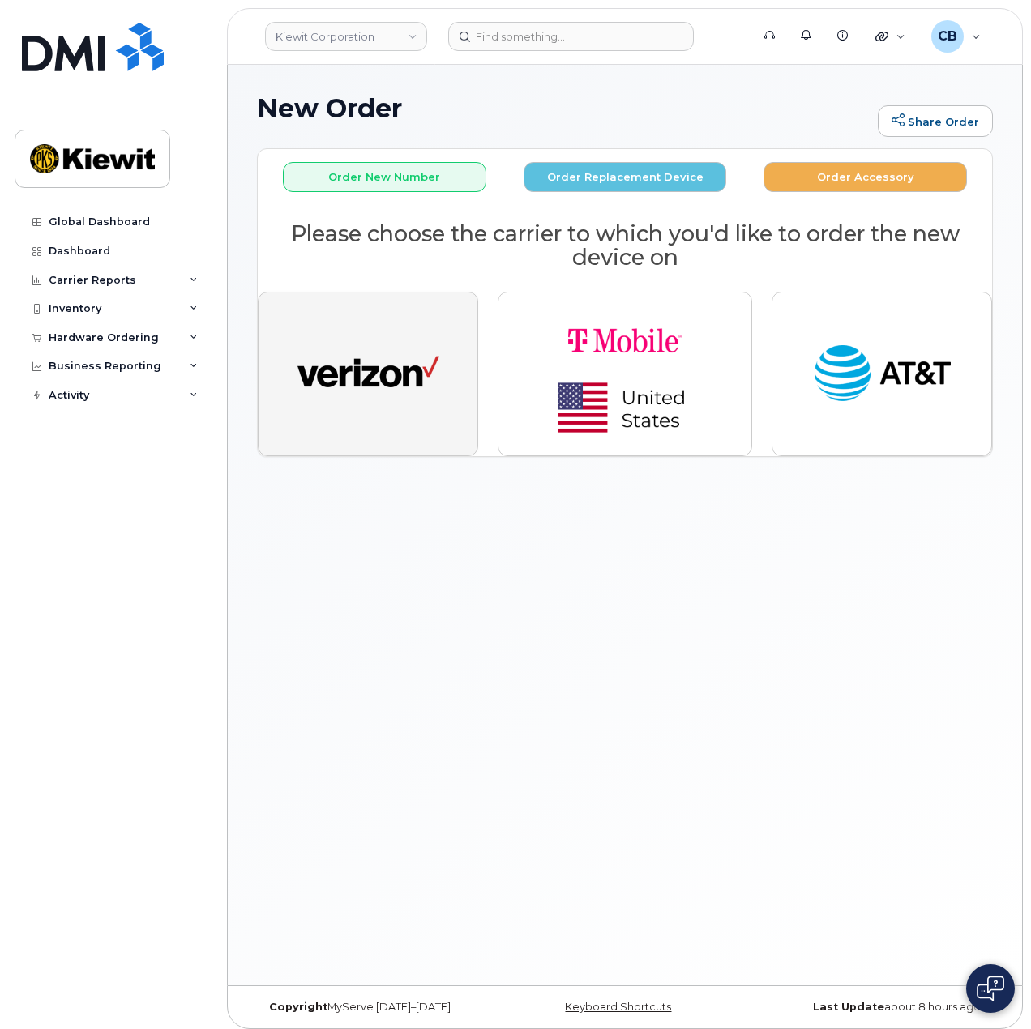
click at [376, 338] on img "button" at bounding box center [368, 374] width 142 height 73
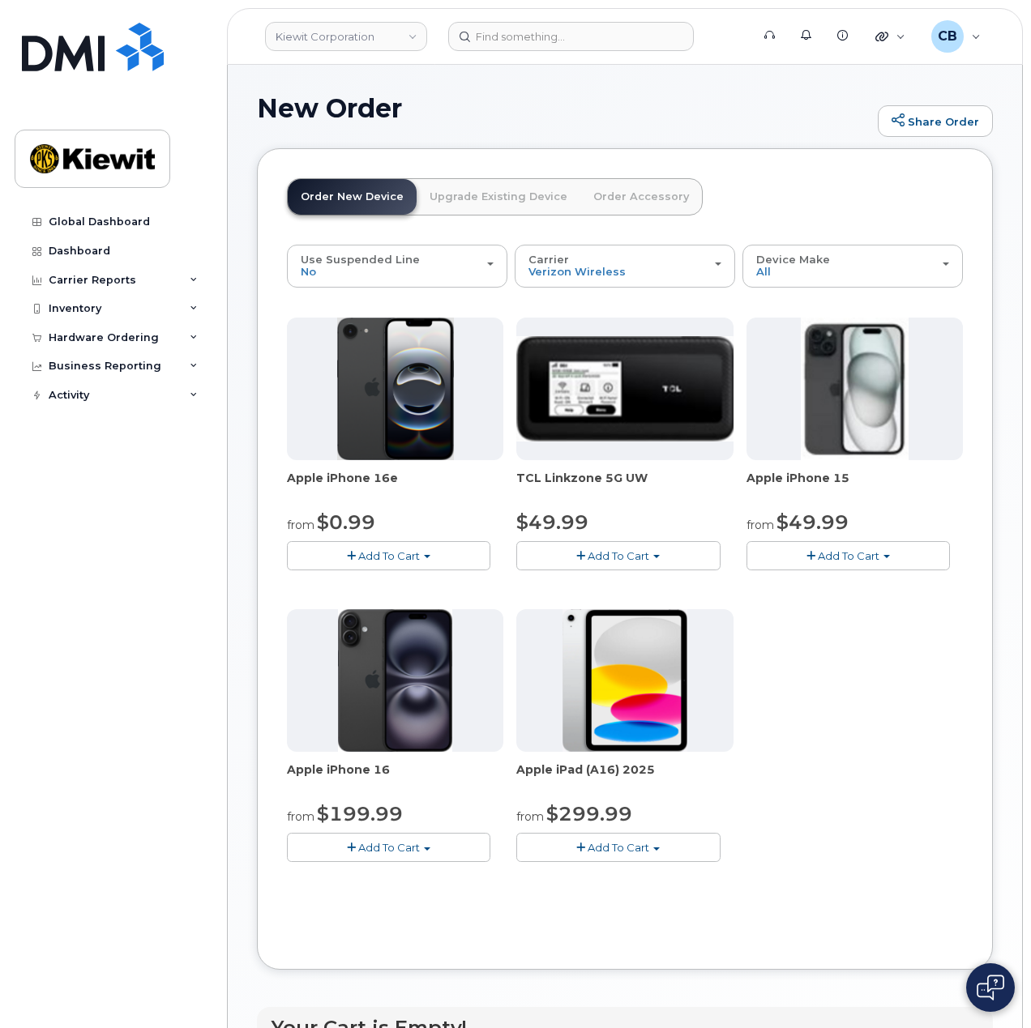
click at [853, 549] on span "Add To Cart" at bounding box center [849, 555] width 62 height 13
click at [857, 576] on link "$49.99 - 2 Year Activation (128GB)" at bounding box center [858, 586] width 216 height 20
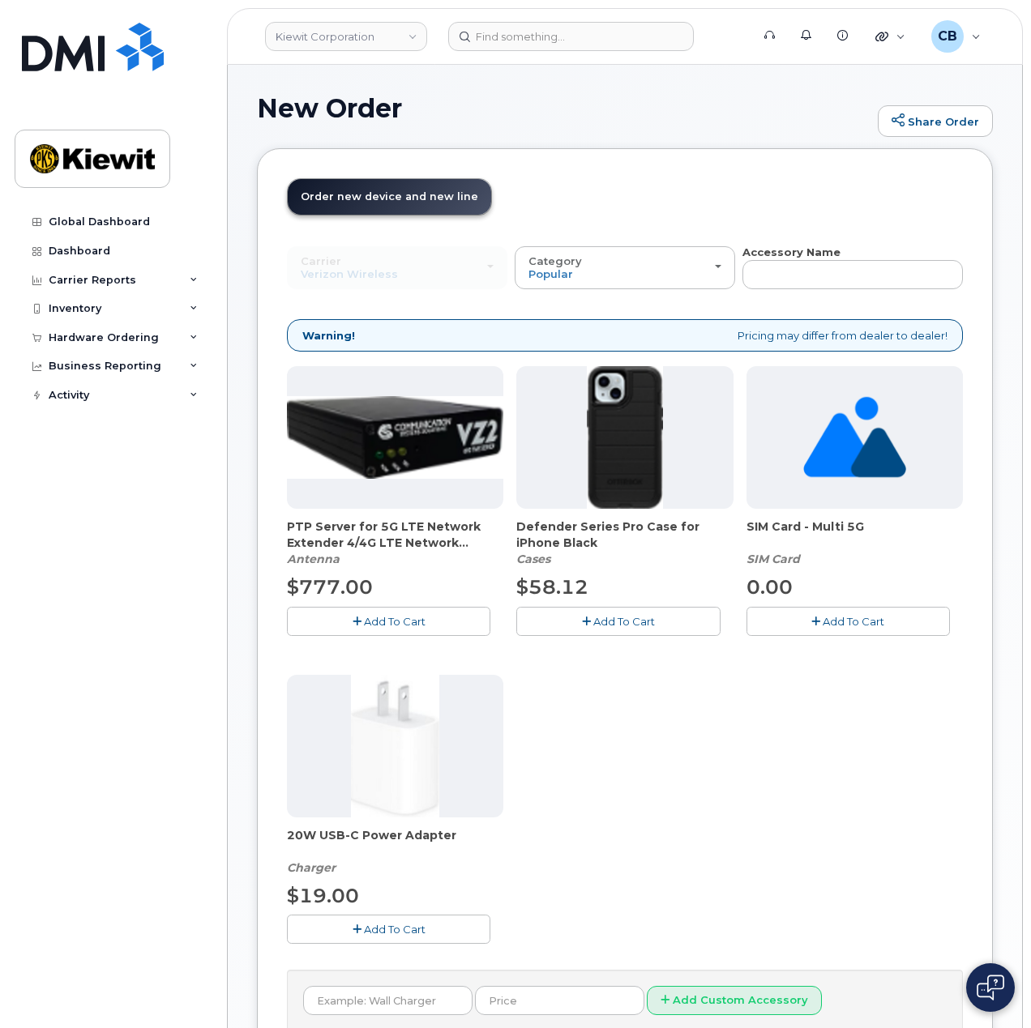
click at [626, 625] on span "Add To Cart" at bounding box center [624, 621] width 62 height 13
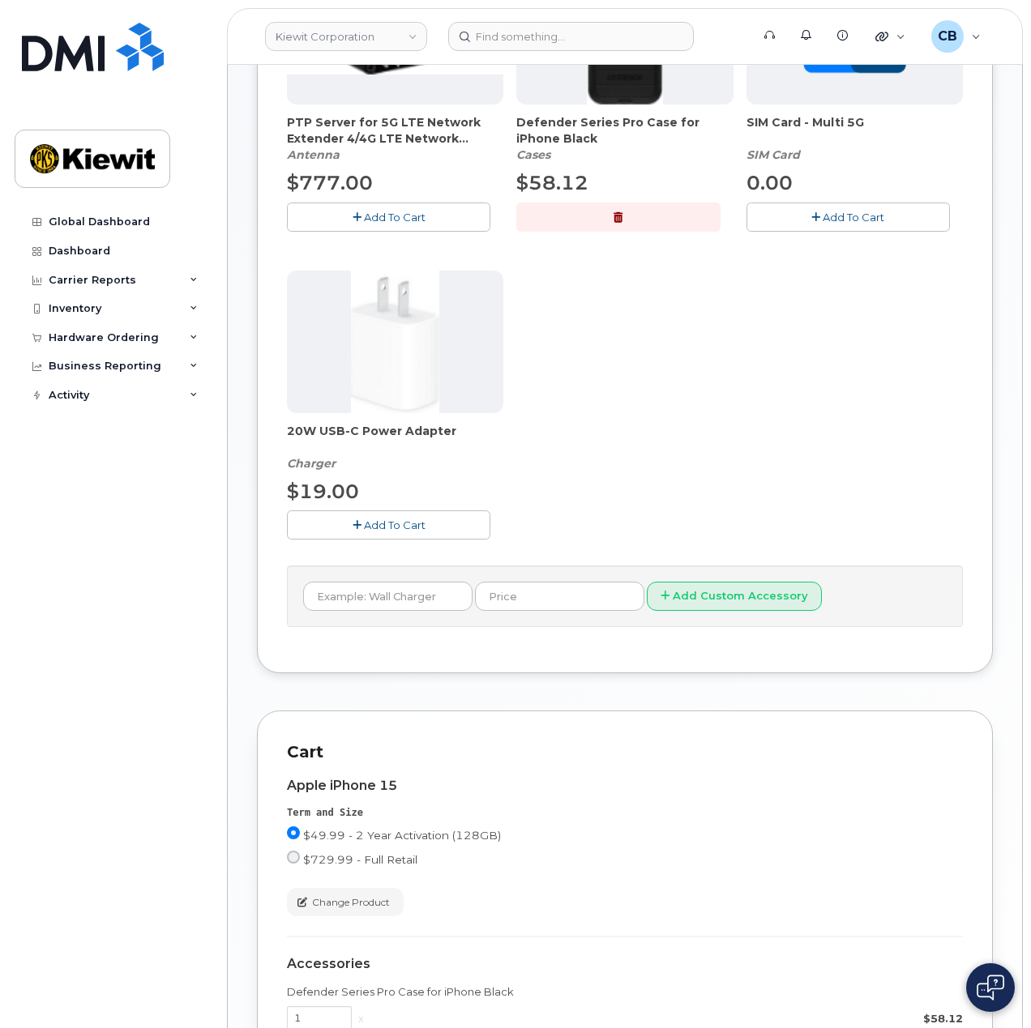
scroll to position [405, 0]
click at [397, 524] on span "Add To Cart" at bounding box center [395, 524] width 62 height 13
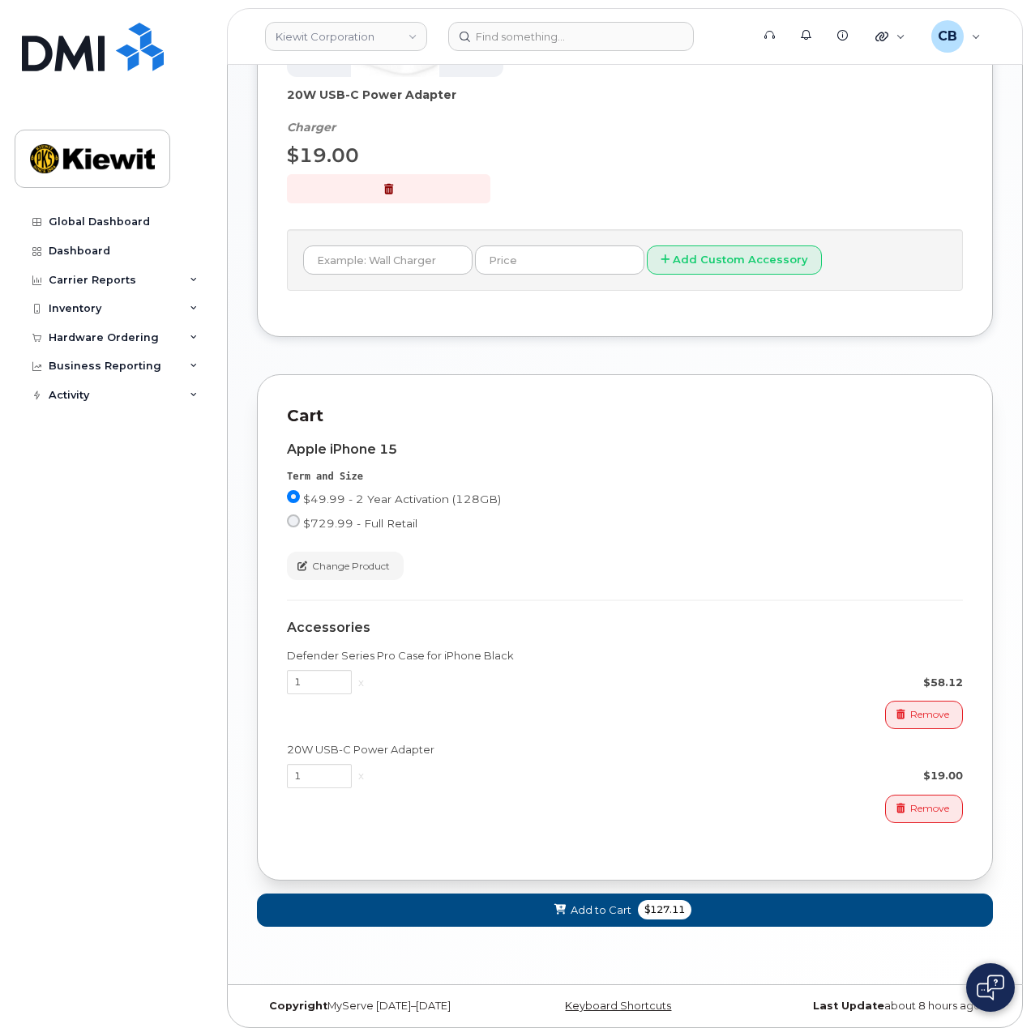
scroll to position [742, 0]
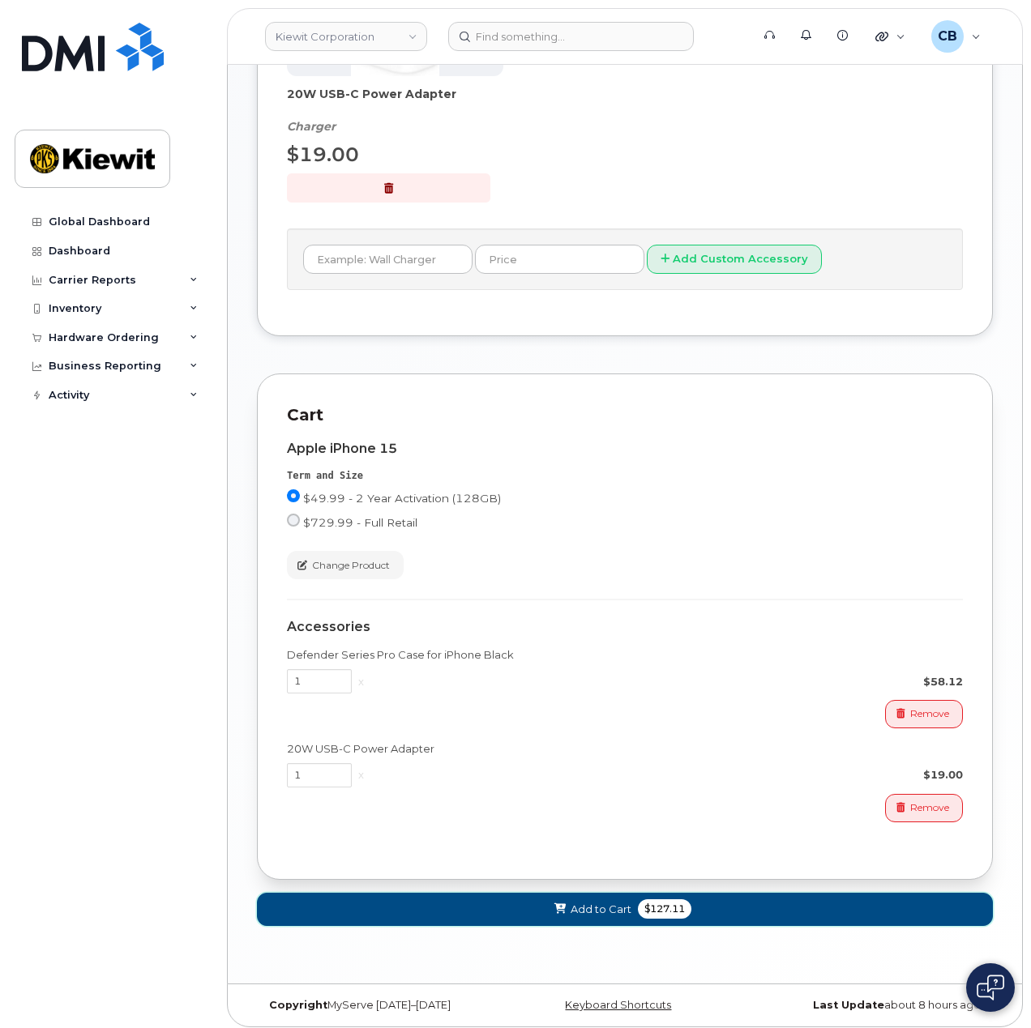
click at [622, 902] on span "Add to Cart" at bounding box center [601, 909] width 61 height 15
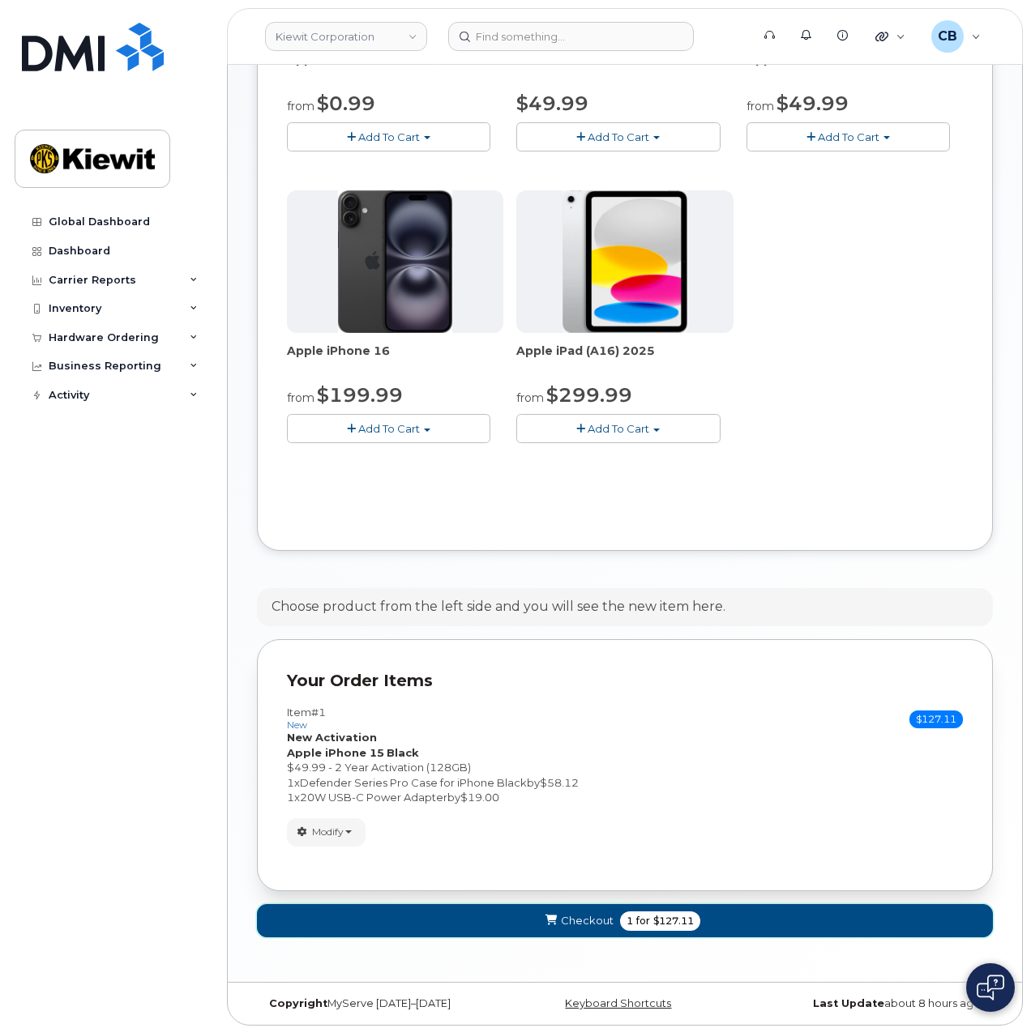
click at [634, 912] on span "1 for $127.11" at bounding box center [660, 921] width 80 height 19
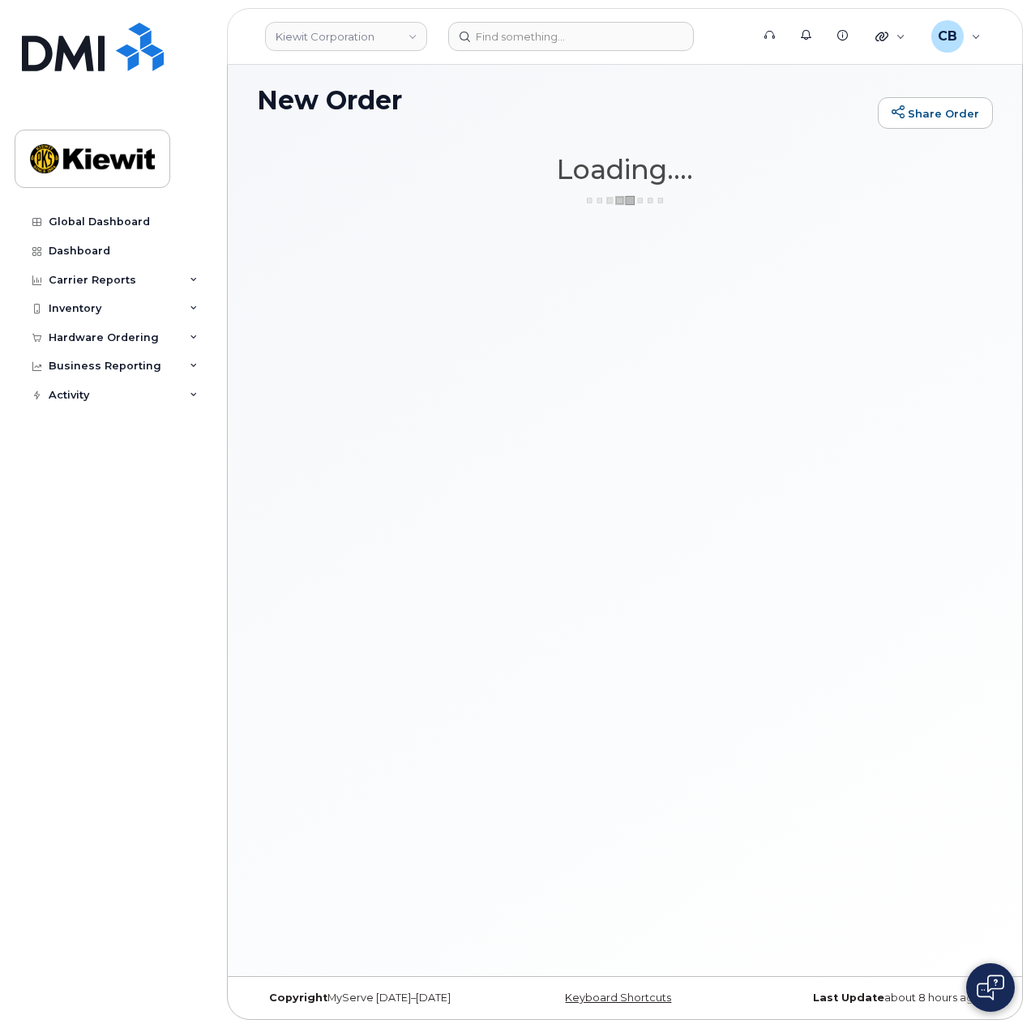
scroll to position [7, 0]
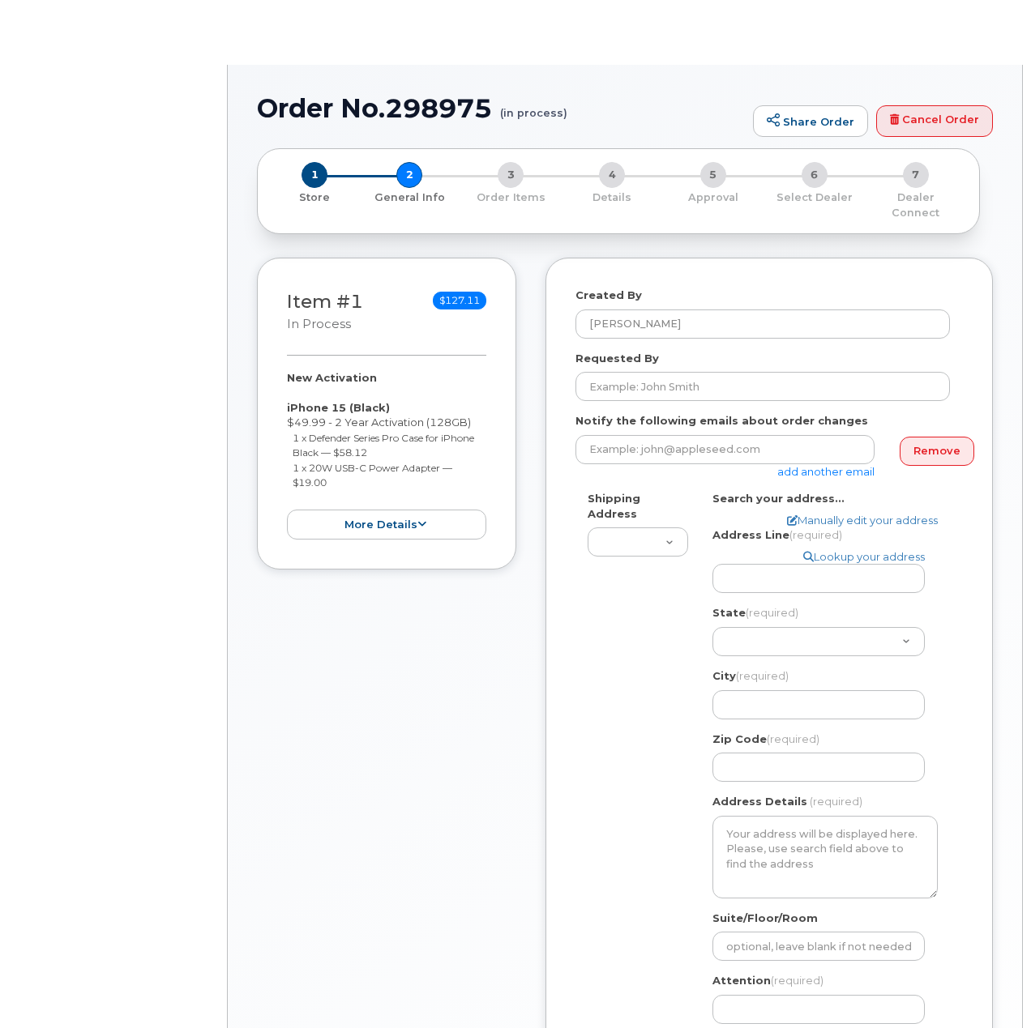
select select
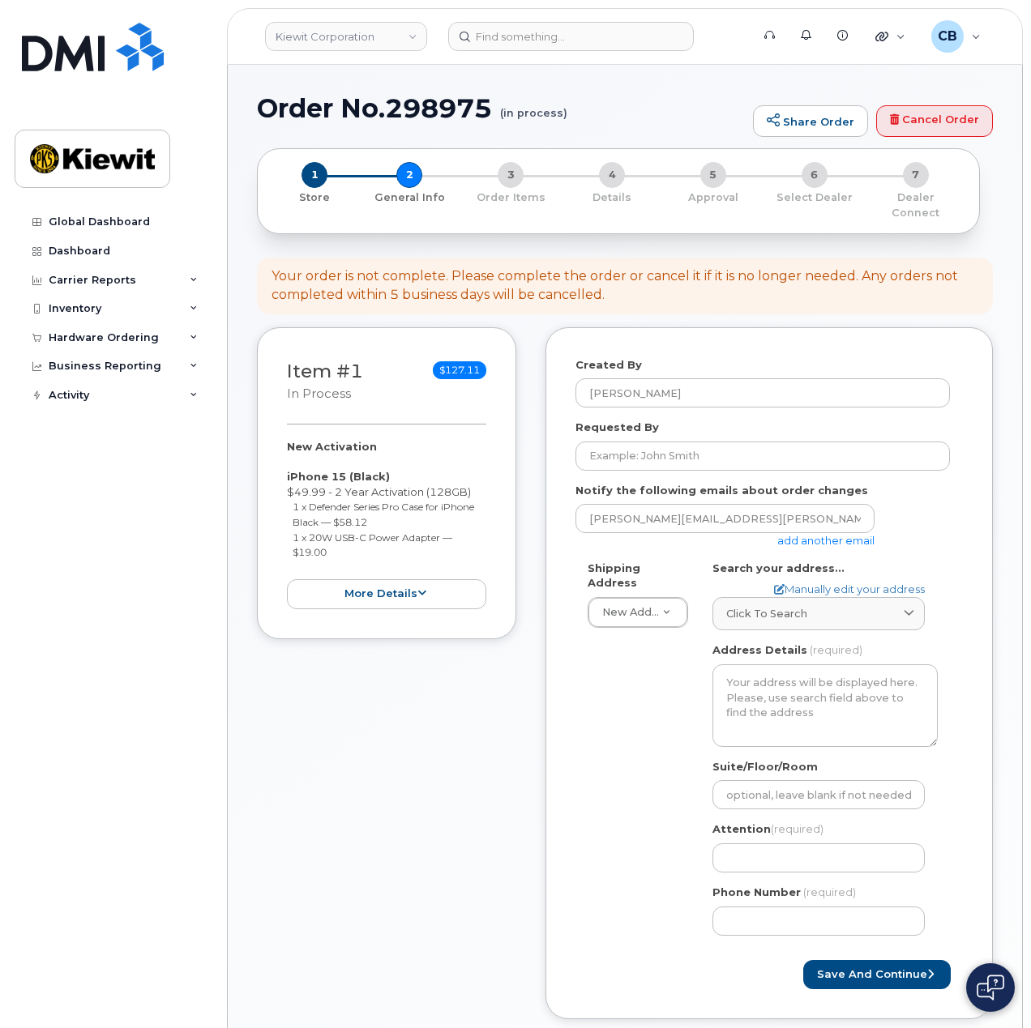
click at [810, 534] on link "add another email" at bounding box center [825, 540] width 97 height 13
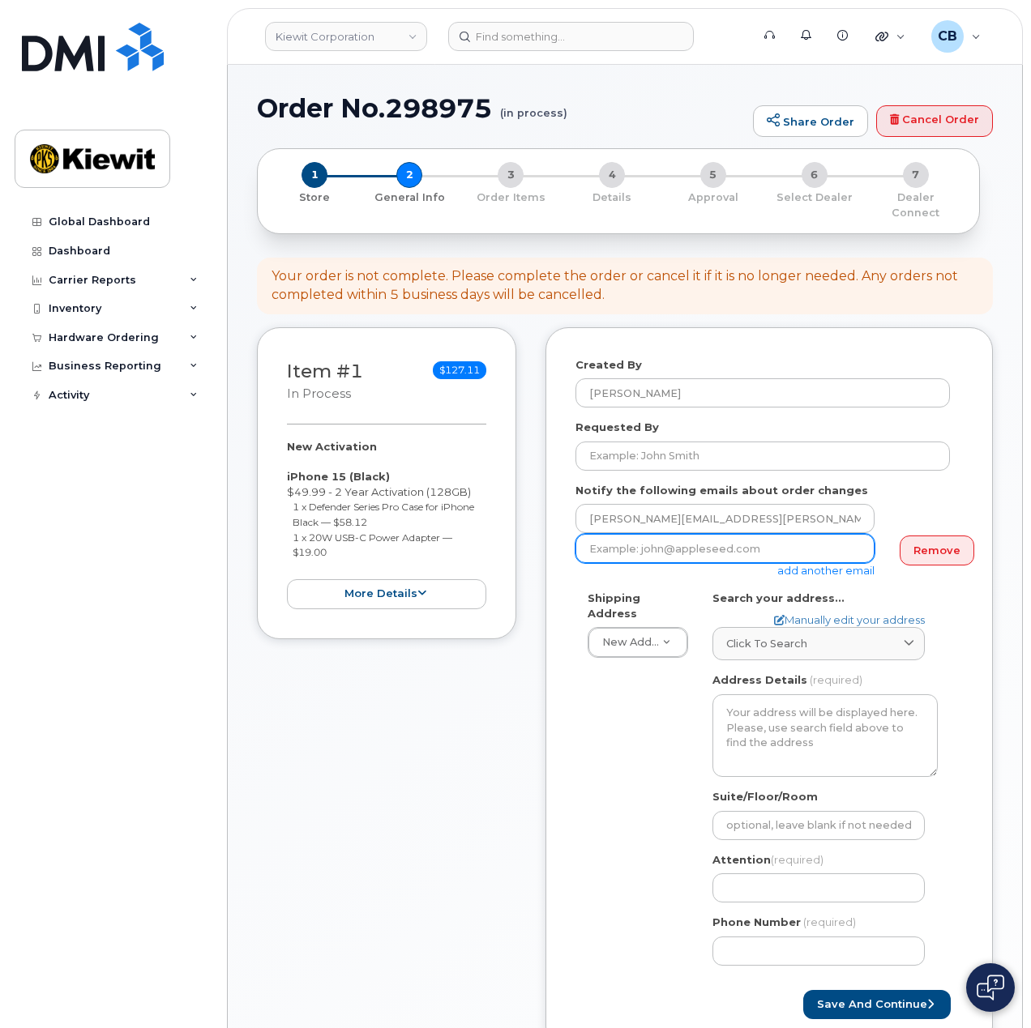
click at [734, 534] on input "email" at bounding box center [724, 548] width 299 height 29
paste input "Michael.Galton@kiewit.com"
type input "Michael.Galton@kiewit.com"
drag, startPoint x: 554, startPoint y: 677, endPoint x: 562, endPoint y: 673, distance: 9.5
click at [557, 677] on div "Created By Cory Benes Requested By Notify the following emails about order chan…" at bounding box center [768, 688] width 447 height 723
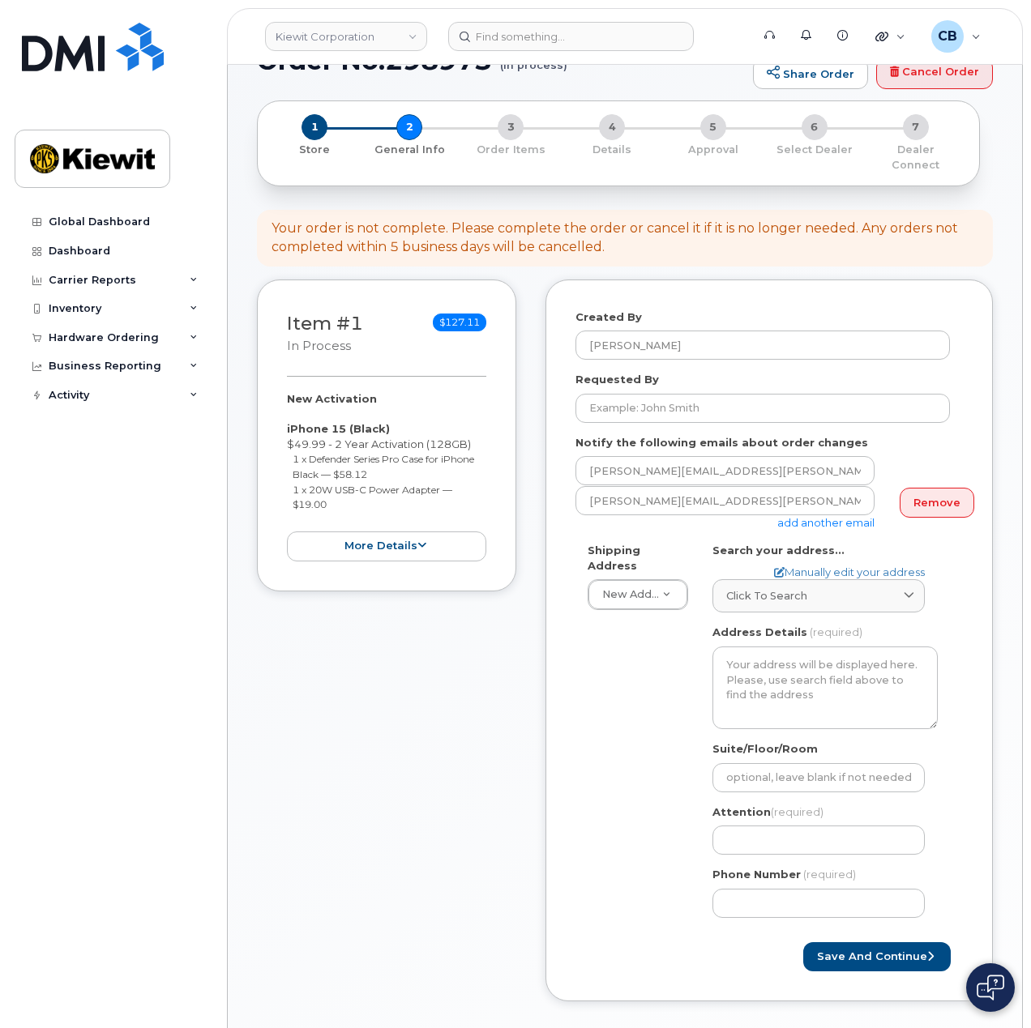
scroll to position [81, 0]
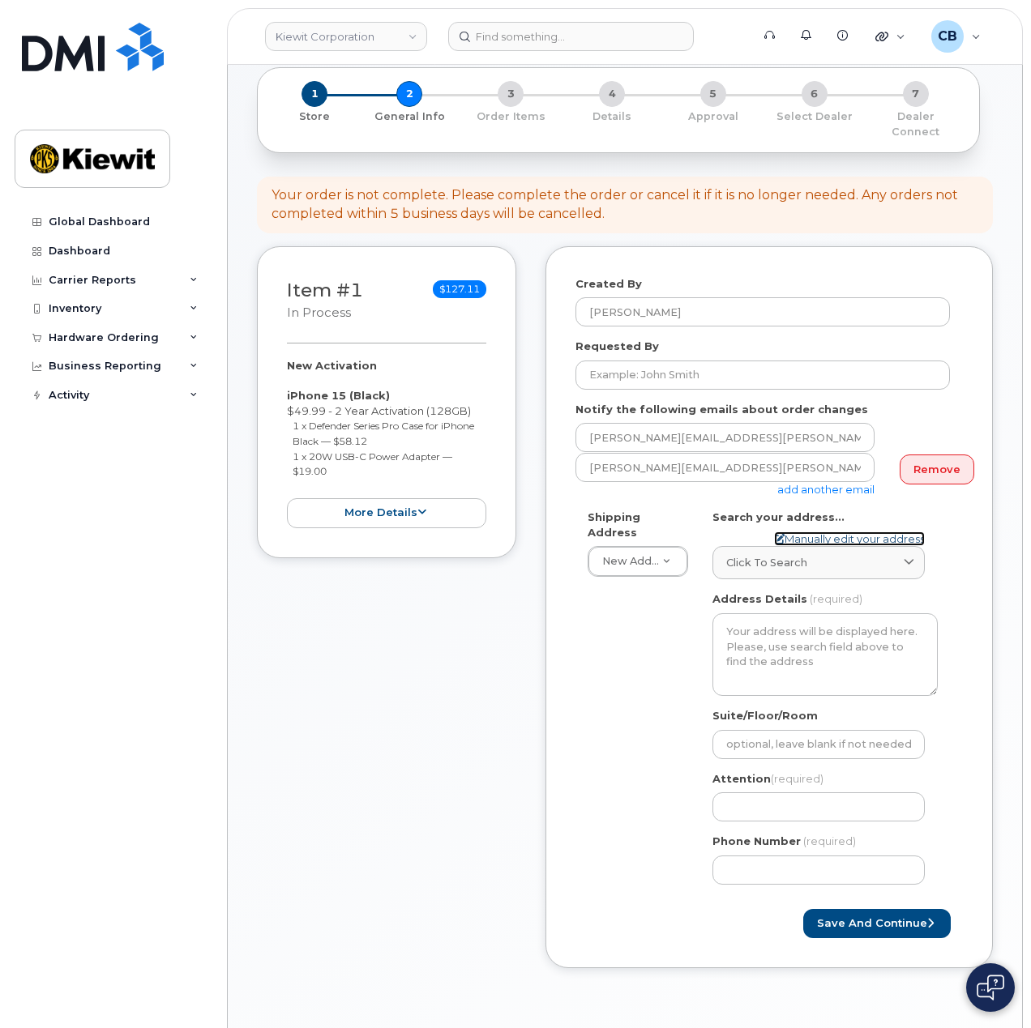
click at [814, 532] on link "Manually edit your address" at bounding box center [849, 539] width 151 height 15
select select
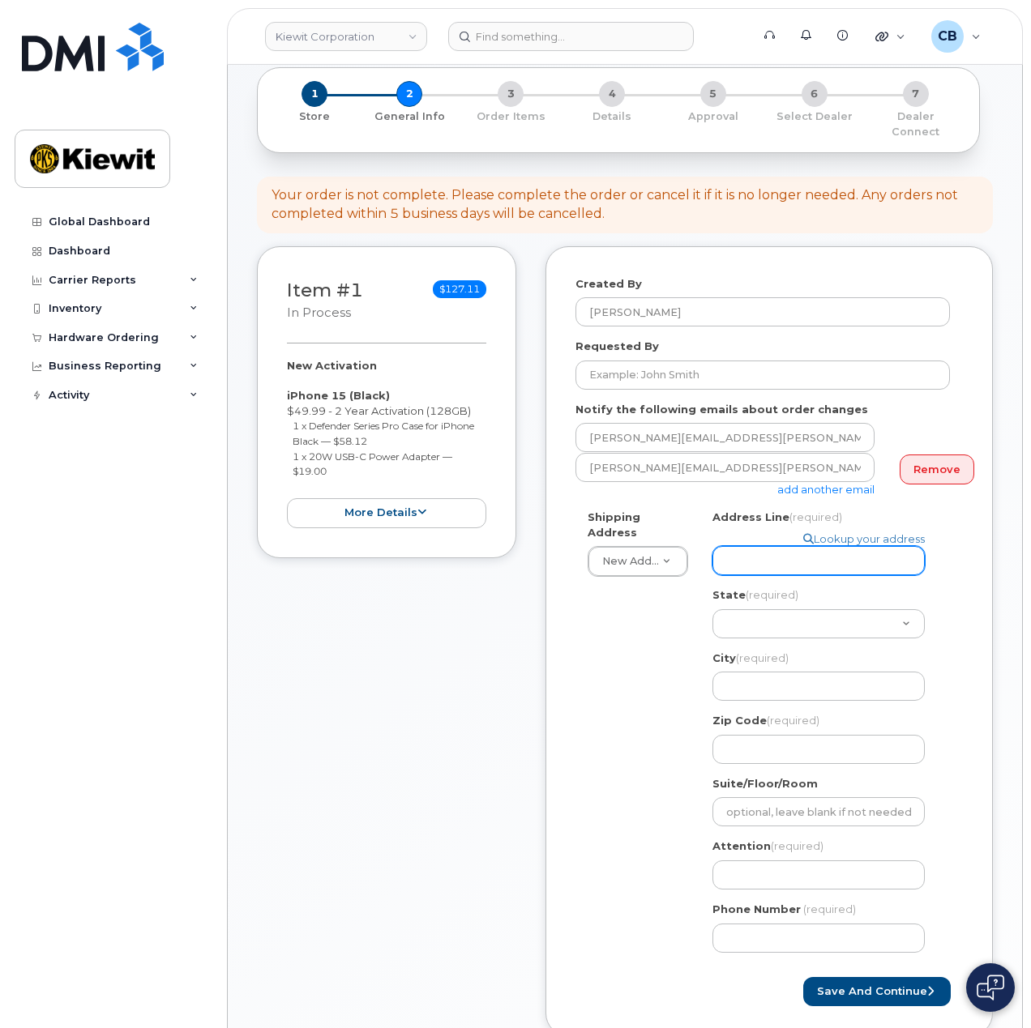
click at [765, 546] on input "Address Line (required)" at bounding box center [818, 560] width 212 height 29
paste input "600 Milton St"
select select
type input "600 Milton St"
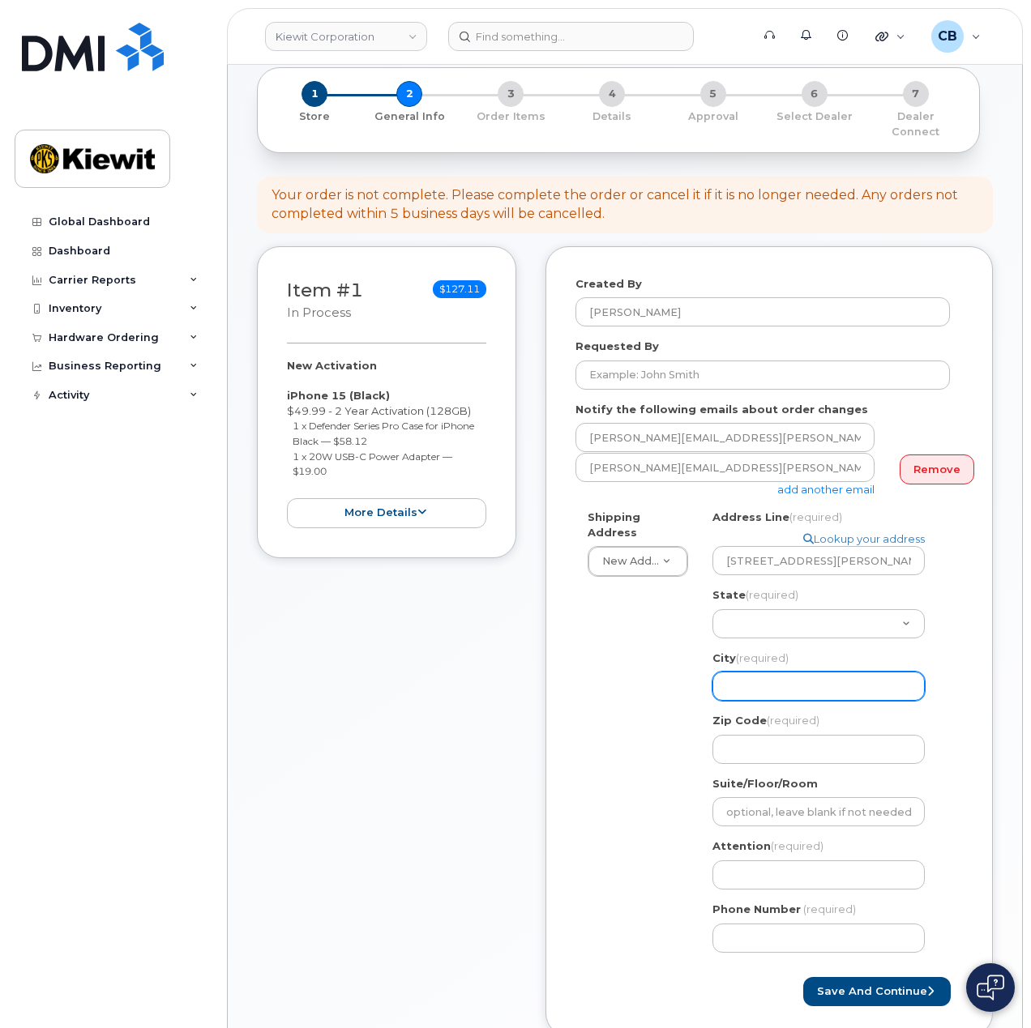
click at [750, 672] on input "City (required)" at bounding box center [818, 686] width 212 height 29
paste input "Elmira"
select select
type input "Elmira"
click at [778, 613] on select "Alabama Alaska American Samoa Arizona Arkansas California Colorado Connecticut …" at bounding box center [818, 623] width 212 height 29
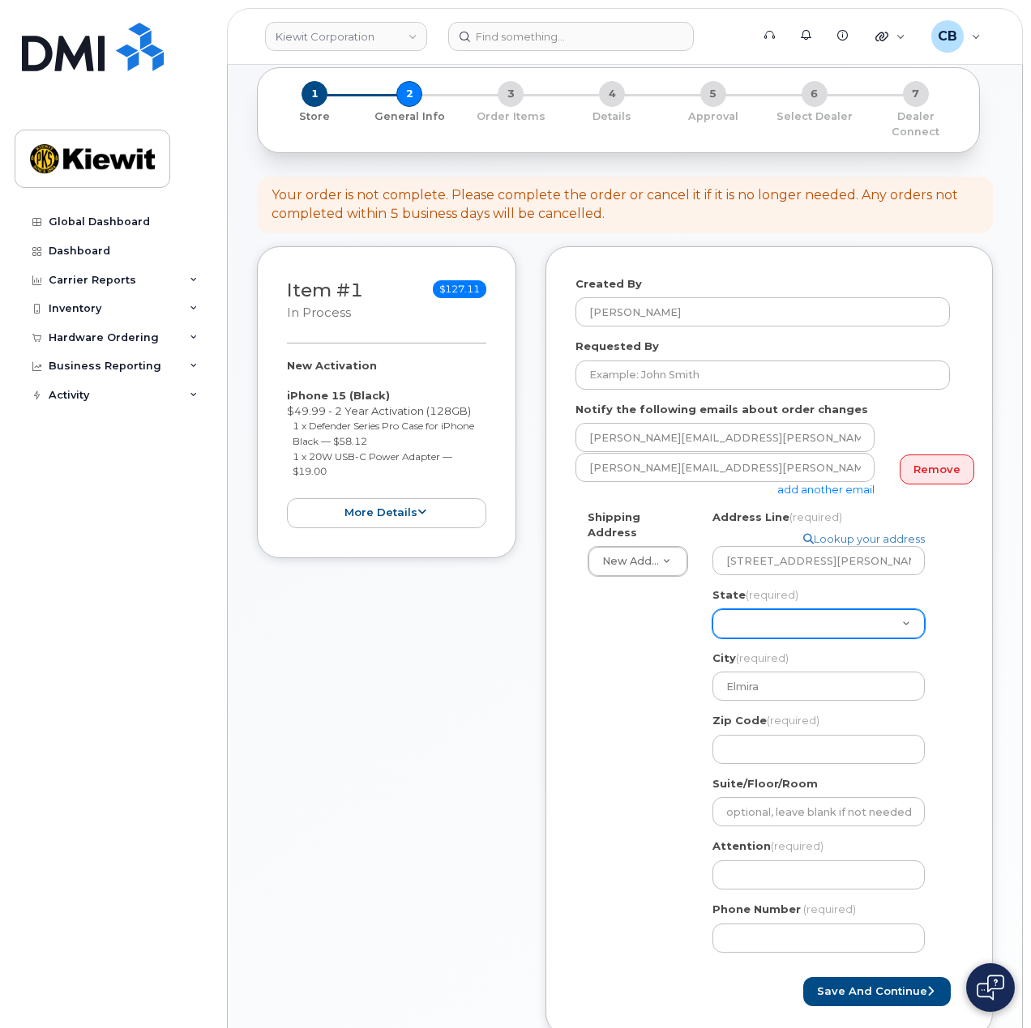
select select "NY"
click at [712, 609] on select "Alabama Alaska American Samoa Arizona Arkansas California Colorado Connecticut …" at bounding box center [818, 623] width 212 height 29
click at [668, 746] on div "Shipping Address New Address New Address NY Elmira Search your address... Manua…" at bounding box center [762, 737] width 374 height 455
click at [764, 748] on input "Zip Code (required)" at bounding box center [818, 749] width 212 height 29
paste input "14904"
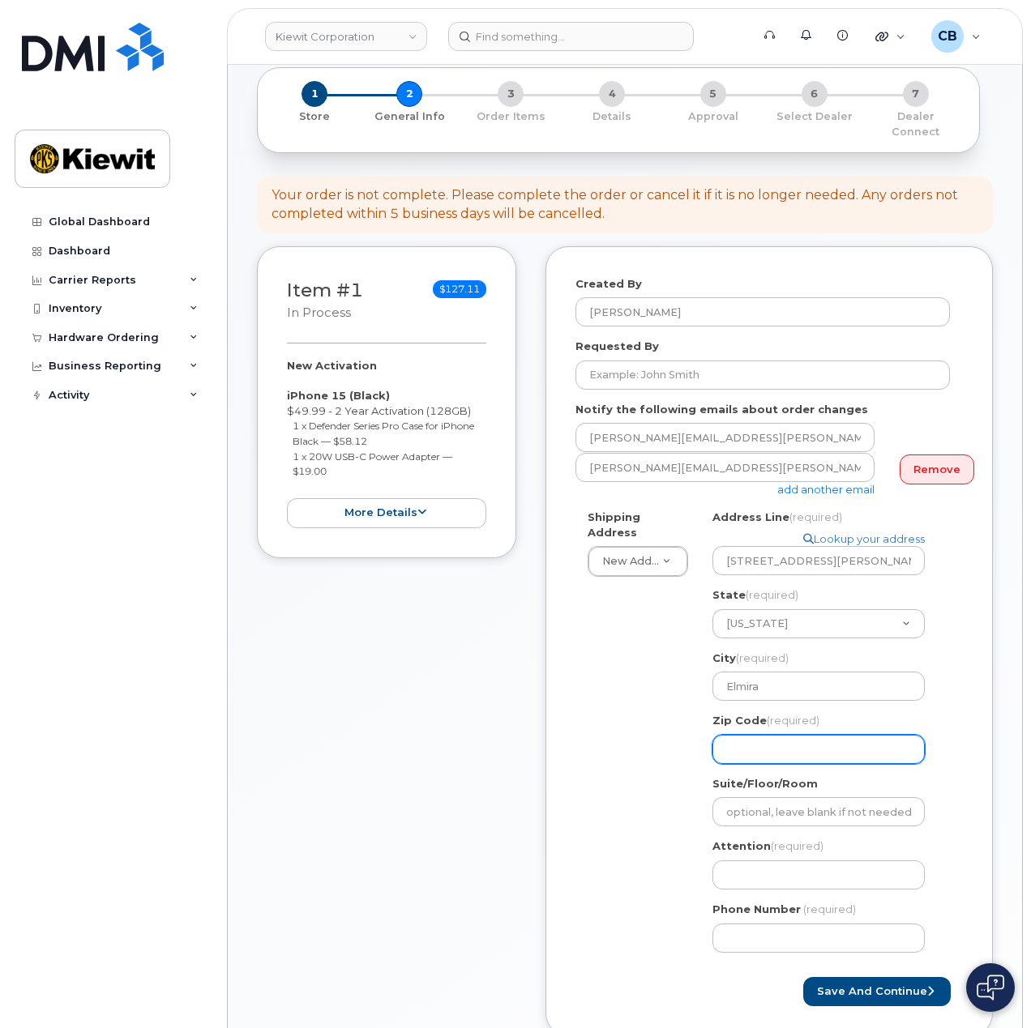
select select
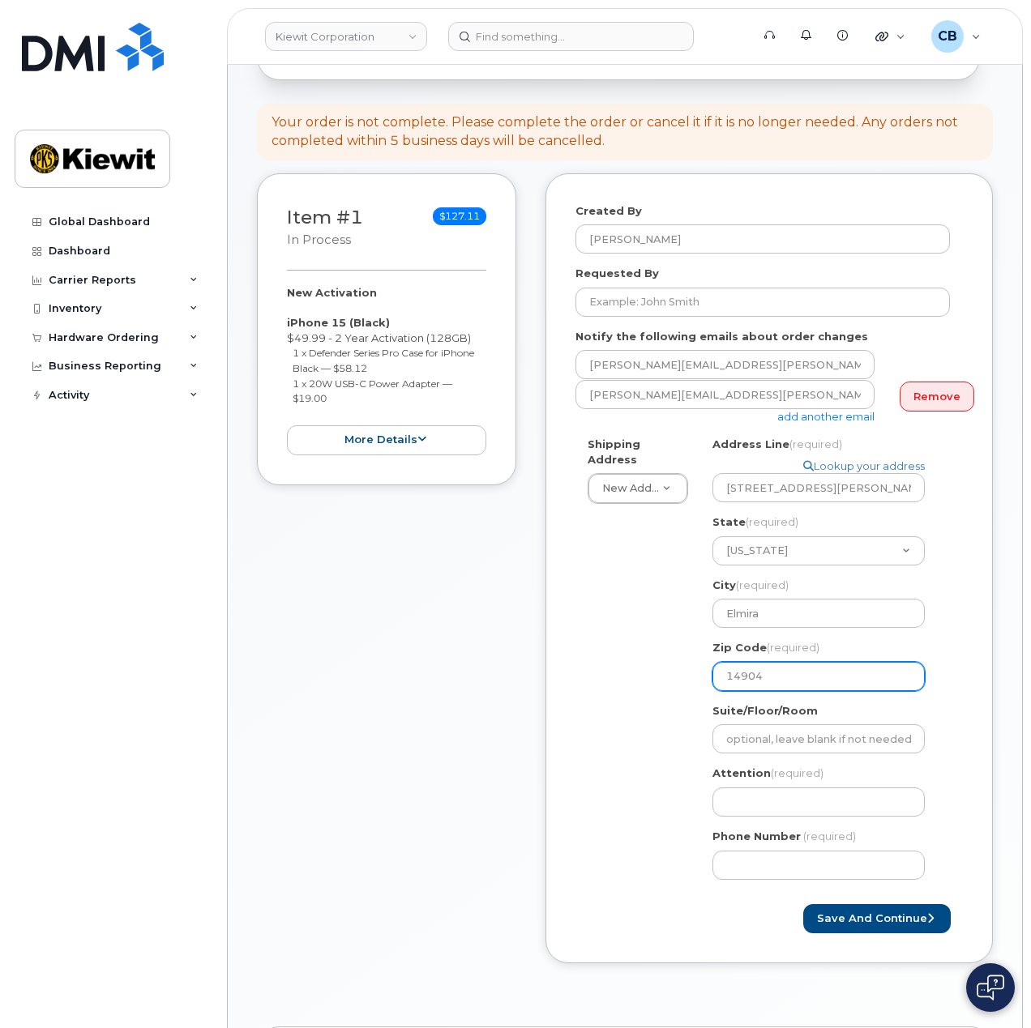
scroll to position [243, 0]
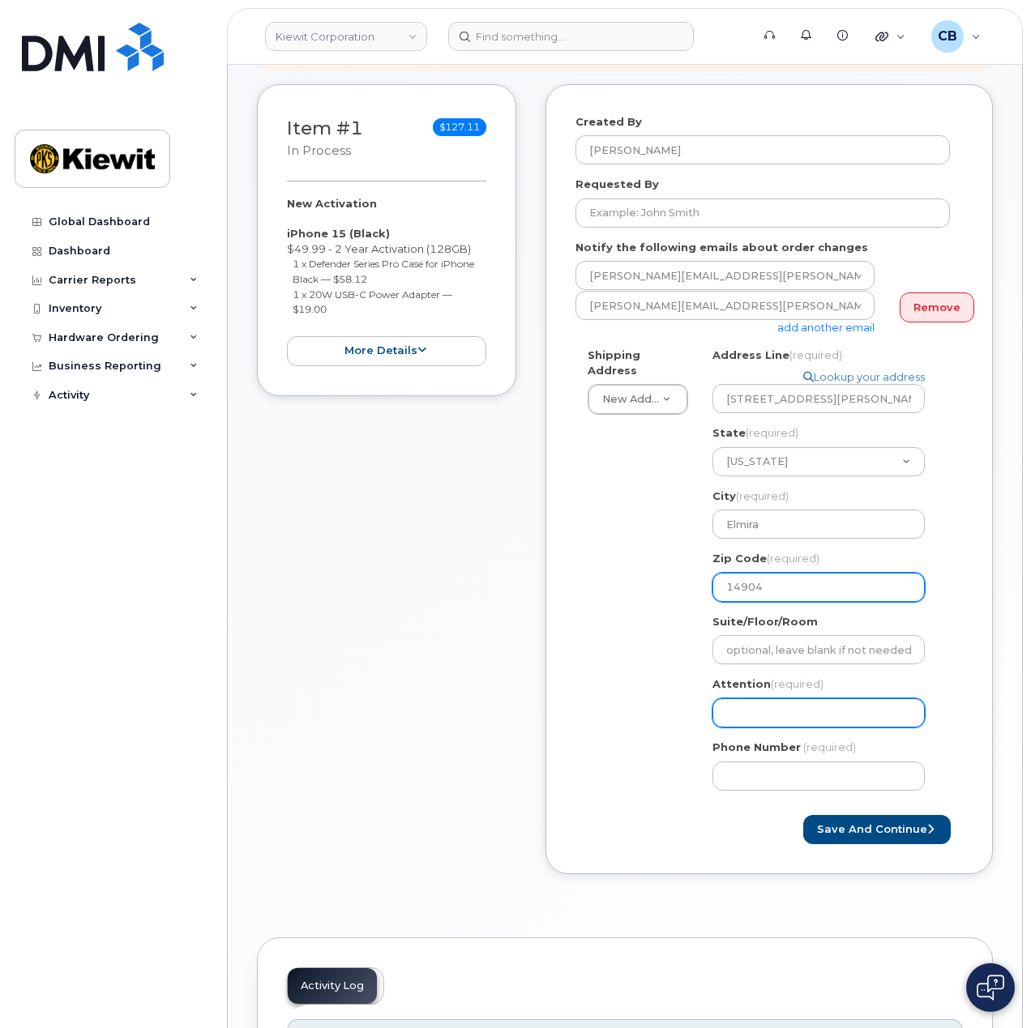
type input "14904"
click at [739, 702] on input "Attention (required)" at bounding box center [818, 713] width 212 height 29
click at [762, 699] on input "Attention (required)" at bounding box center [818, 713] width 212 height 29
paste input "Victoria.Willoughby"
select select
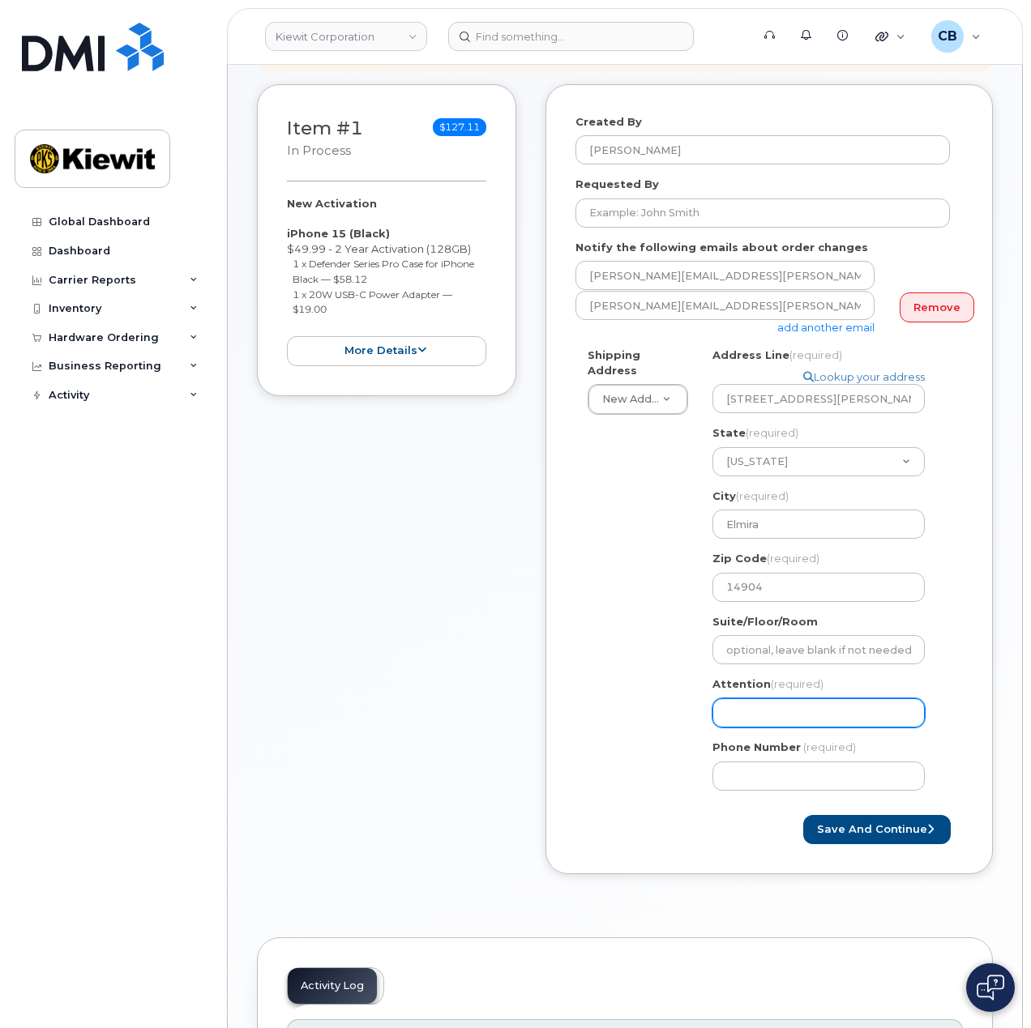
type input "Victoria.Willoughby"
drag, startPoint x: 766, startPoint y: 699, endPoint x: 786, endPoint y: 703, distance: 20.7
click at [766, 699] on input "Victoria.Willoughby" at bounding box center [818, 713] width 212 height 29
select select
type input "VictoriaWilloughby"
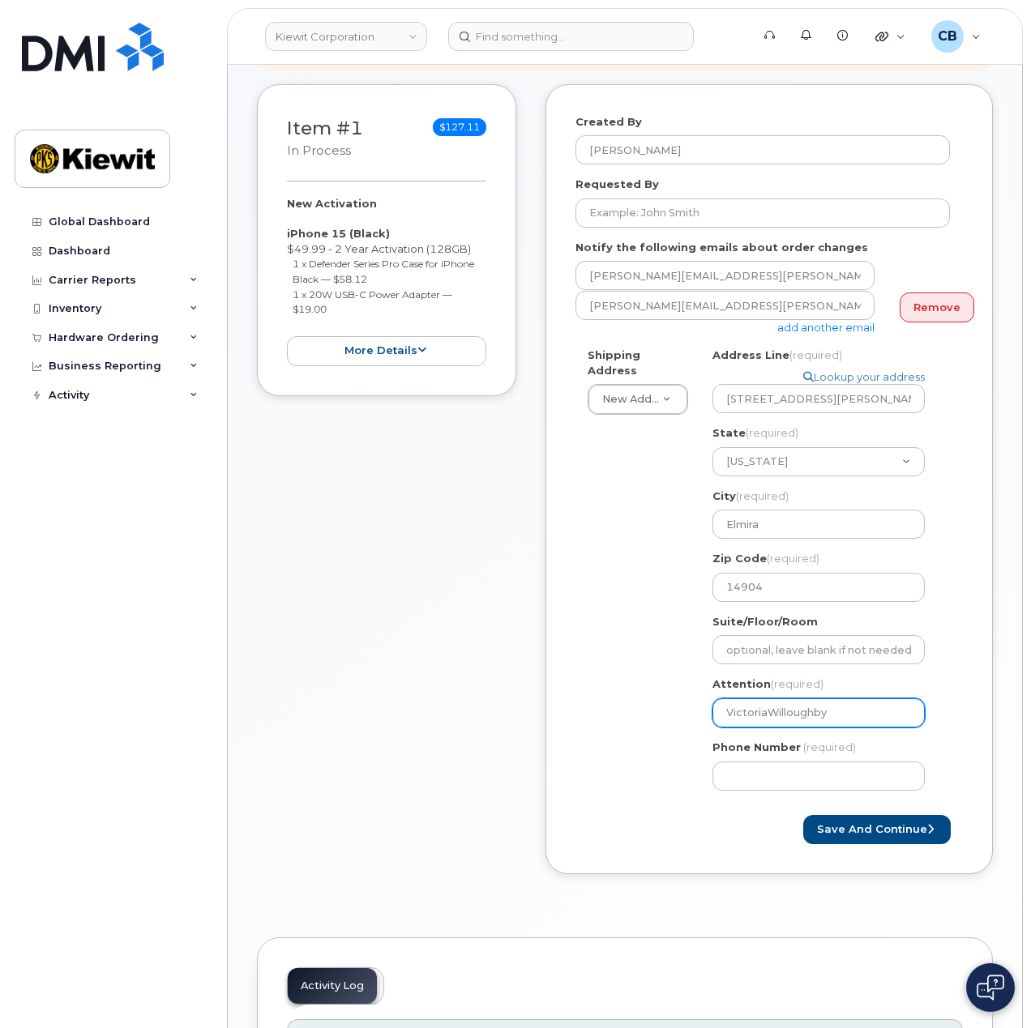
select select
type input "[PERSON_NAME]"
select select
type input "Victoria Willoughby,"
click at [871, 699] on input "Victoria Willoughby," at bounding box center [818, 713] width 212 height 29
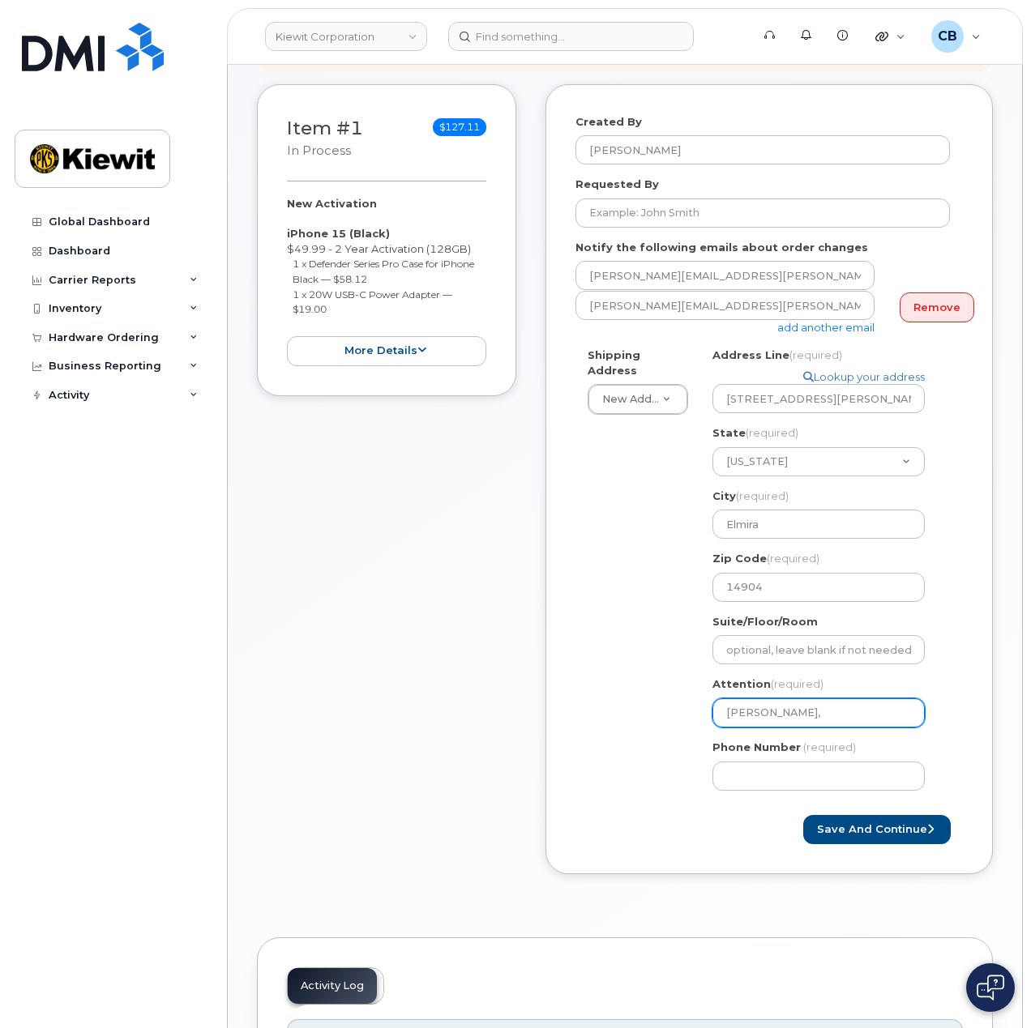
paste input "Michael.Galton"
select select
type input "Victoria Willoughby, Michael.Galton"
select select
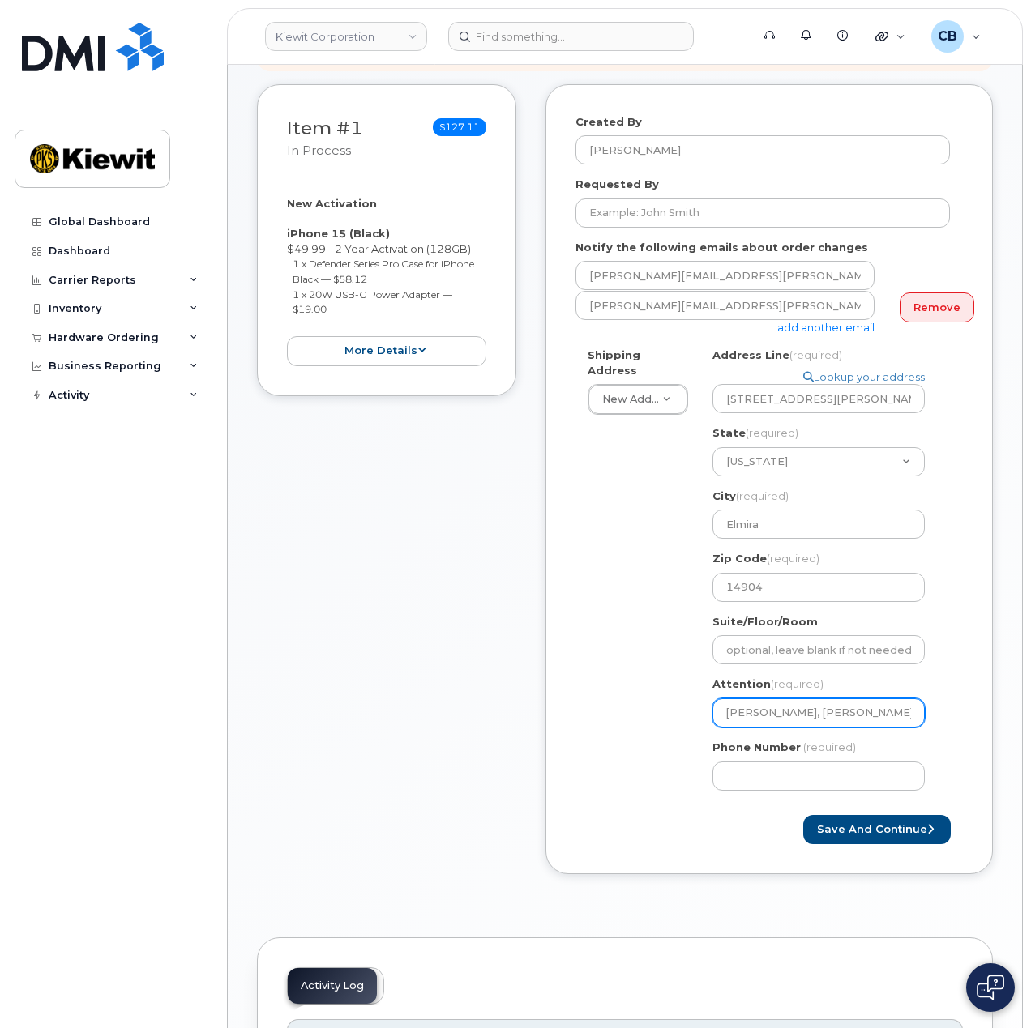
type input "Victoria Willoughby, MichaelGalton"
select select
type input "[PERSON_NAME], [PERSON_NAME]"
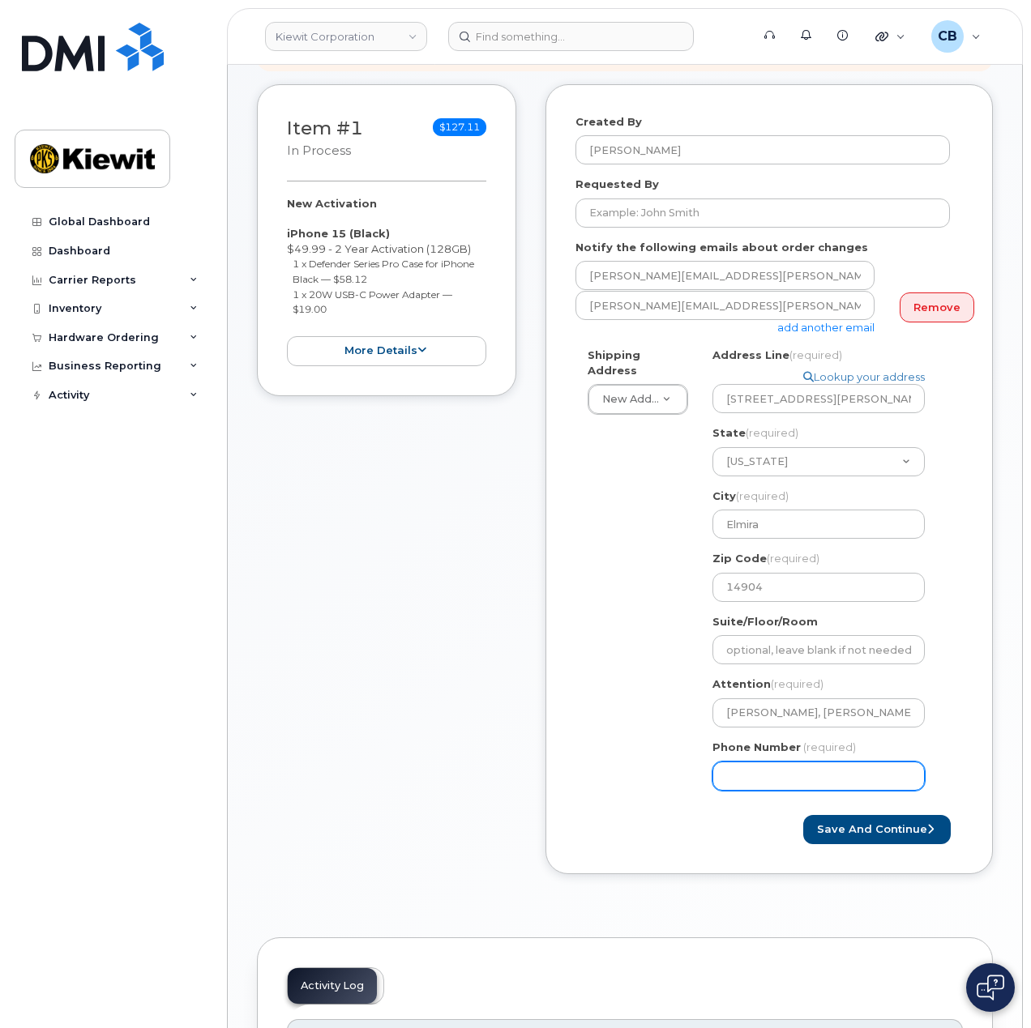
click at [793, 762] on input "Phone Number" at bounding box center [818, 776] width 212 height 29
click at [776, 762] on input "Phone Number" at bounding box center [818, 776] width 212 height 29
type input "8"
drag, startPoint x: 716, startPoint y: 768, endPoint x: 760, endPoint y: 767, distance: 43.8
click at [716, 768] on input "Phone Number" at bounding box center [818, 776] width 212 height 29
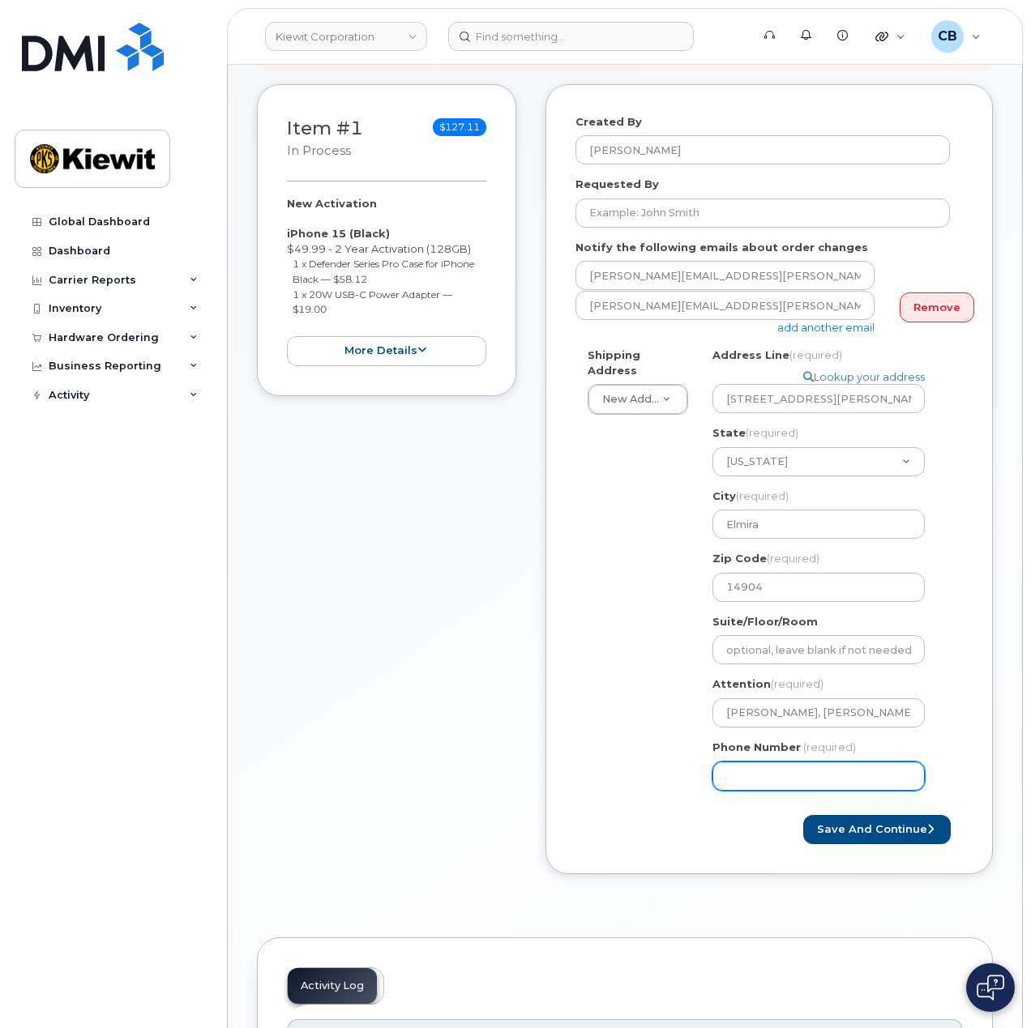
drag, startPoint x: 776, startPoint y: 753, endPoint x: 835, endPoint y: 769, distance: 60.6
click at [776, 762] on input "Phone Number" at bounding box center [818, 776] width 212 height 29
select select
type input "8777727707"
click at [665, 776] on div "Shipping Address New Address New Address NY Elmira Search your address... Manua…" at bounding box center [762, 575] width 374 height 455
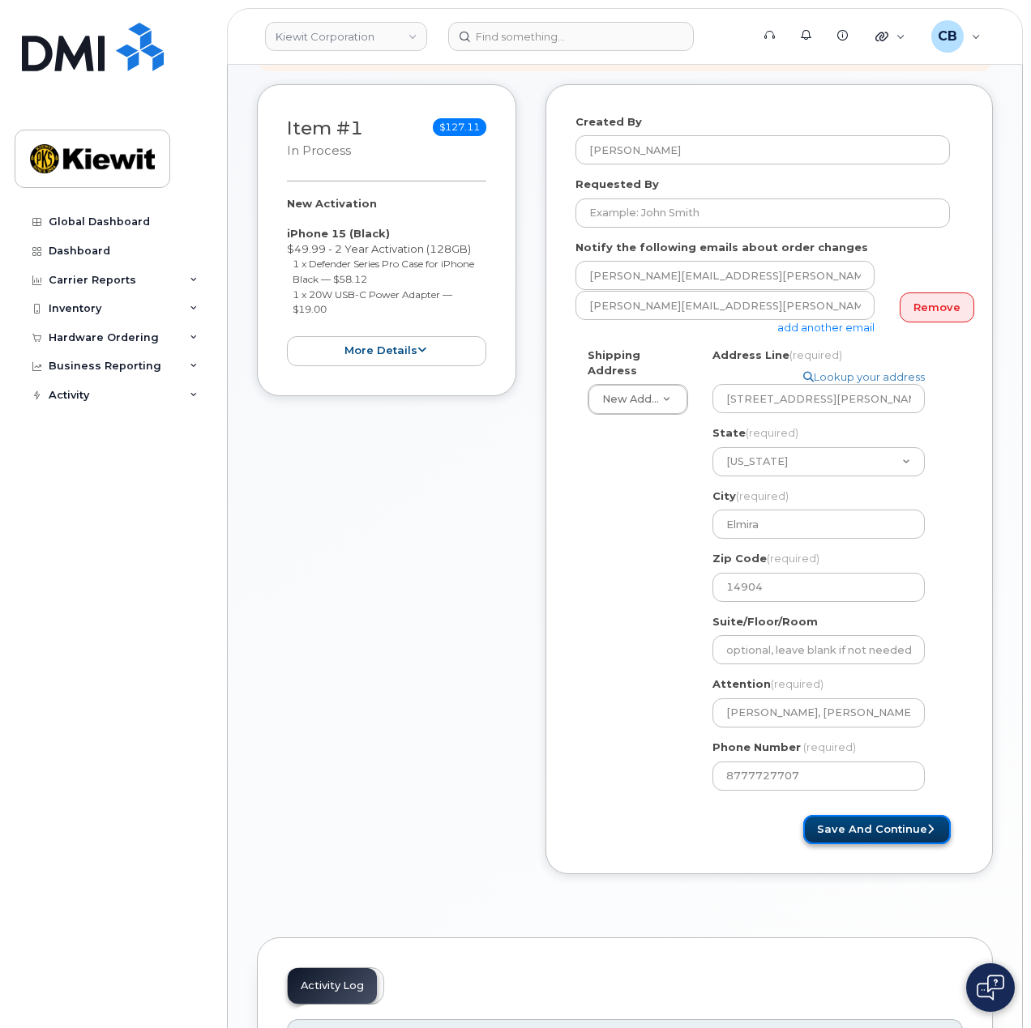
click at [903, 815] on button "Save and Continue" at bounding box center [876, 830] width 147 height 30
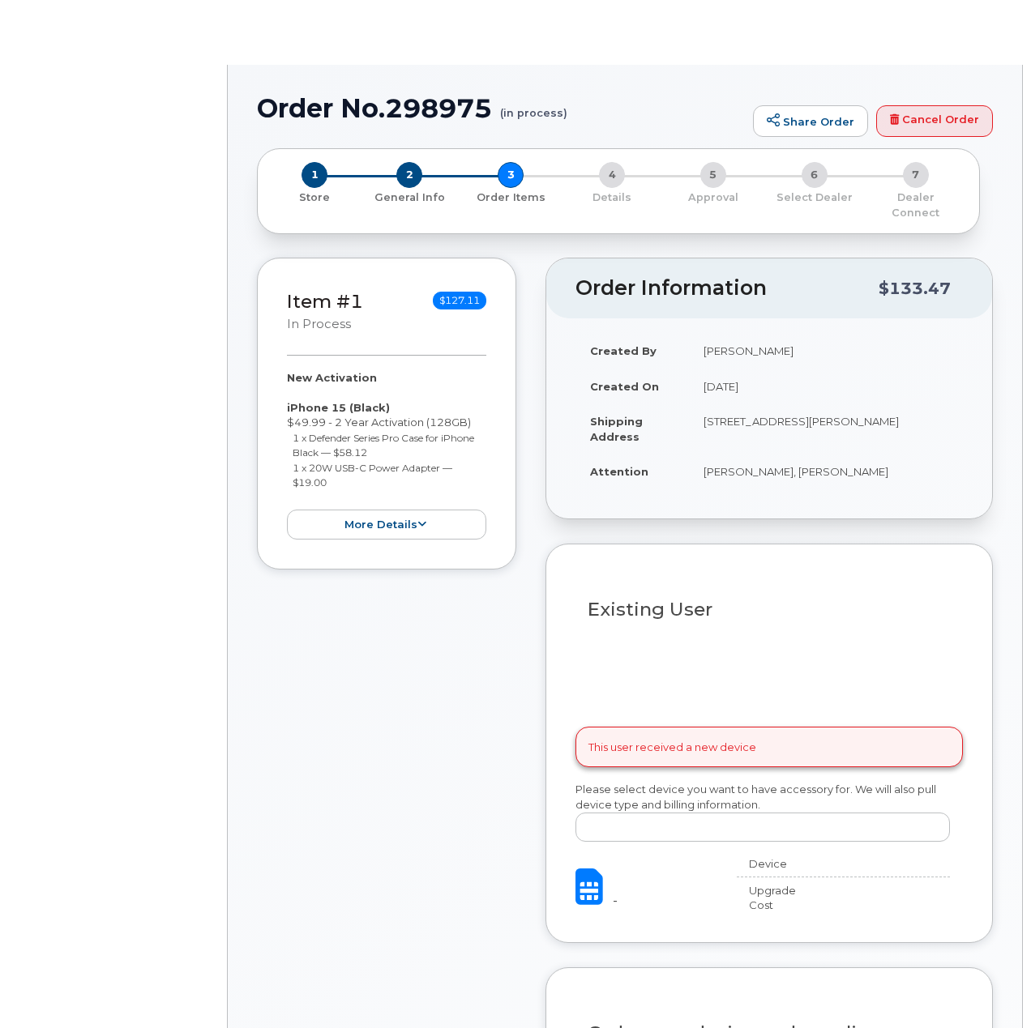
select select
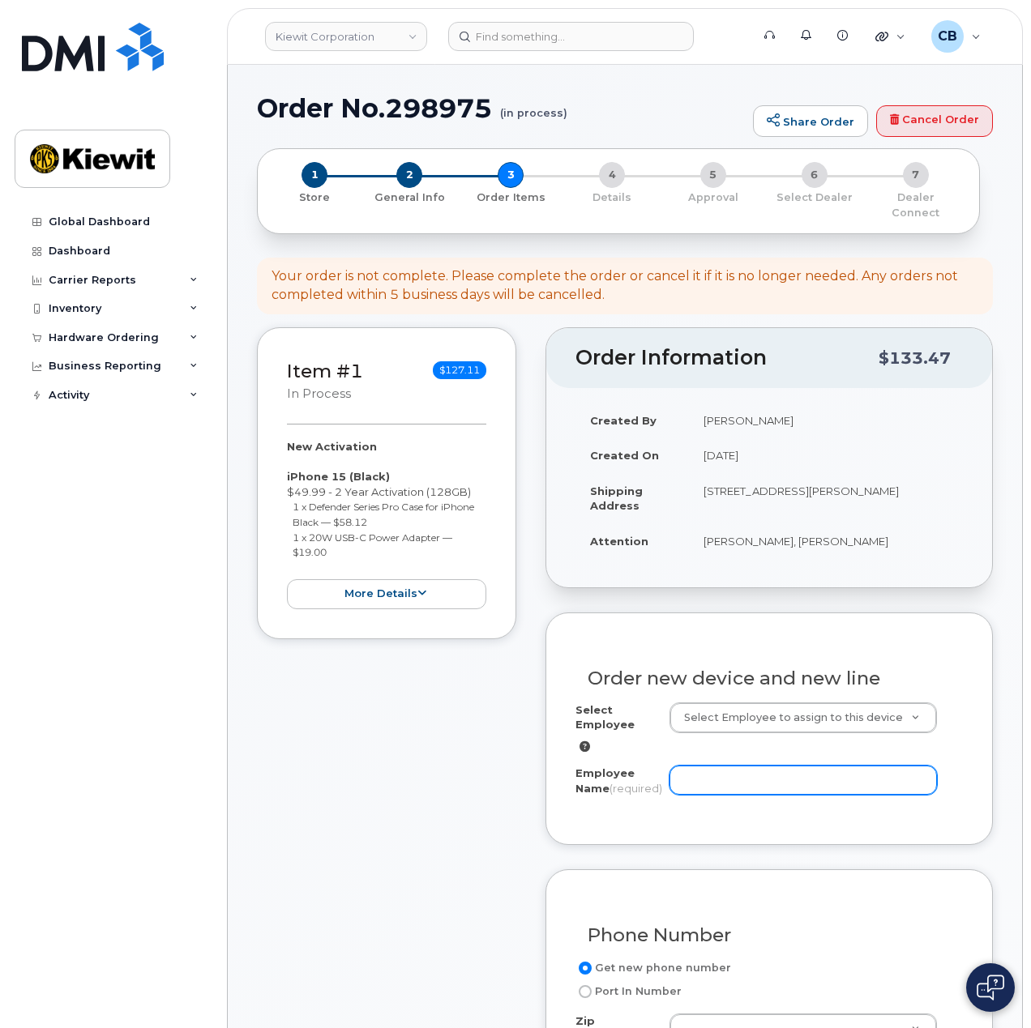
click at [739, 766] on input "Employee Name (required)" at bounding box center [803, 780] width 268 height 29
click at [730, 766] on input "Employee Name (required)" at bounding box center [803, 780] width 268 height 29
paste input "Victoria.[PERSON_NAME]"
drag, startPoint x: 721, startPoint y: 764, endPoint x: 729, endPoint y: 766, distance: 8.3
click at [725, 766] on input "Victoria.[PERSON_NAME]" at bounding box center [803, 780] width 268 height 29
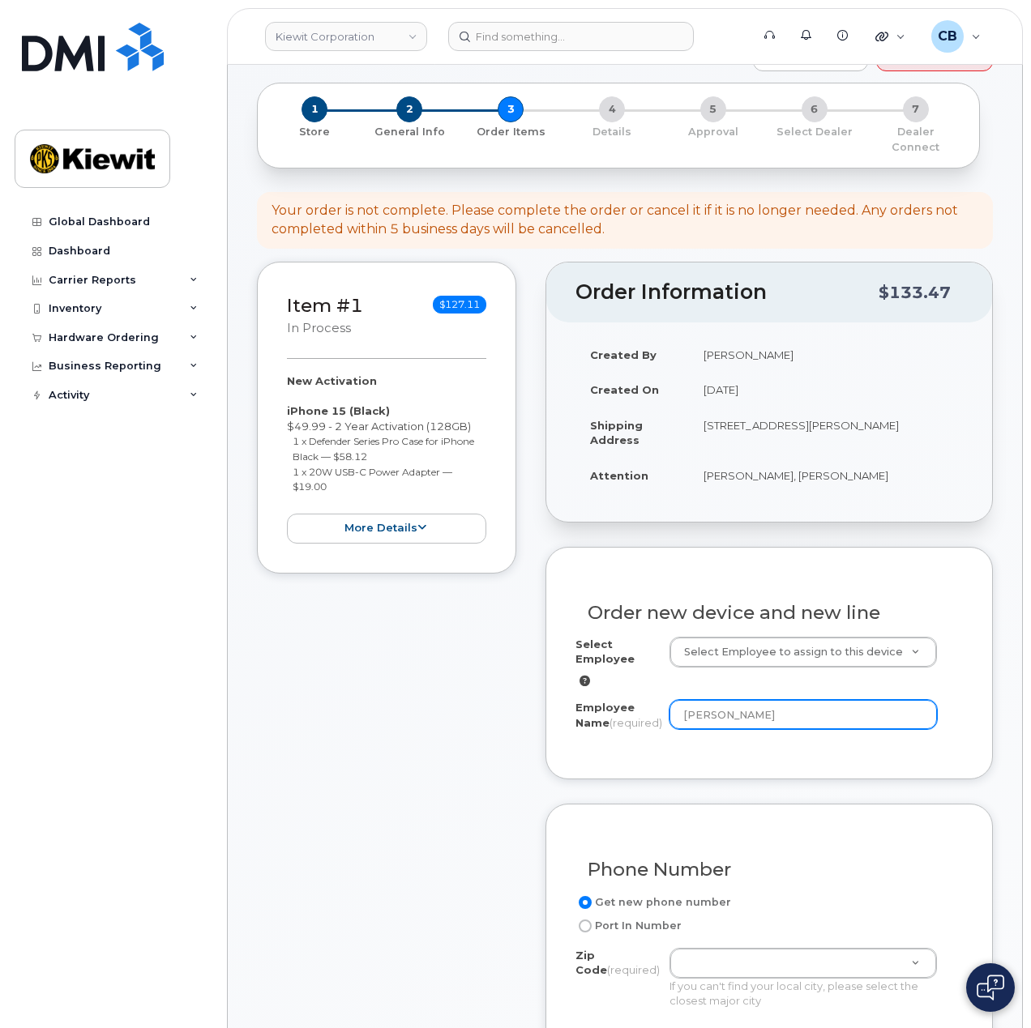
scroll to position [324, 0]
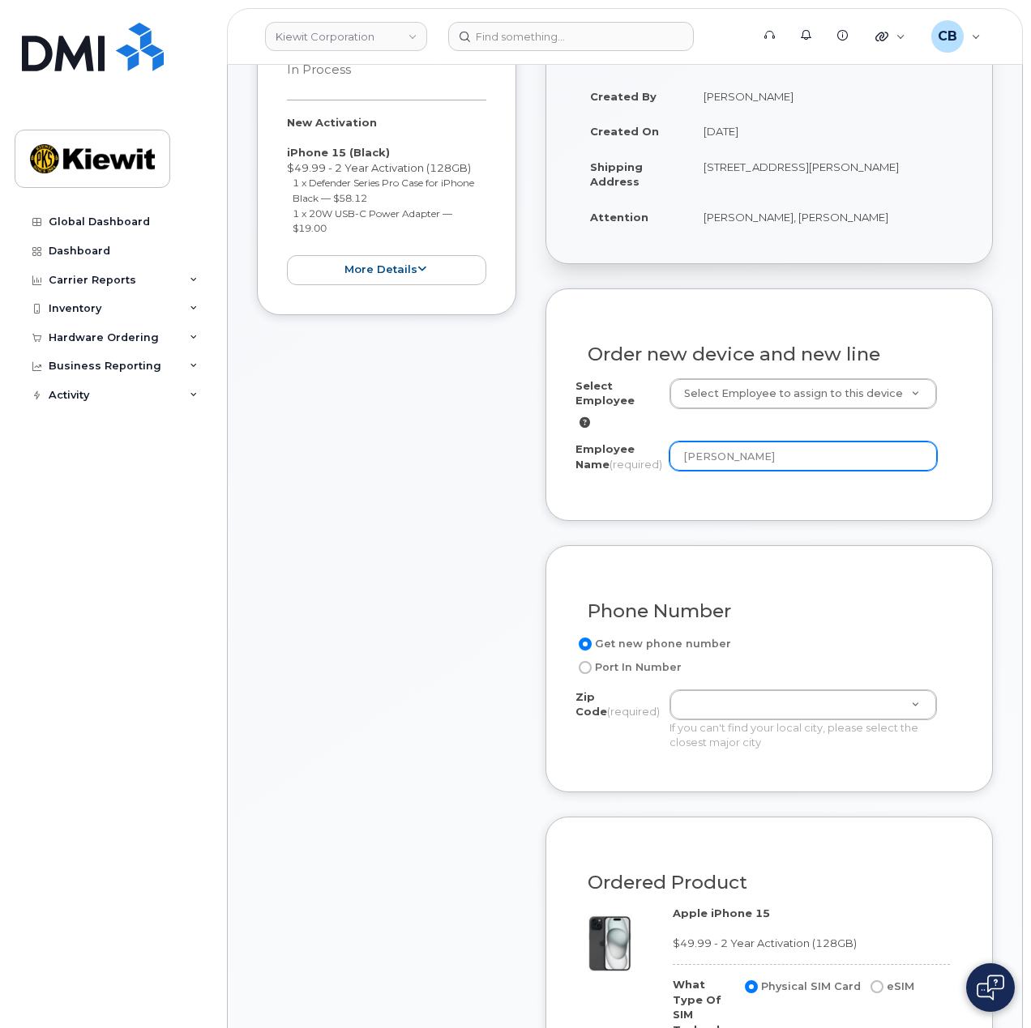
type input "[PERSON_NAME]"
click at [512, 698] on div "Item #1 in process $127.11 New Activation iPhone 15 (Black) $49.99 - 2 Year Act…" at bounding box center [386, 844] width 259 height 1682
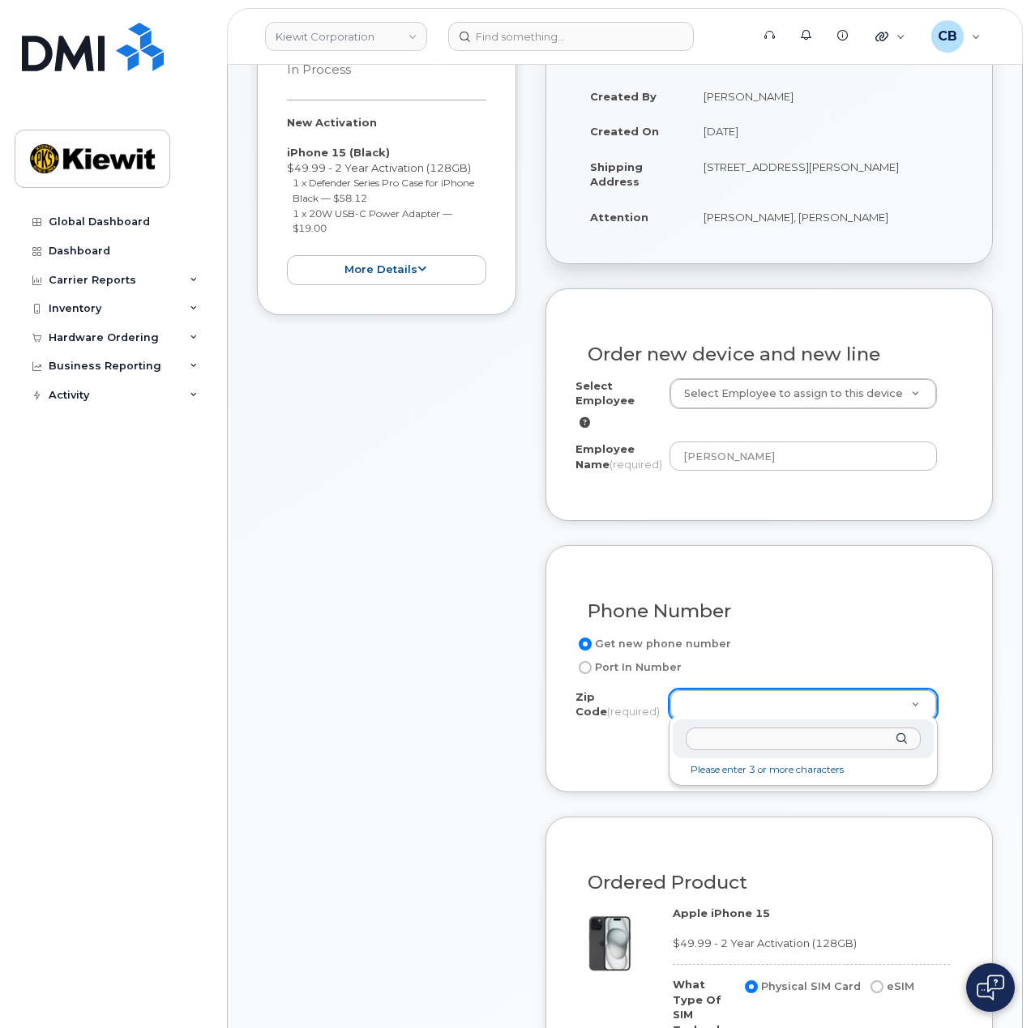
click at [733, 748] on input "Zip Code (required)" at bounding box center [803, 740] width 235 height 24
type input "14904"
type input "14904 (Elmira, NY)"
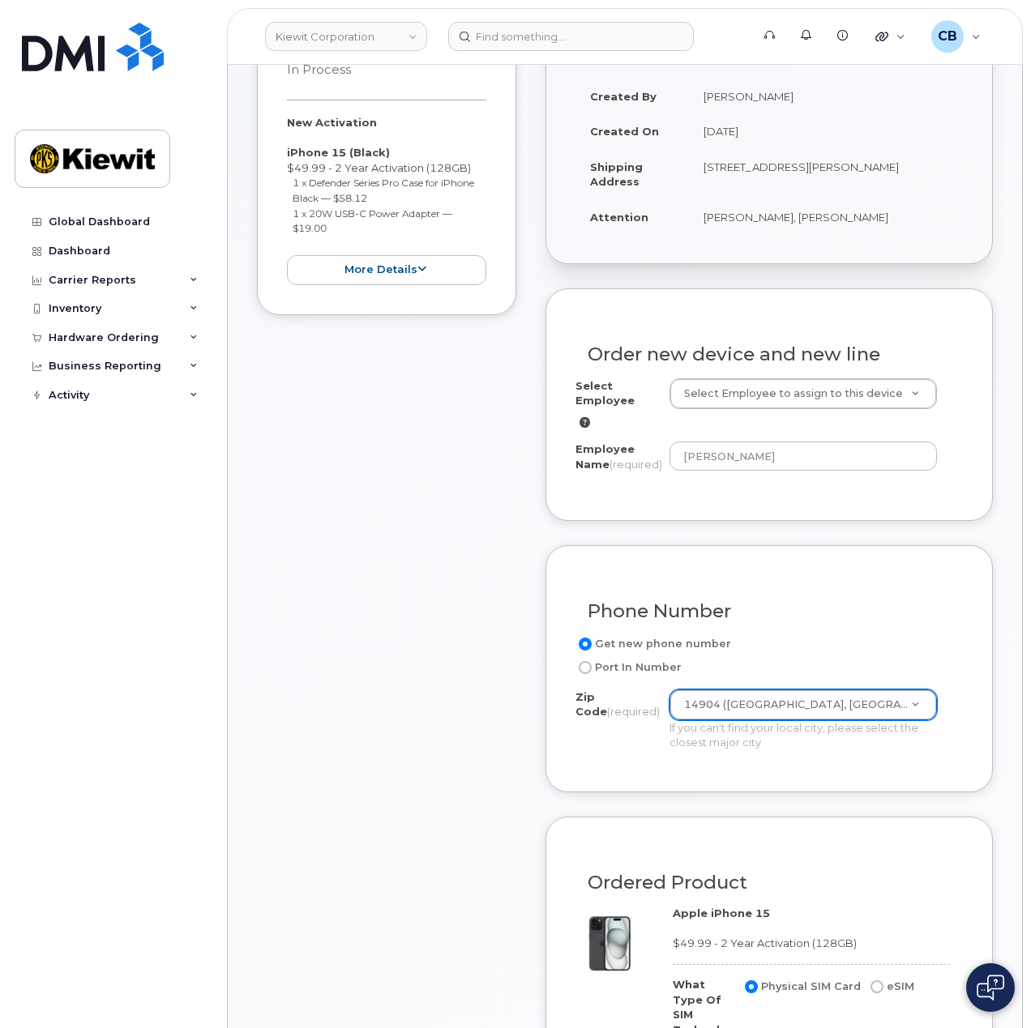
click at [504, 706] on div "Item #1 in process $127.11 New Activation iPhone 15 (Black) $49.99 - 2 Year Act…" at bounding box center [386, 844] width 259 height 1682
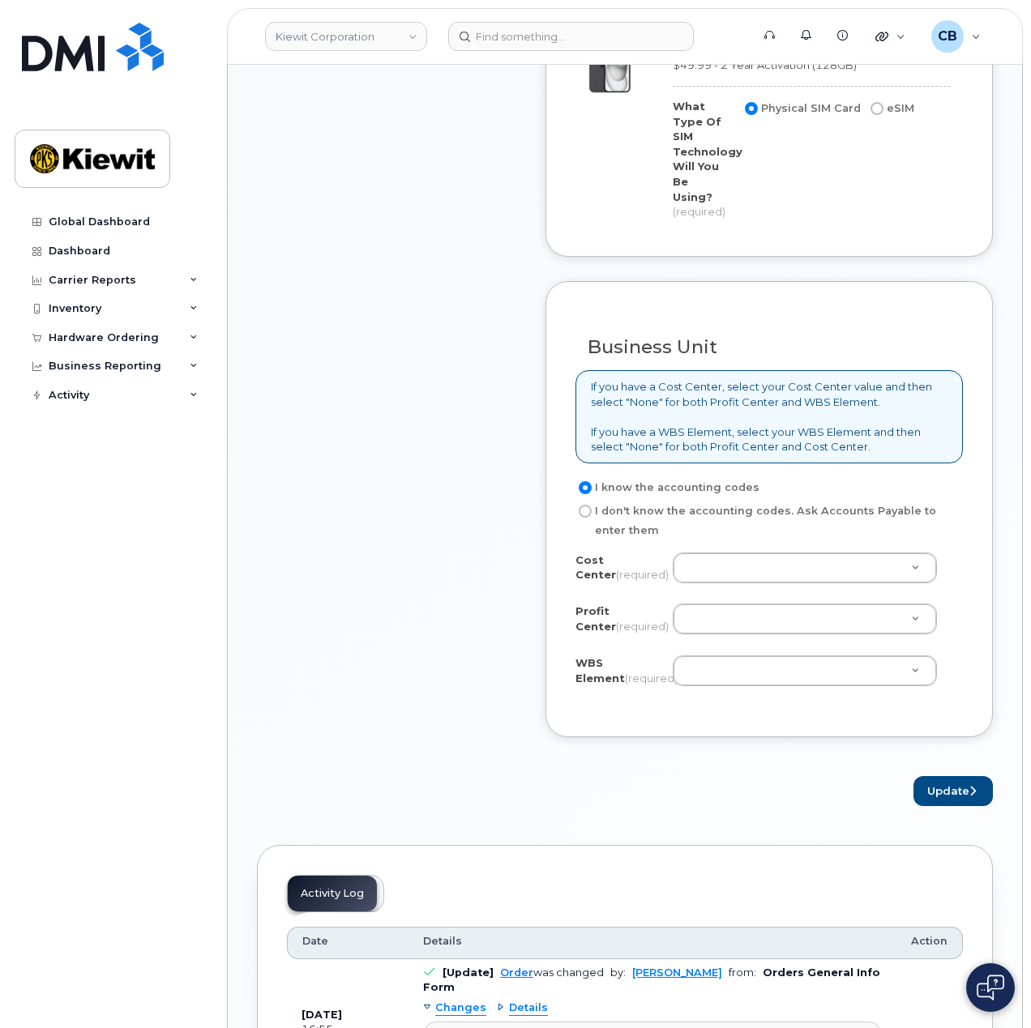
scroll to position [1216, 0]
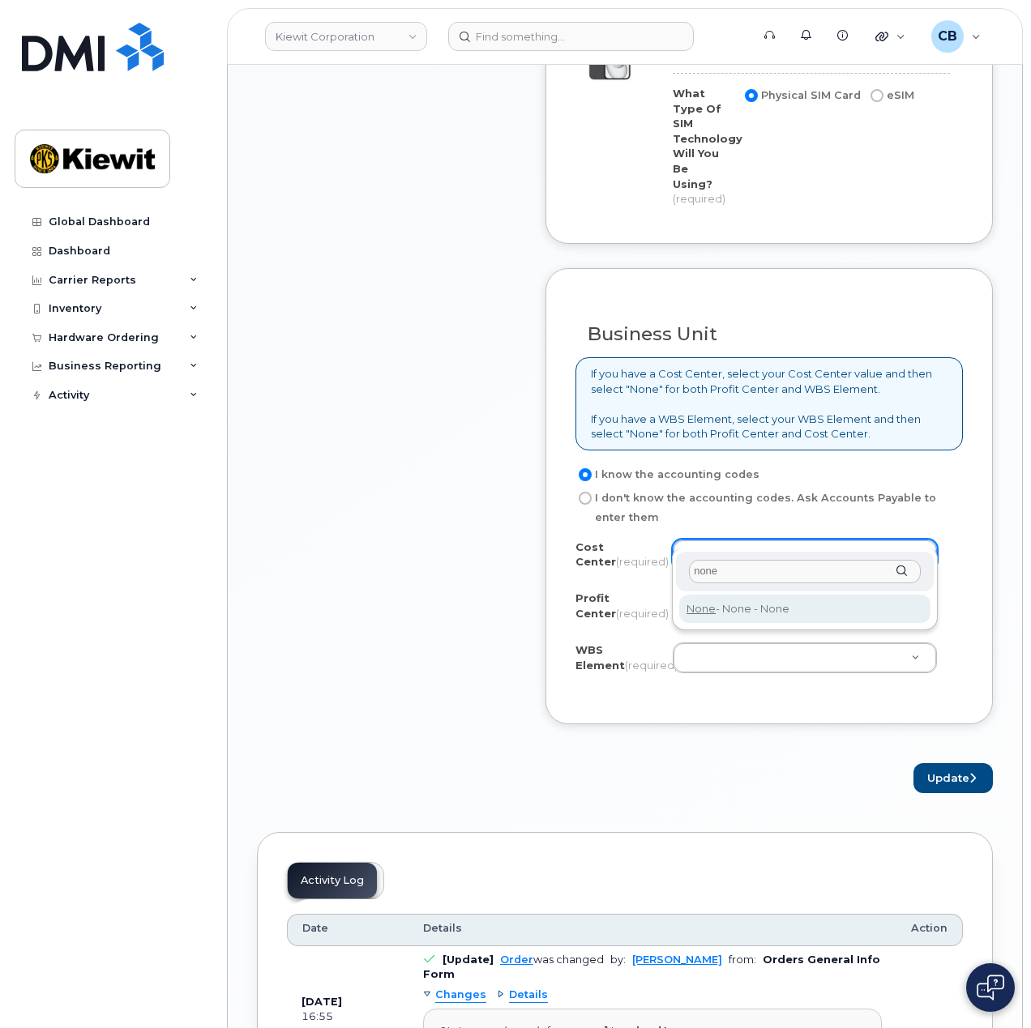
type input "none"
type input "None"
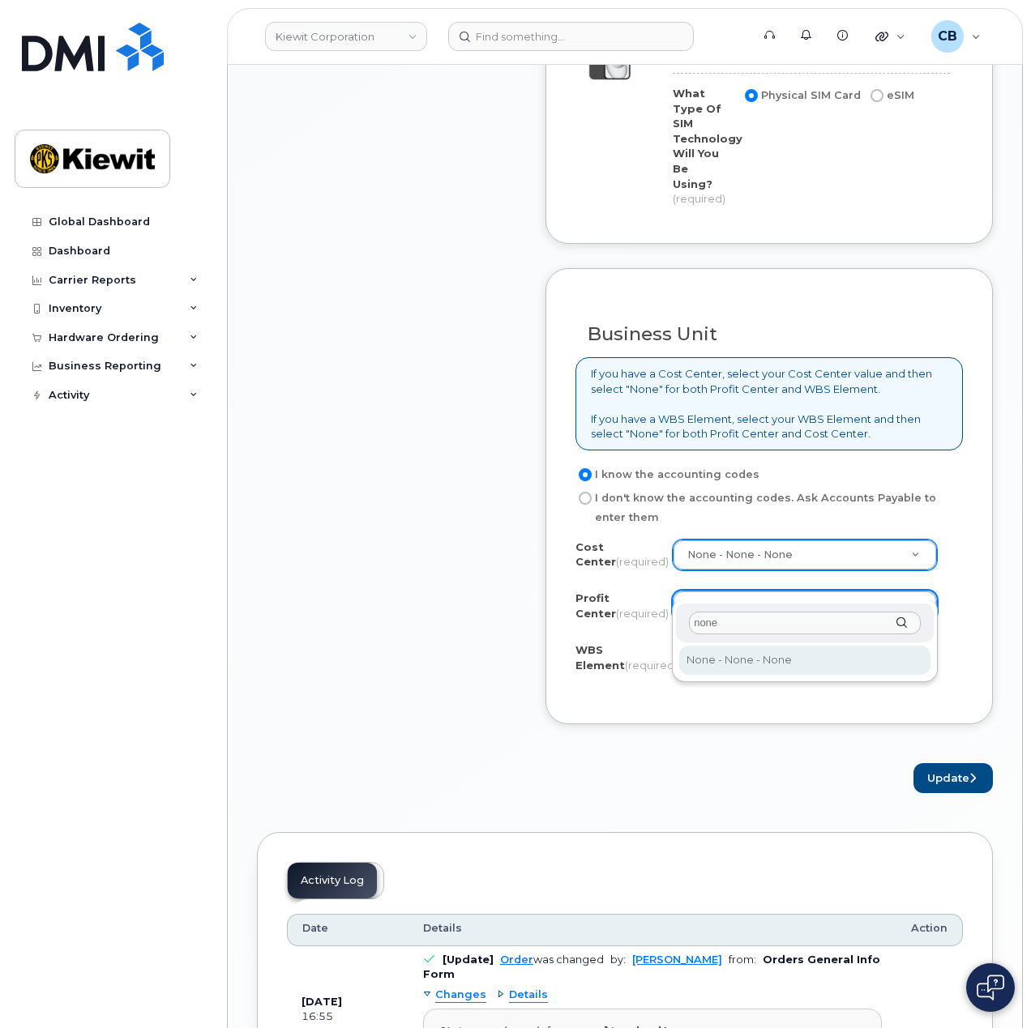
type input "none"
select select "None"
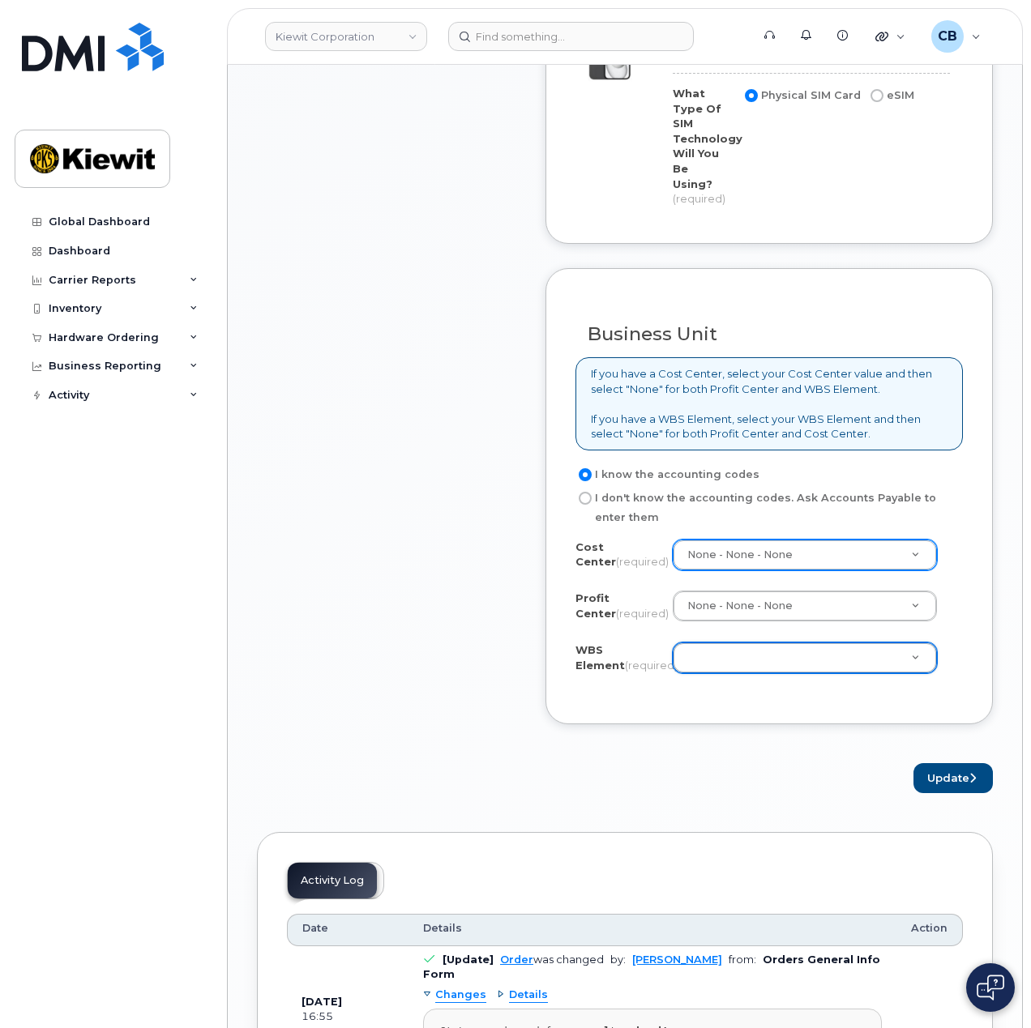
paste input "105344.1562"
type input "105344.1562"
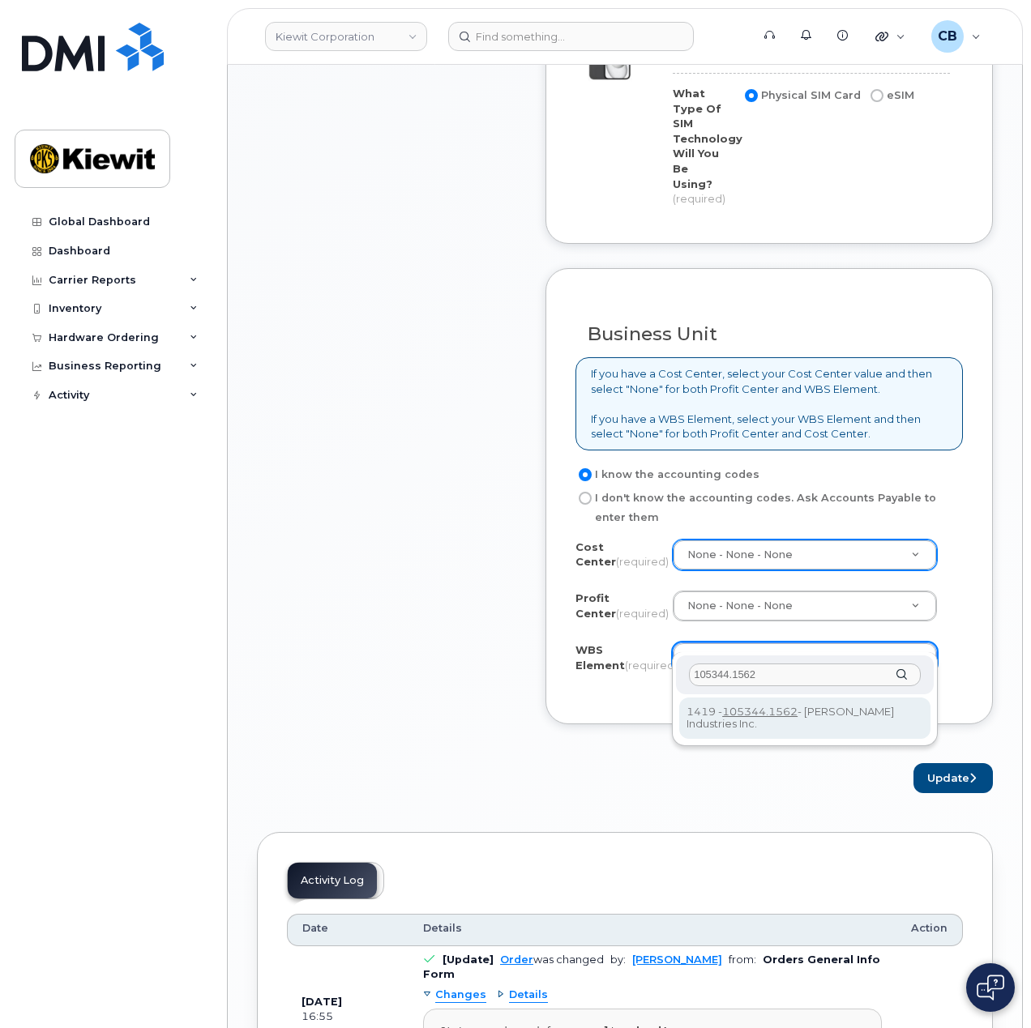
type input "105344.1562"
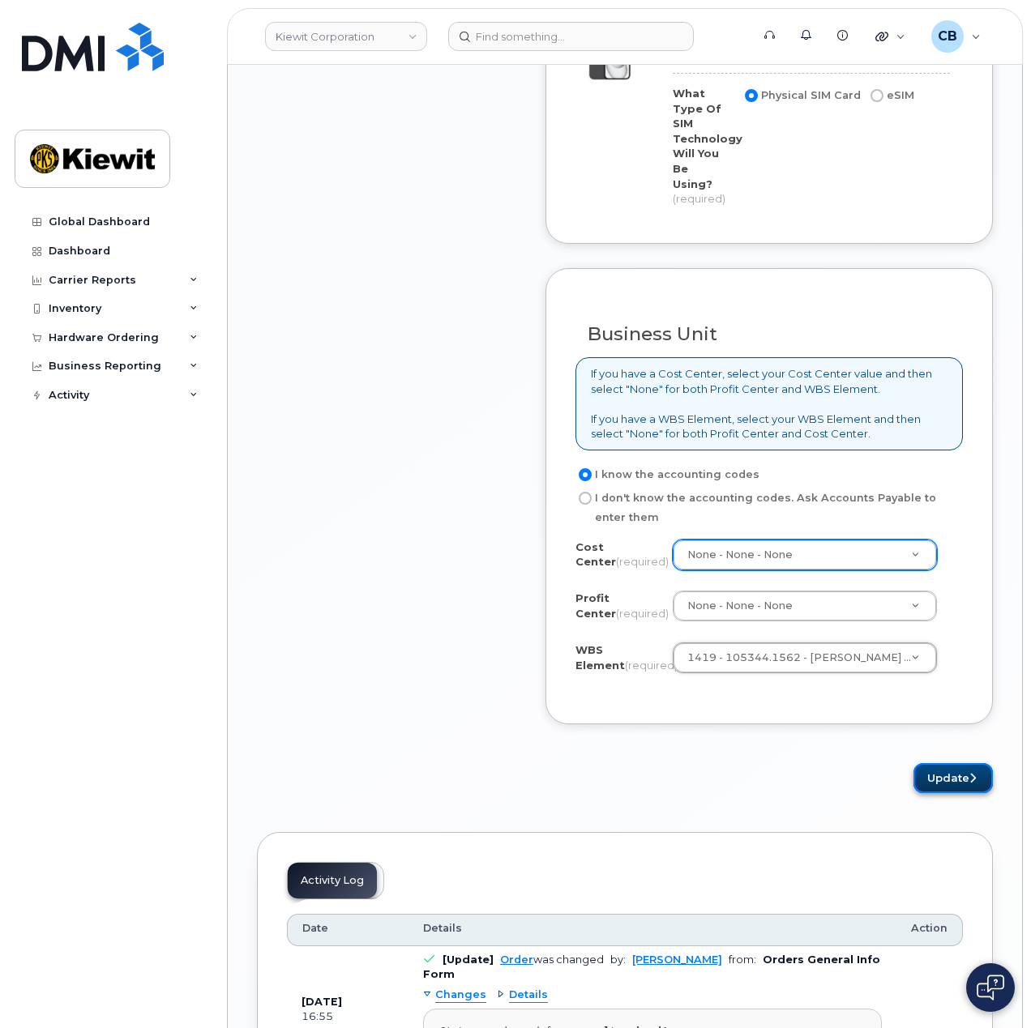
click at [930, 770] on button "Update" at bounding box center [952, 778] width 79 height 30
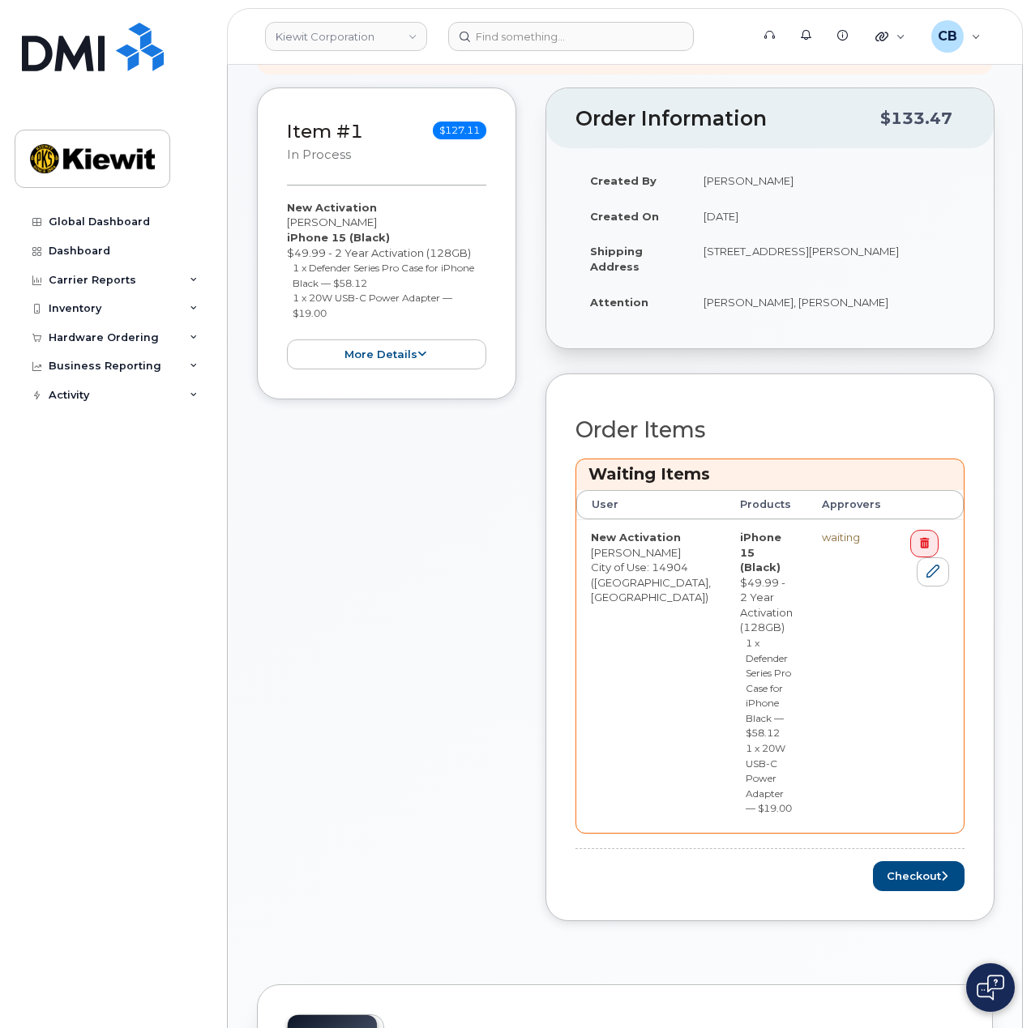
scroll to position [324, 0]
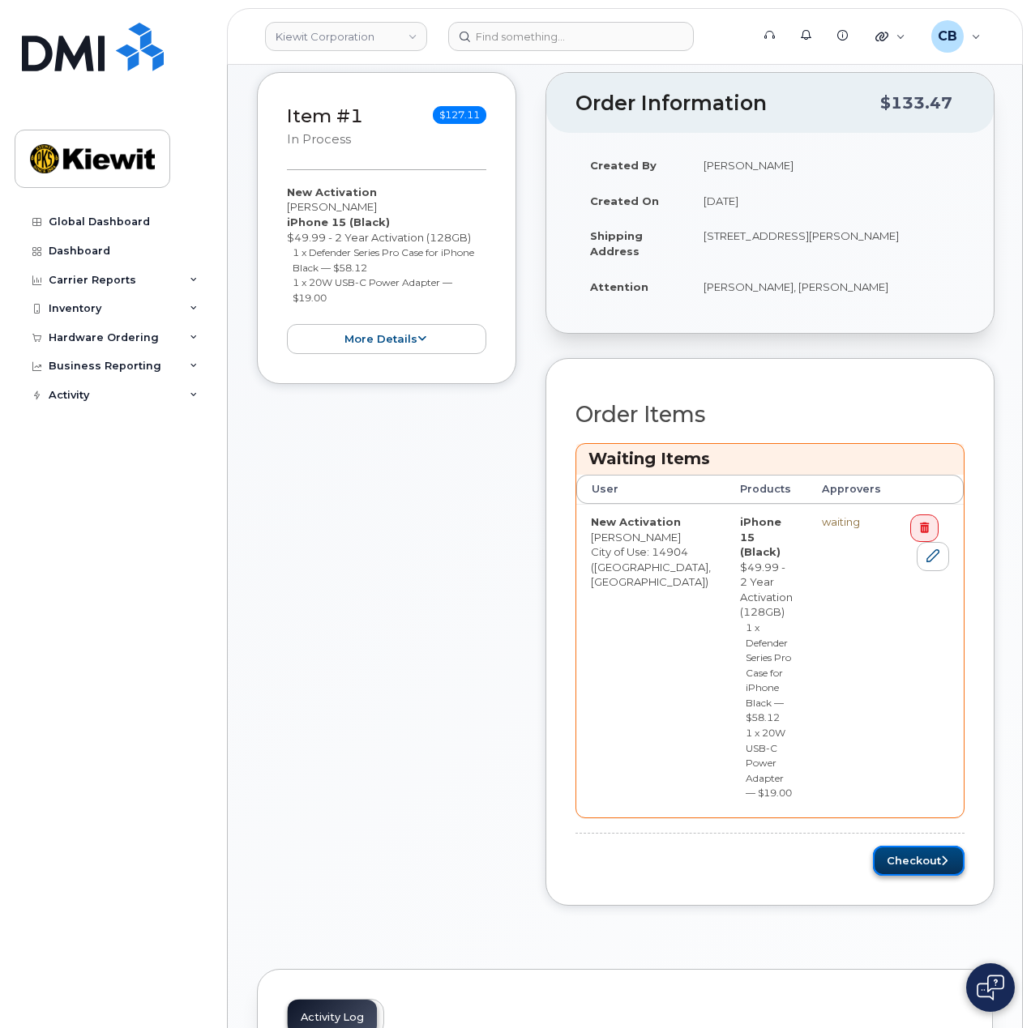
click at [892, 846] on button "Checkout" at bounding box center [919, 861] width 92 height 30
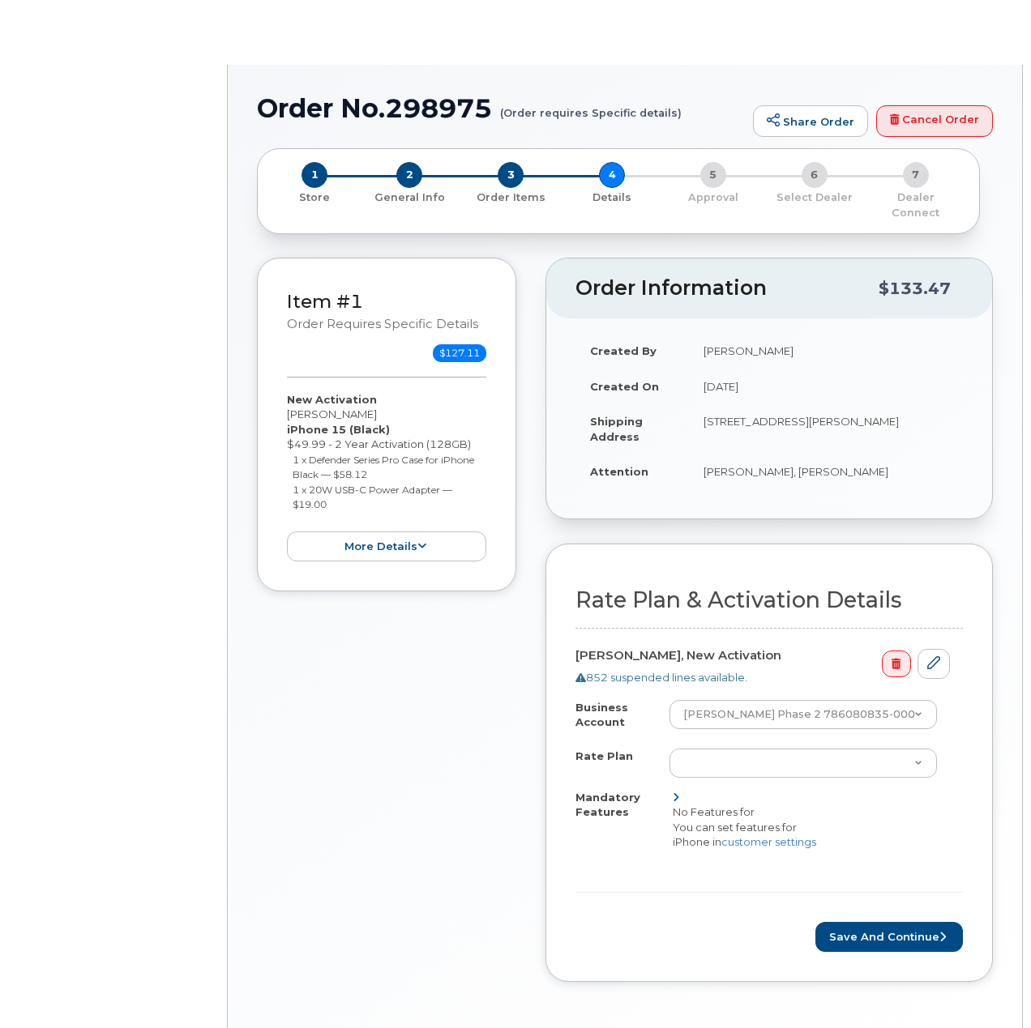
select select "Business Unlimited Smartphone"
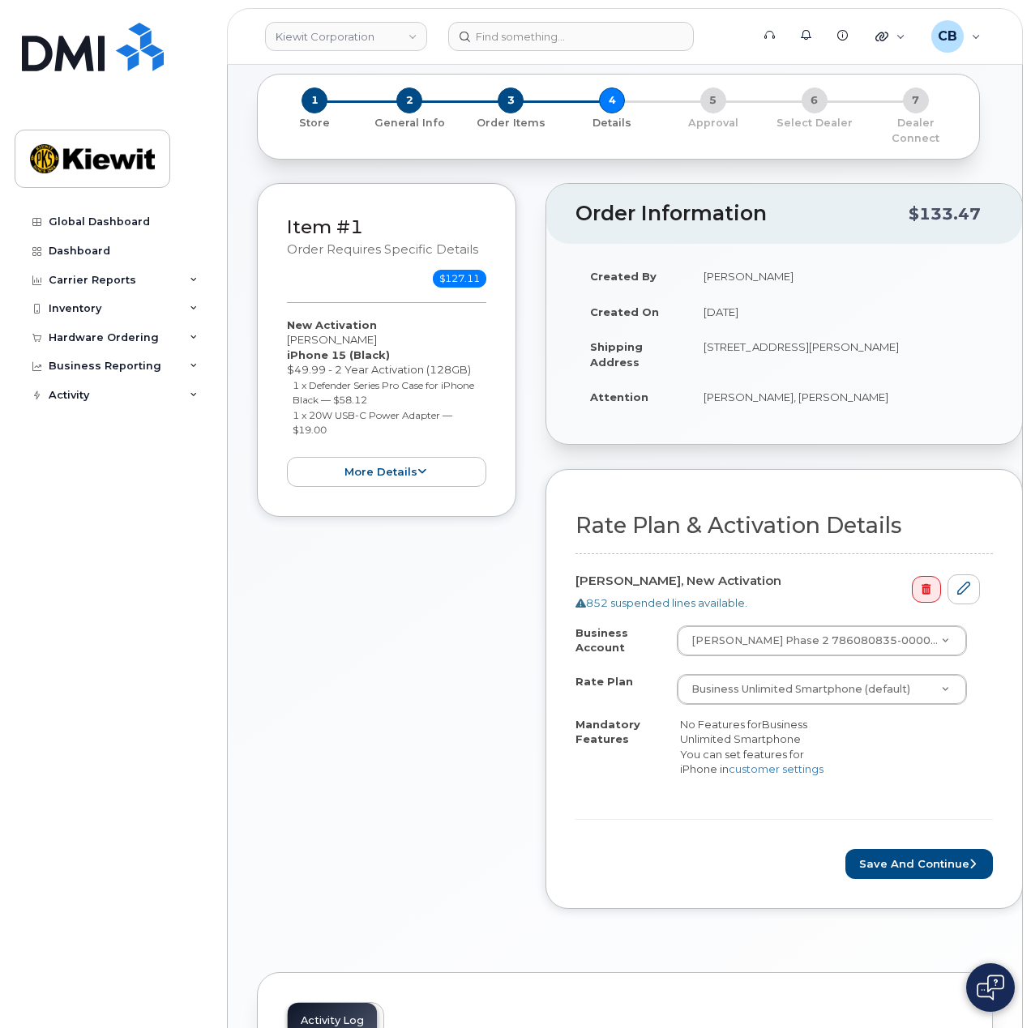
scroll to position [162, 0]
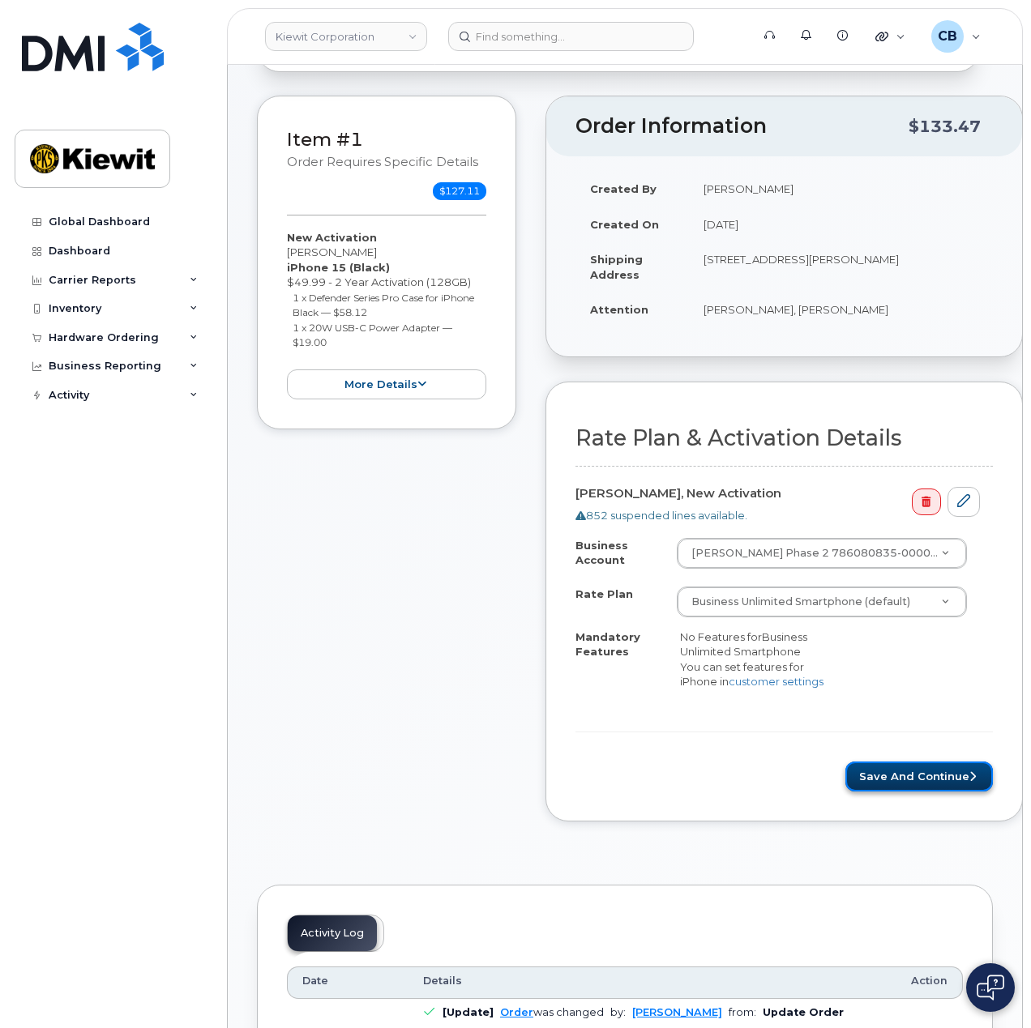
click at [870, 762] on button "Save and Continue" at bounding box center [918, 777] width 147 height 30
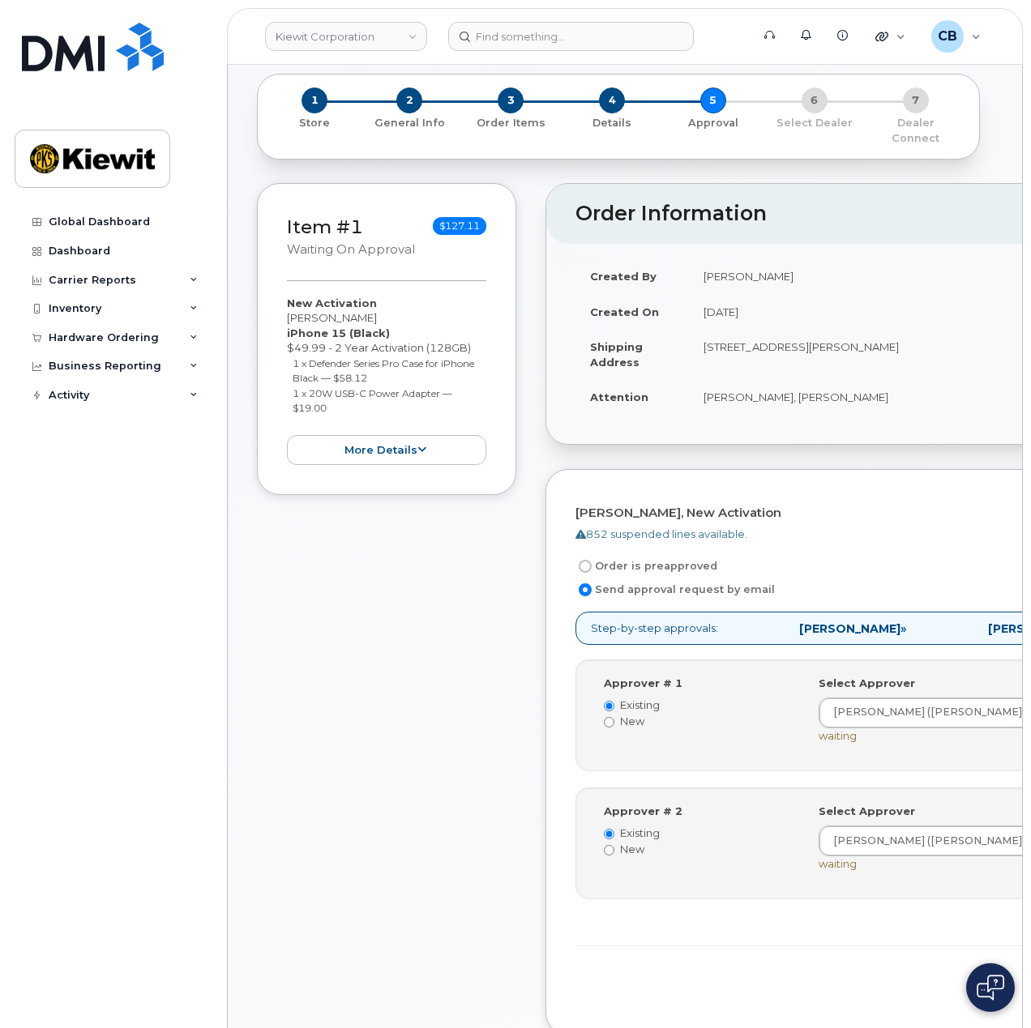
scroll to position [162, 0]
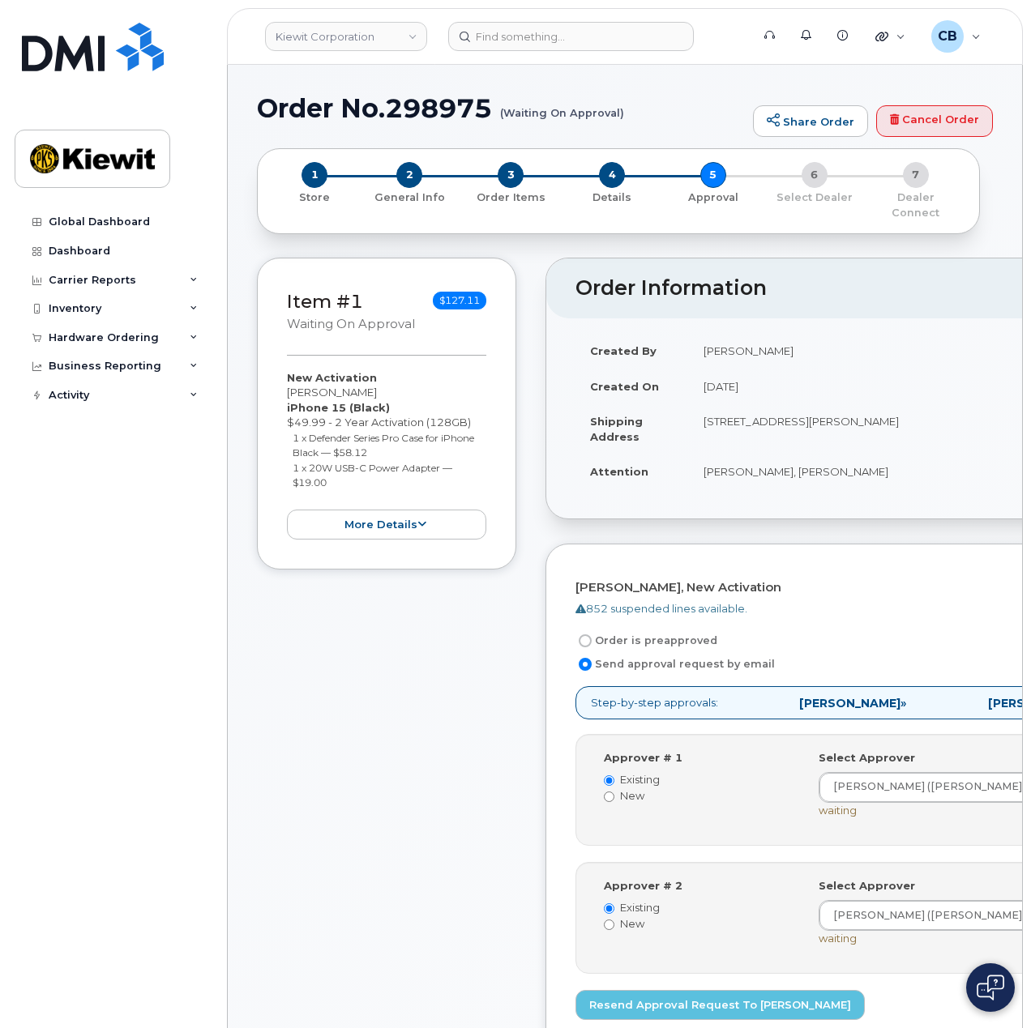
click at [431, 113] on h1 "Order No.298975 (Waiting On Approval)" at bounding box center [501, 108] width 488 height 28
copy h1 "298975"
